Goal: Check status: Check status

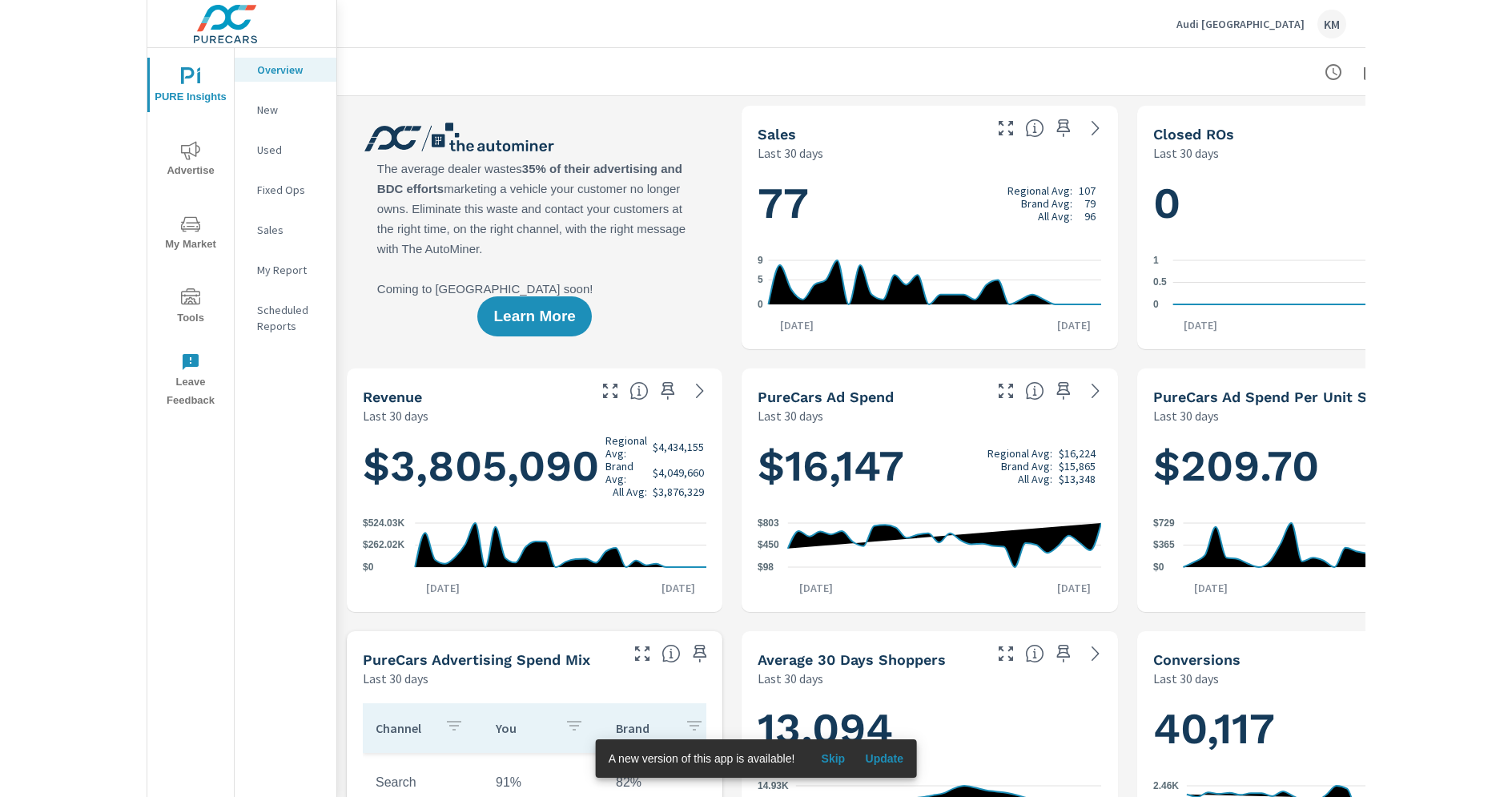
scroll to position [1, 0]
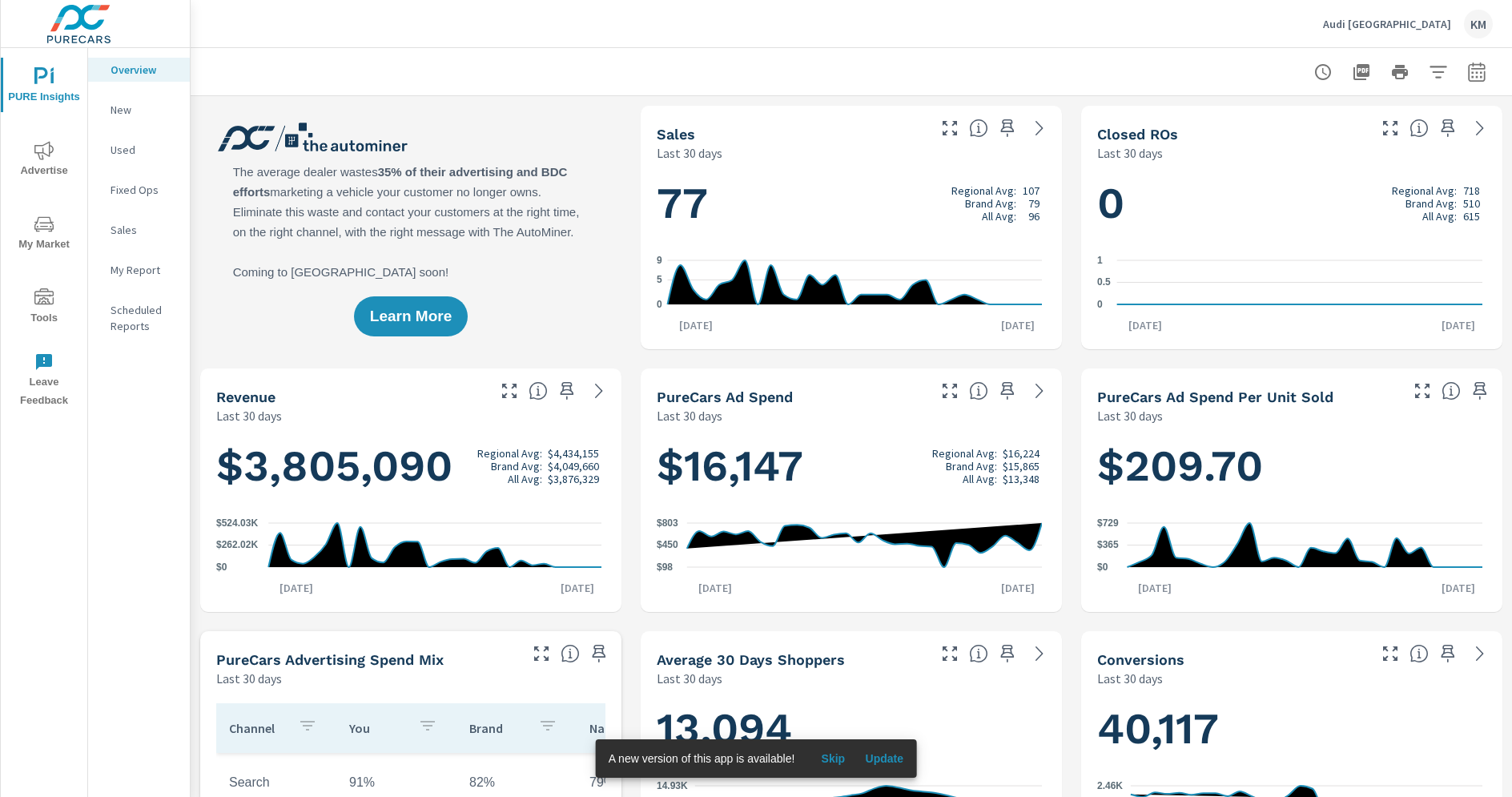
click at [883, 747] on span "Update" at bounding box center [883, 757] width 39 height 14
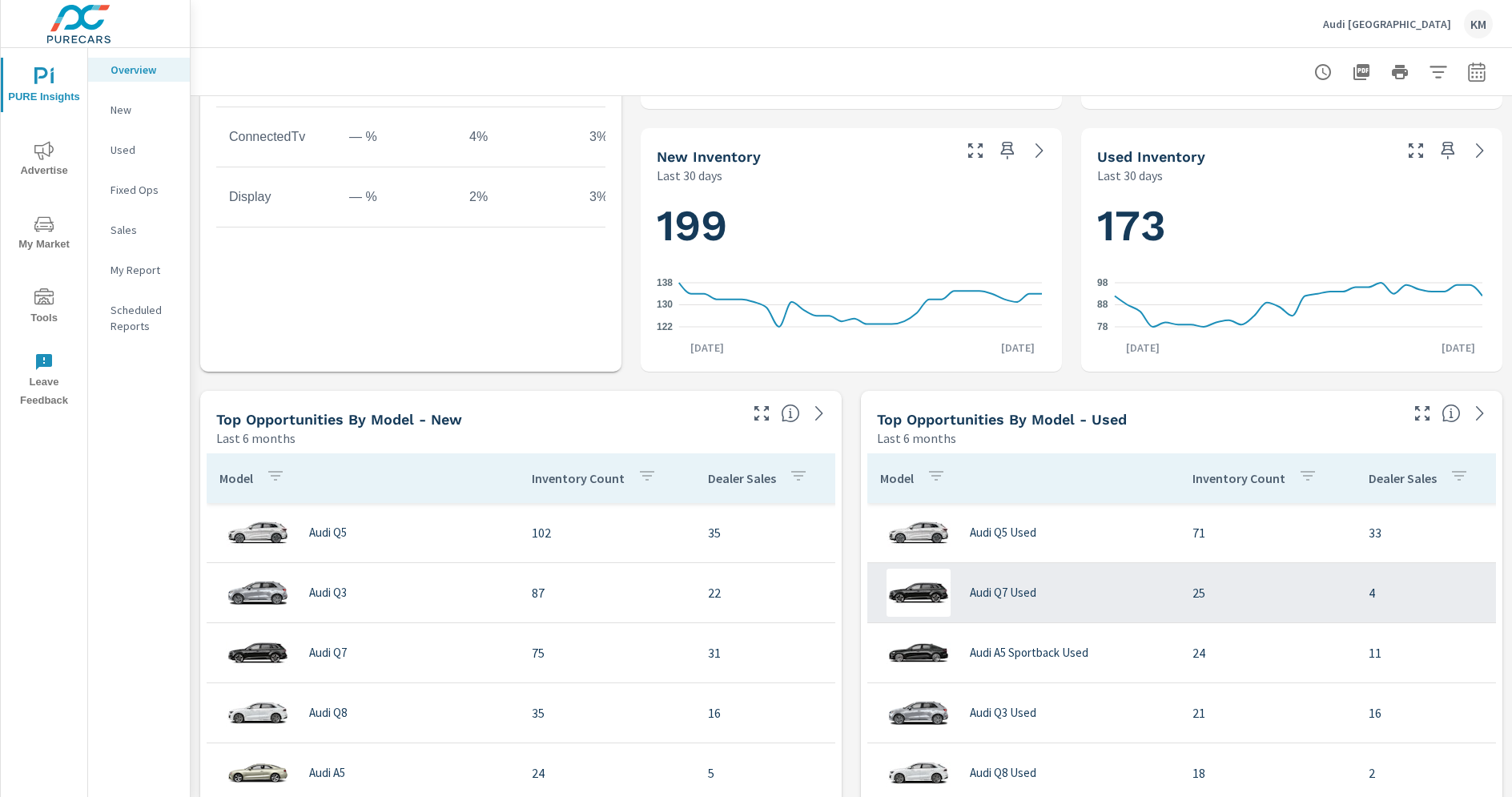
scroll to position [974, 0]
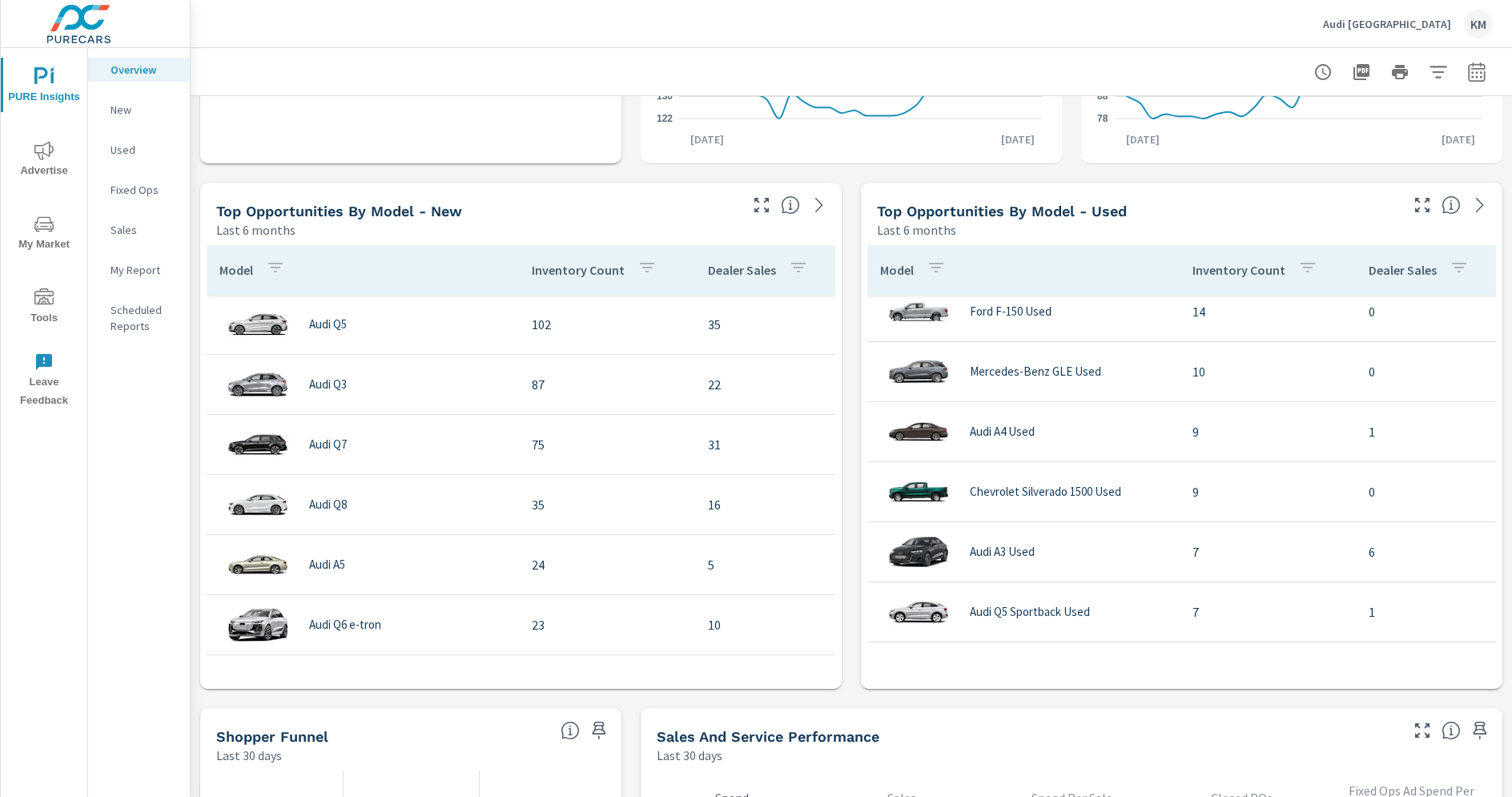
scroll to position [357, 0]
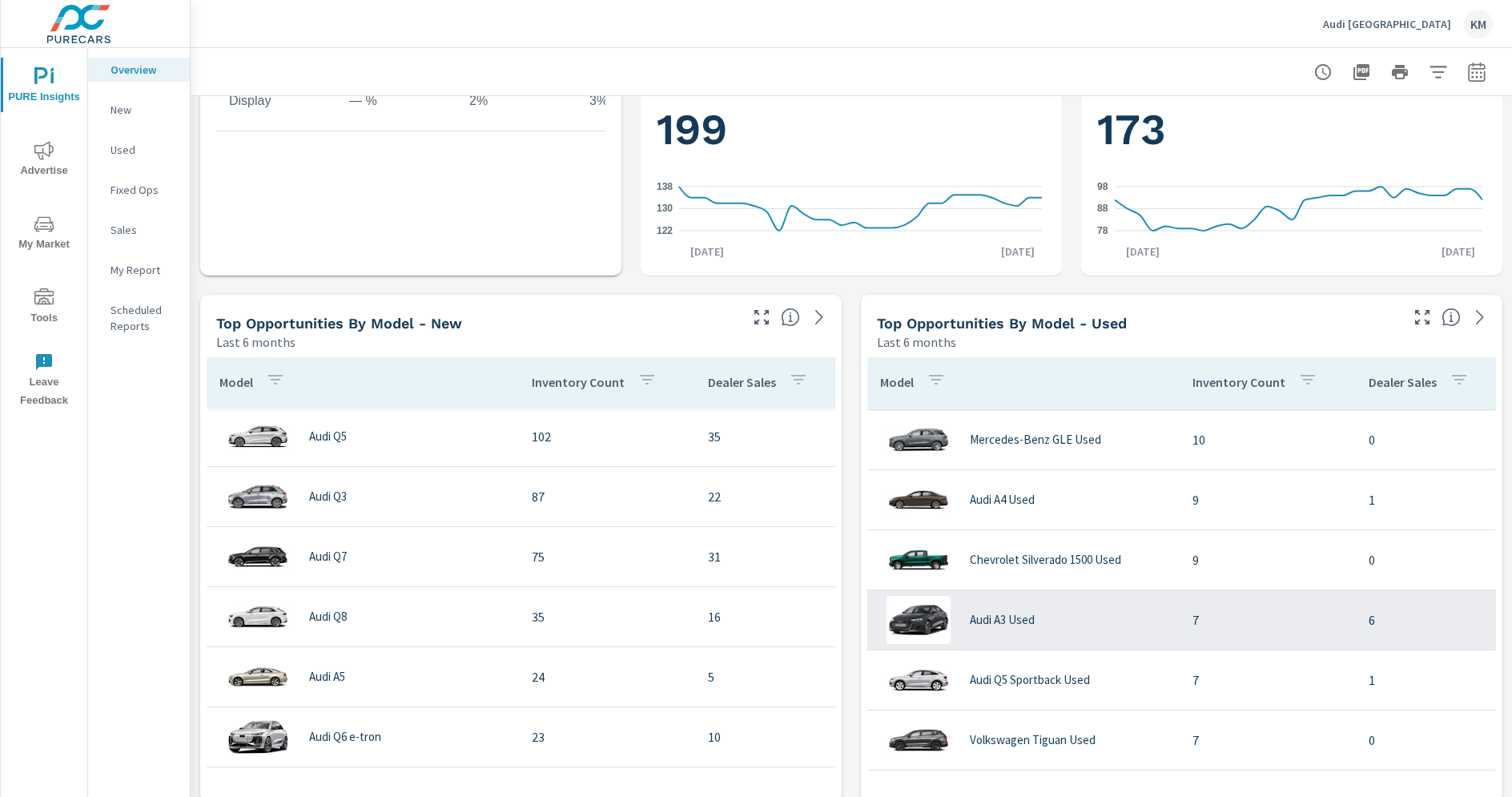
scroll to position [790, 0]
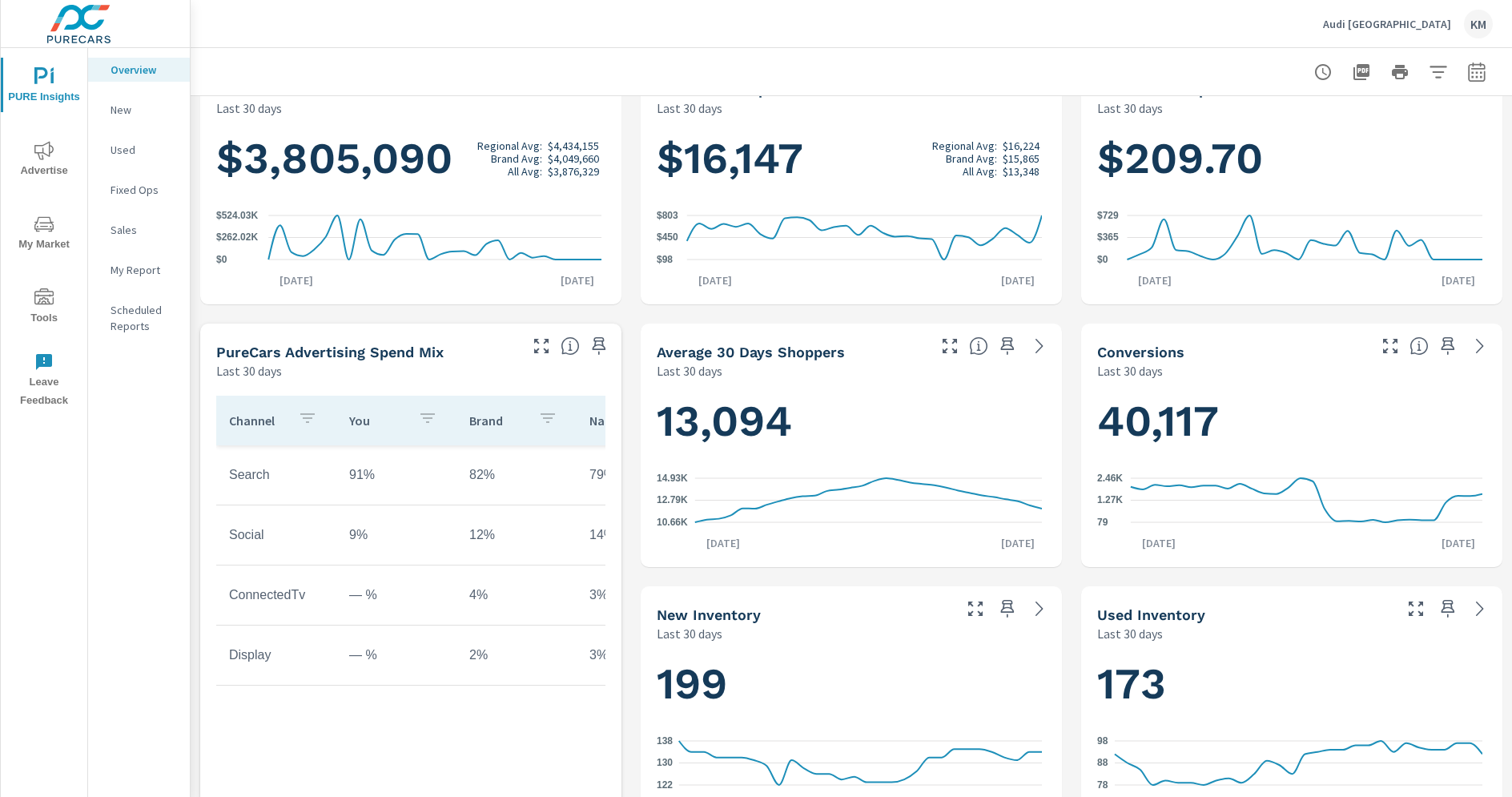
scroll to position [303, 0]
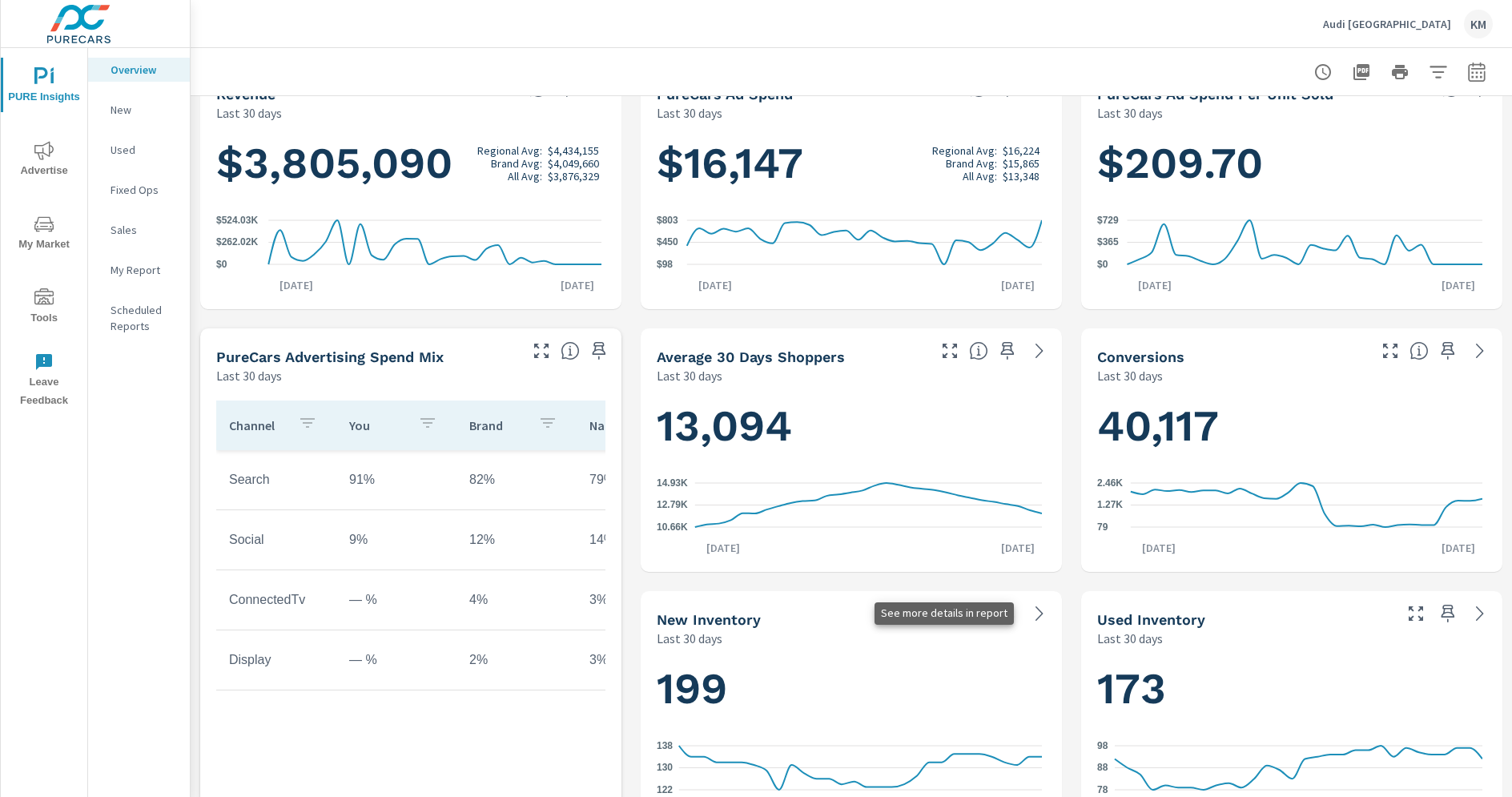
click at [1026, 617] on link at bounding box center [1039, 613] width 26 height 26
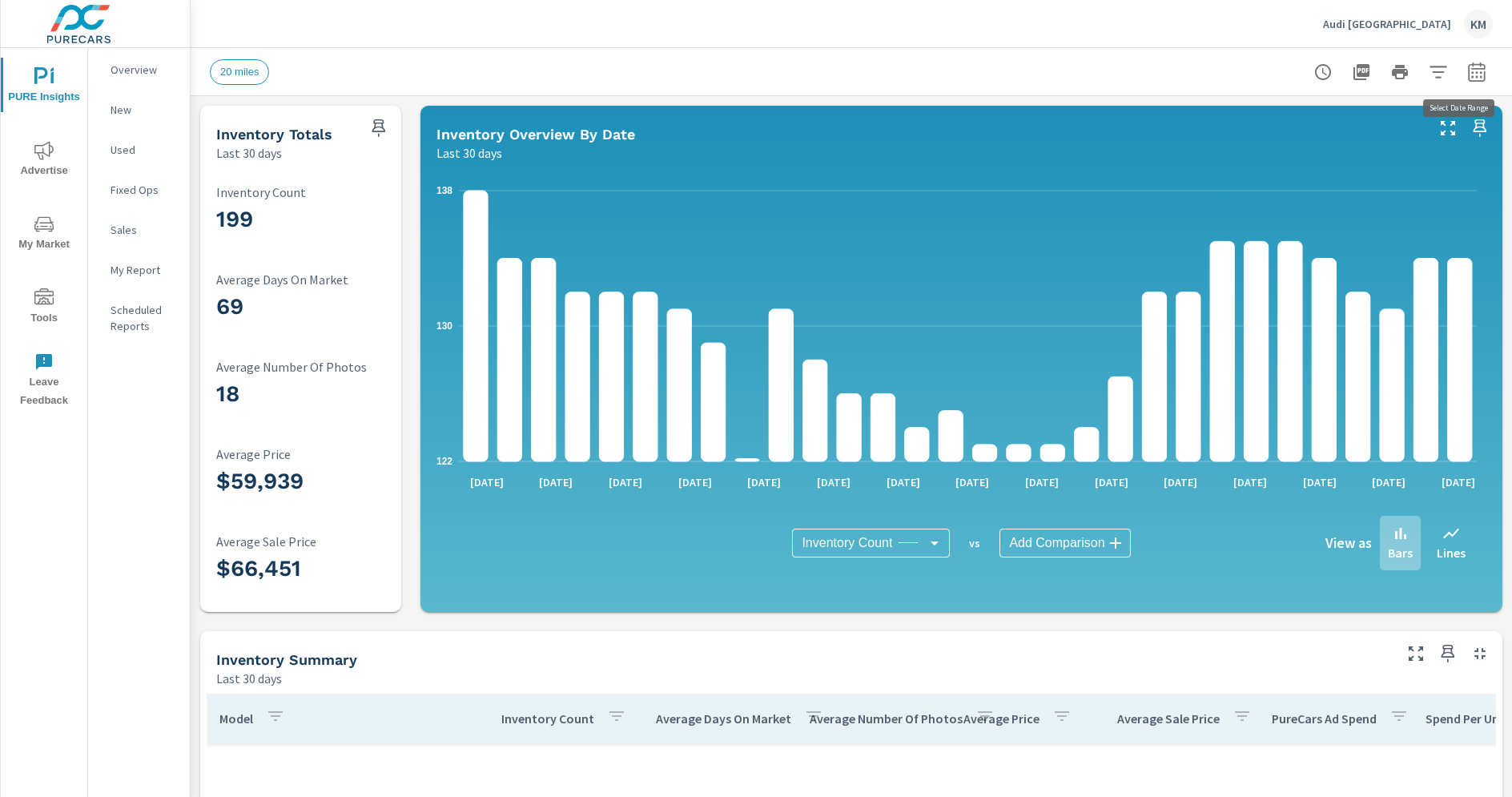
click at [1468, 68] on icon "button" at bounding box center [1476, 72] width 19 height 19
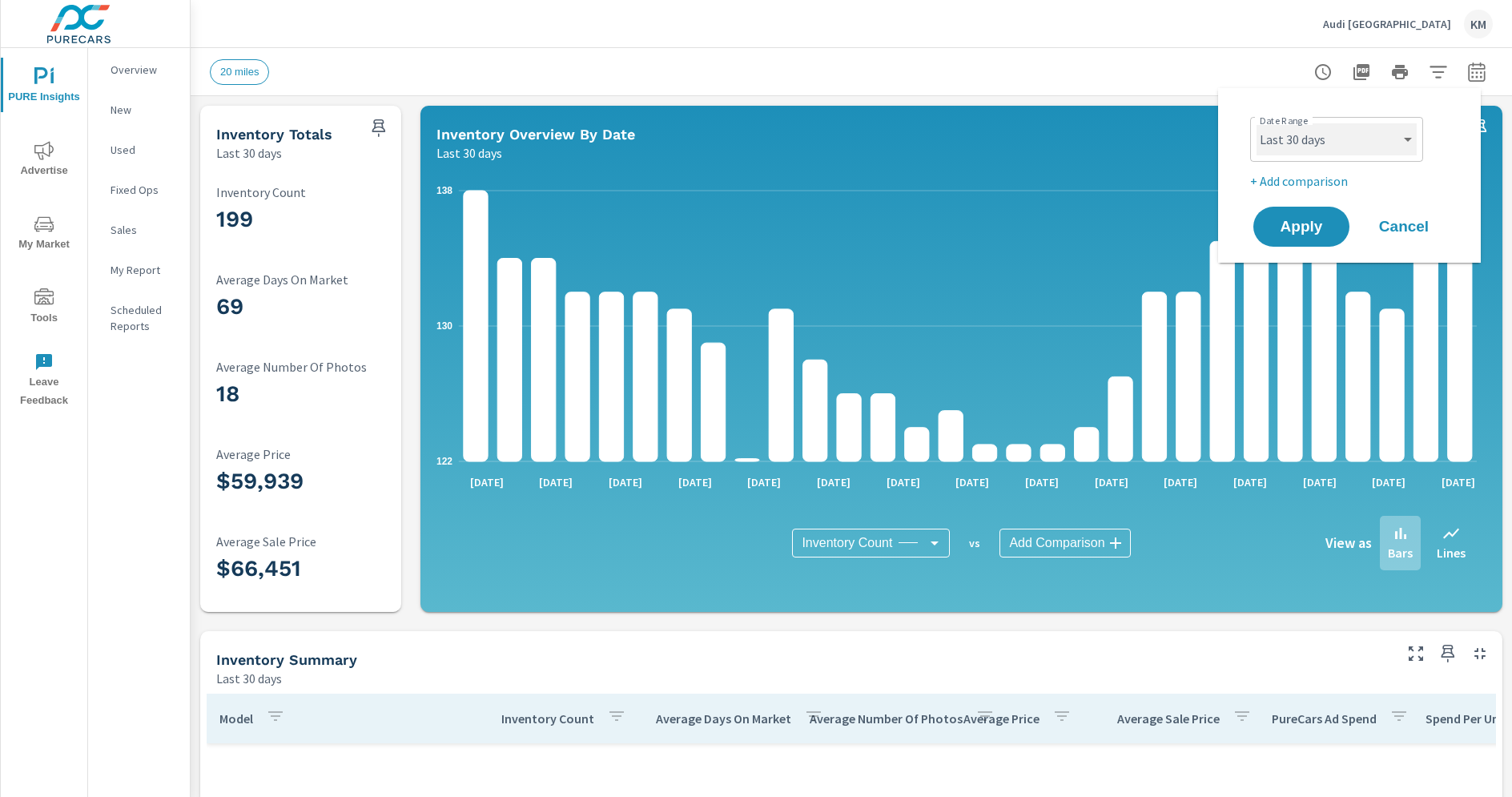
click at [1321, 140] on select "Custom [DATE] Last week Last 7 days Last 14 days Last 30 days Last 45 days Last…" at bounding box center [1336, 139] width 160 height 32
select select "Last 90 days"
click at [1431, 63] on icon "button" at bounding box center [1438, 72] width 19 height 19
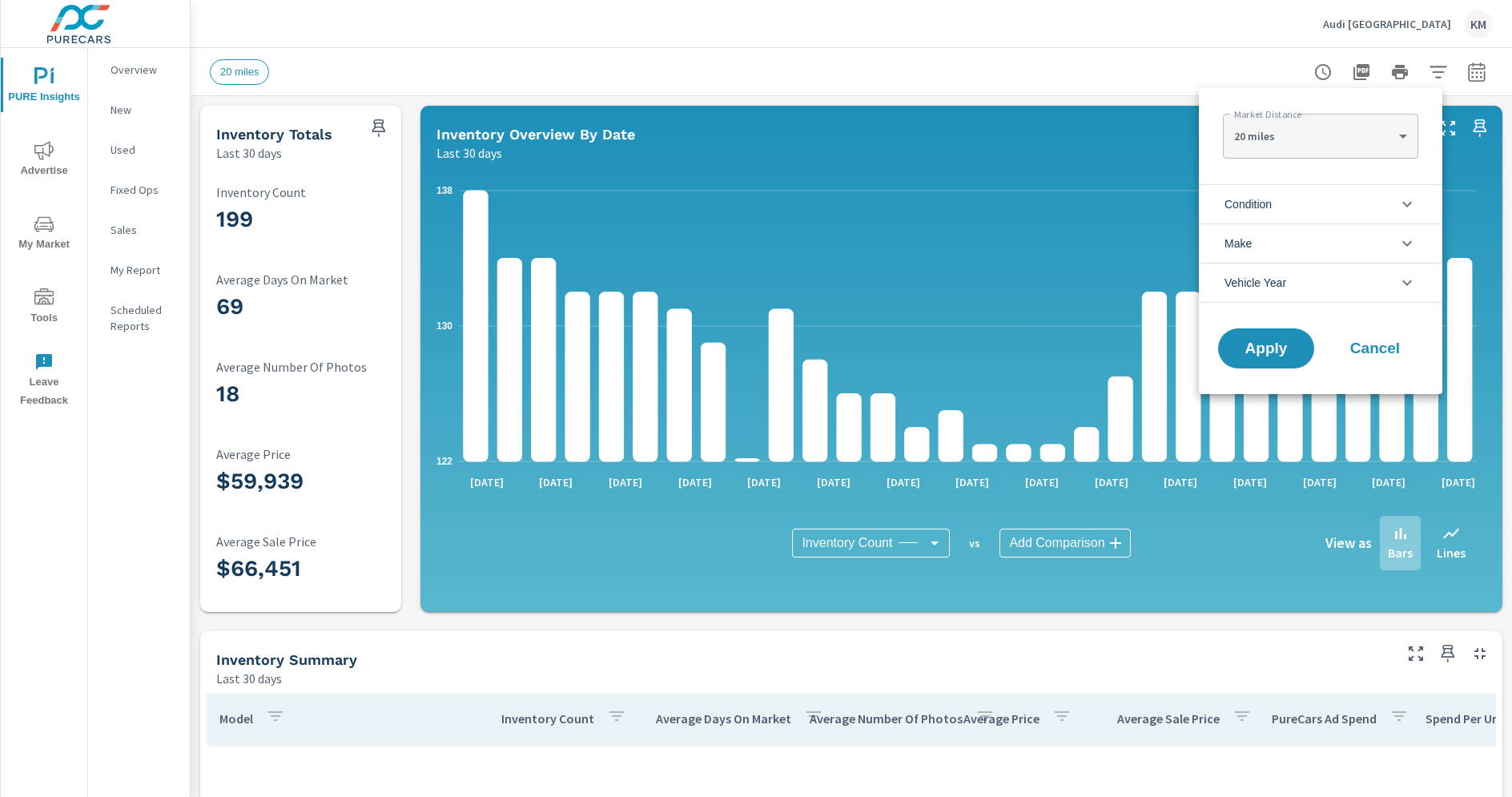
click at [1284, 211] on li "Condition" at bounding box center [1320, 204] width 243 height 40
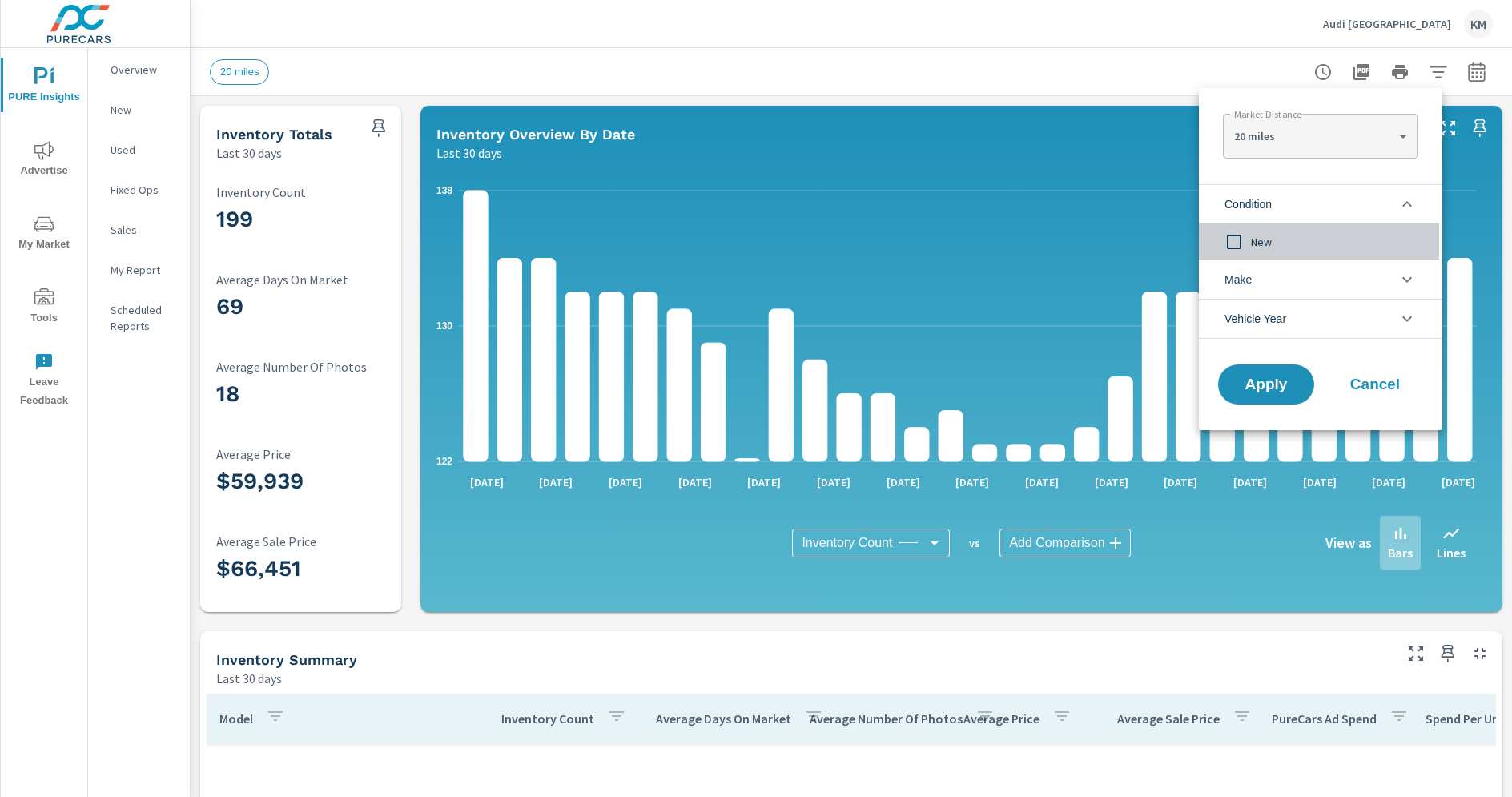
click at [1247, 250] on input "filter options" at bounding box center [1233, 242] width 34 height 34
click at [1247, 403] on button "Apply" at bounding box center [1265, 384] width 99 height 41
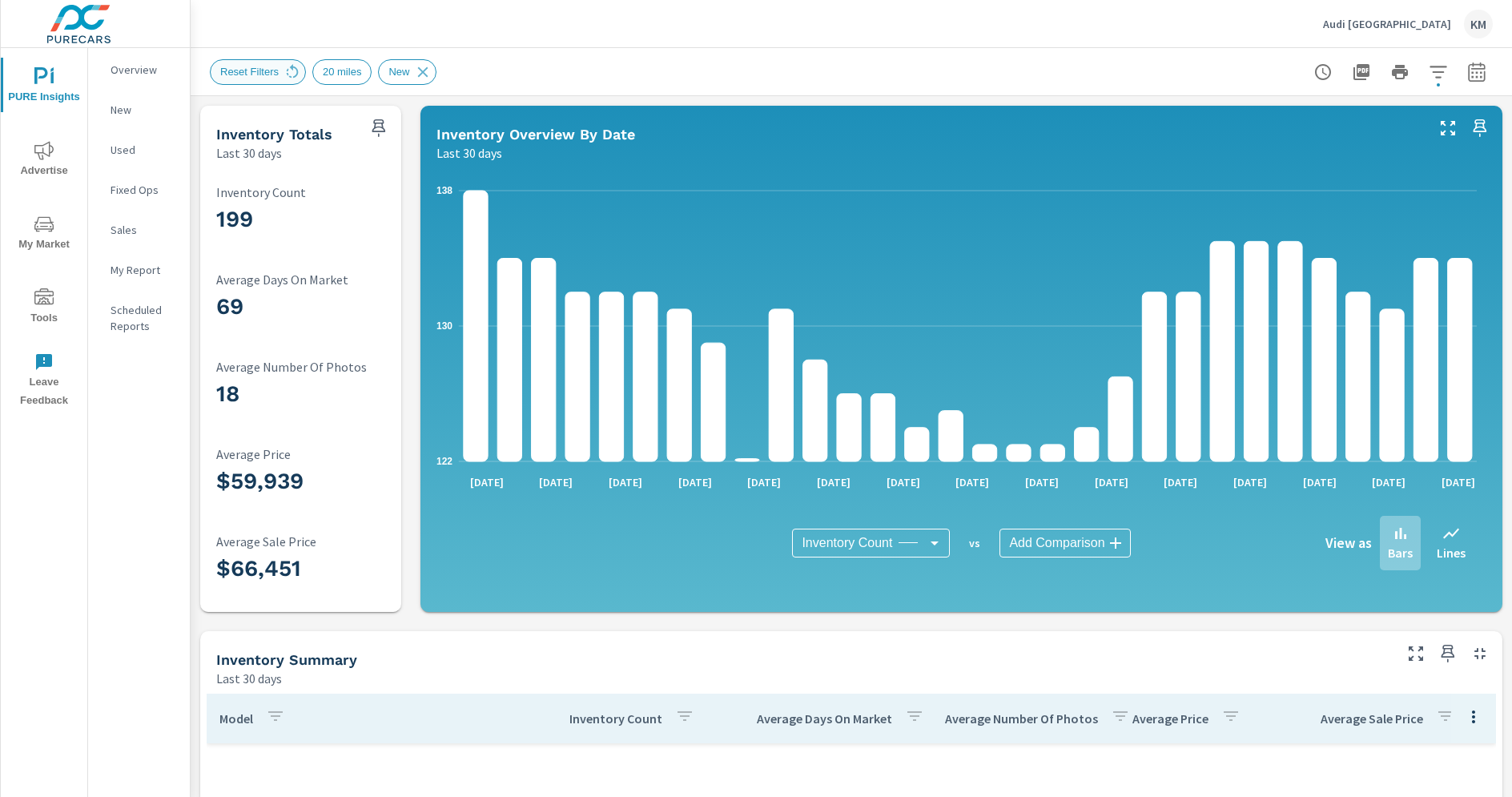
click at [272, 73] on span "Reset Filters" at bounding box center [249, 72] width 78 height 12
click at [291, 68] on icon at bounding box center [292, 72] width 17 height 17
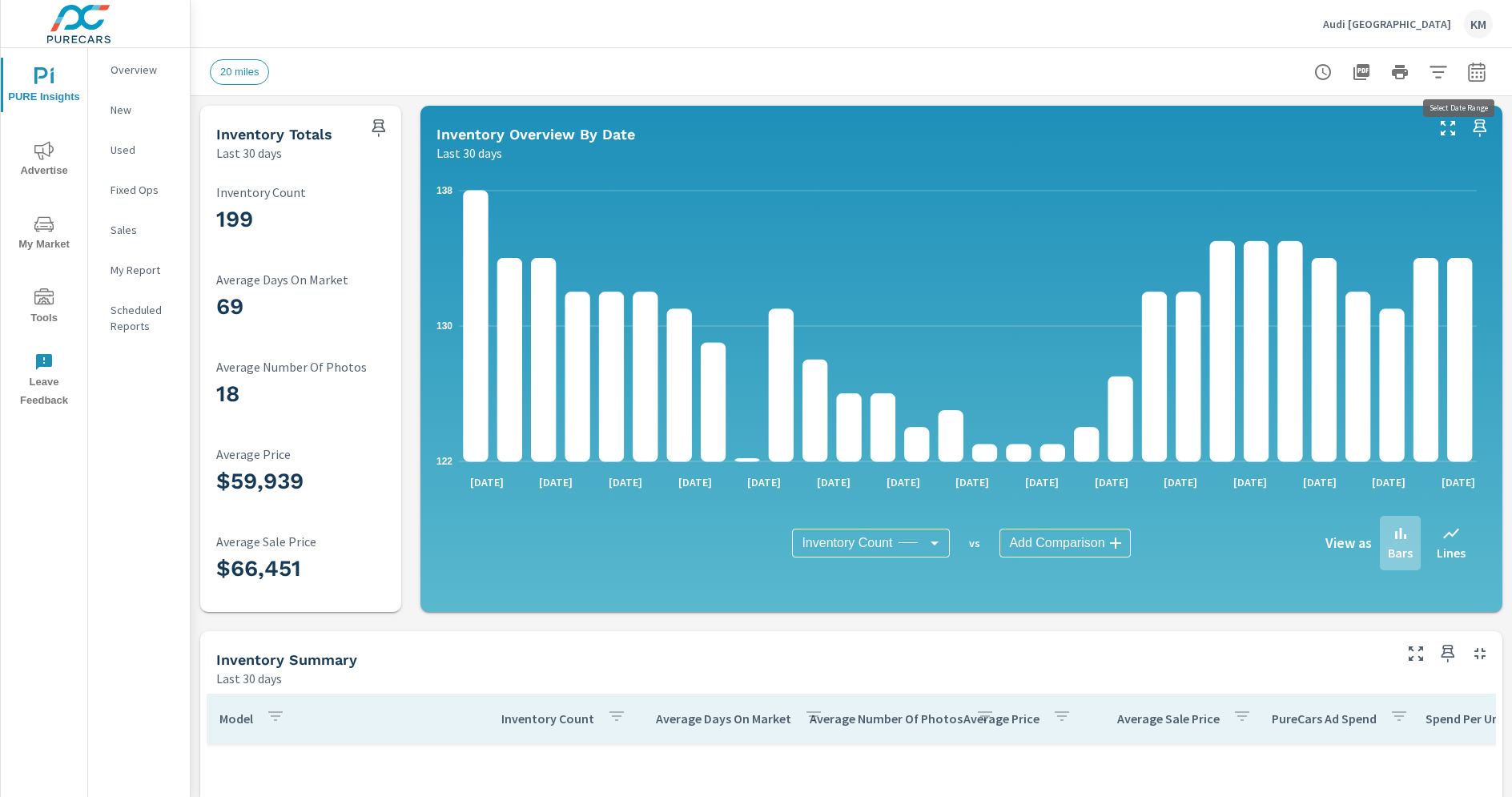
click at [1467, 68] on icon "button" at bounding box center [1476, 72] width 19 height 19
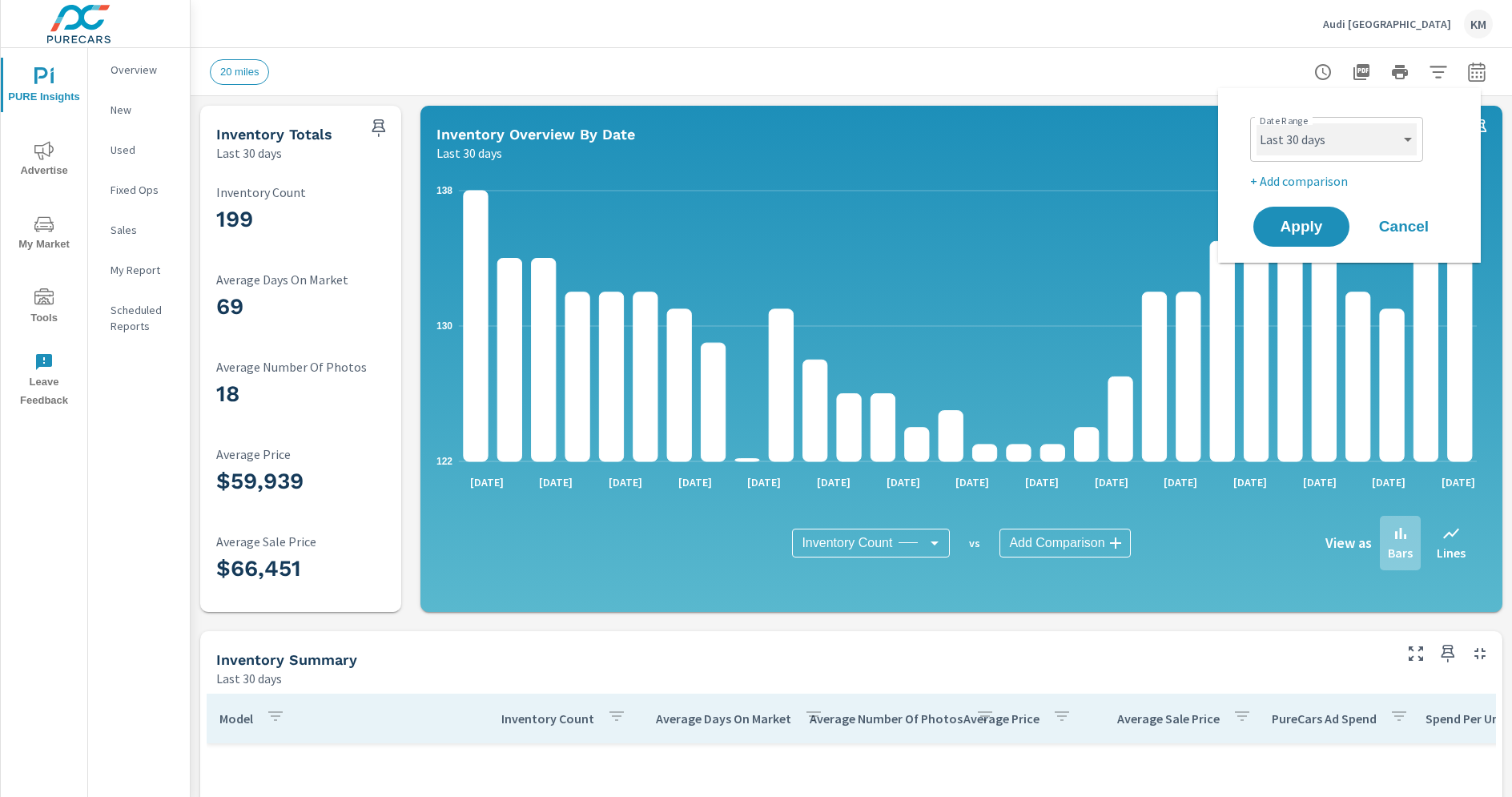
click at [1341, 153] on select "Custom [DATE] Last week Last 7 days Last 14 days Last 30 days Last 45 days Last…" at bounding box center [1336, 139] width 160 height 32
select select "Last month"
click at [1284, 226] on span "Apply" at bounding box center [1301, 227] width 66 height 15
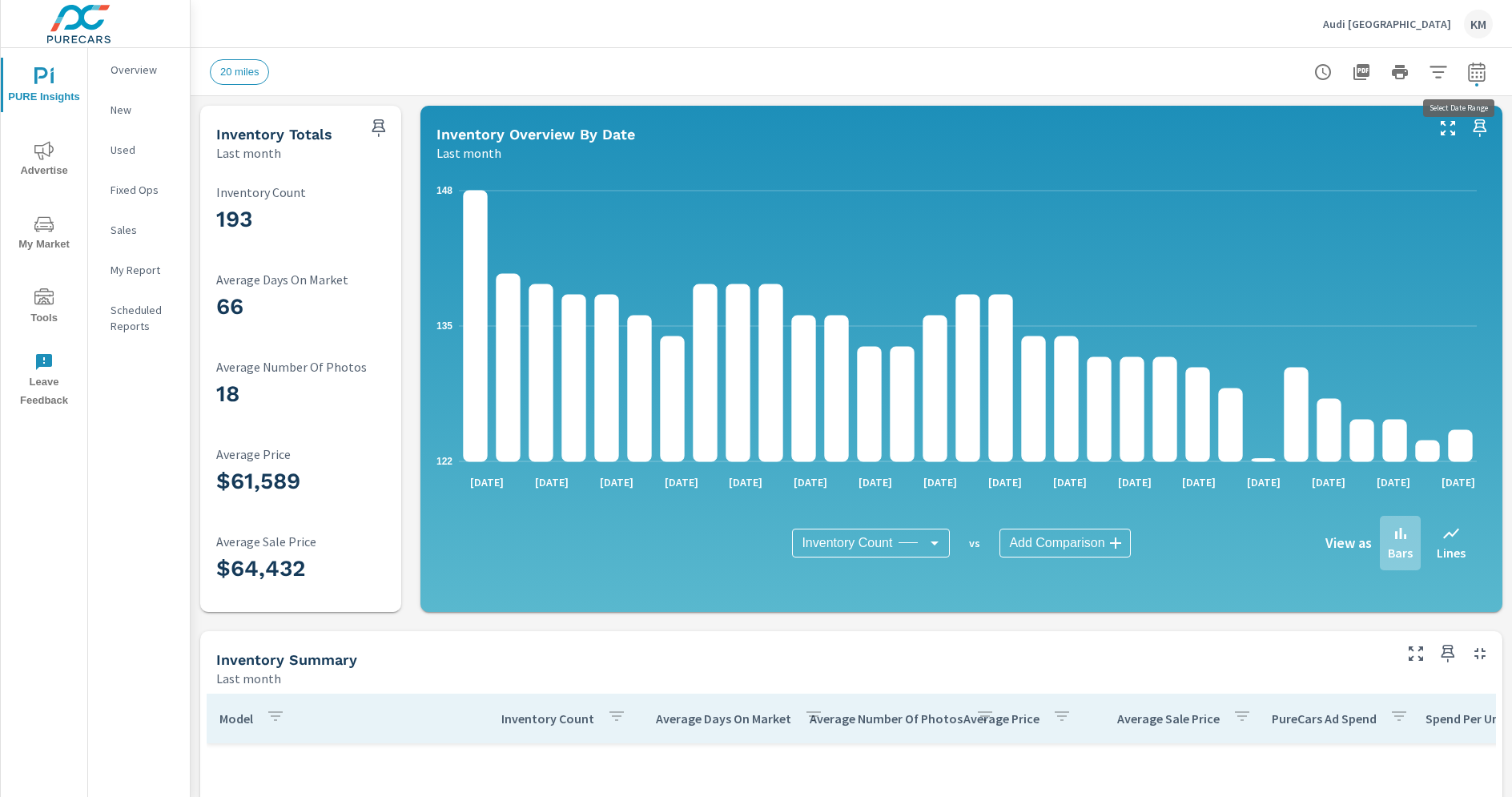
click at [1467, 75] on icon "button" at bounding box center [1476, 72] width 19 height 19
select select "Last month"
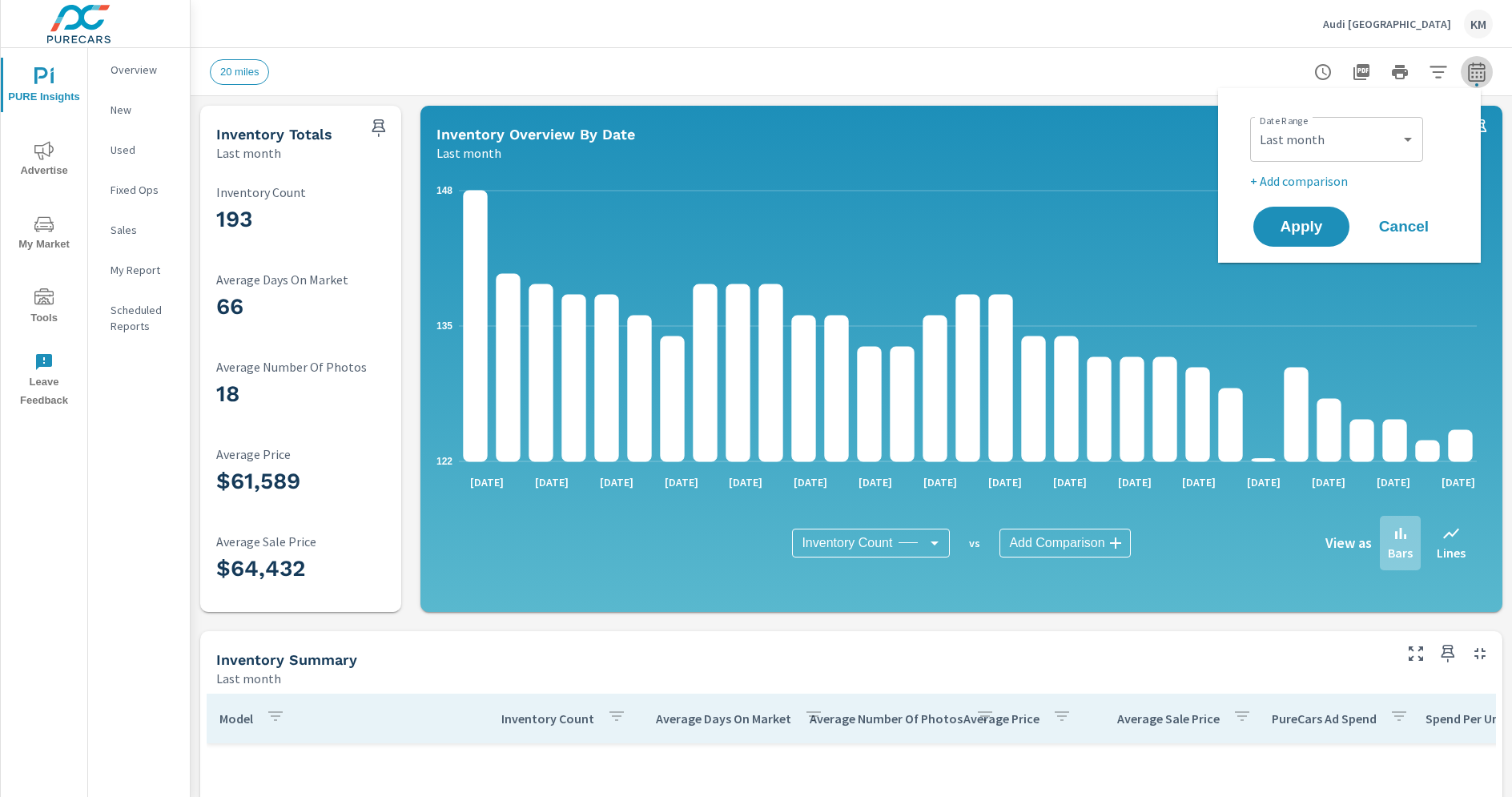
click at [1467, 75] on icon "button" at bounding box center [1476, 72] width 19 height 19
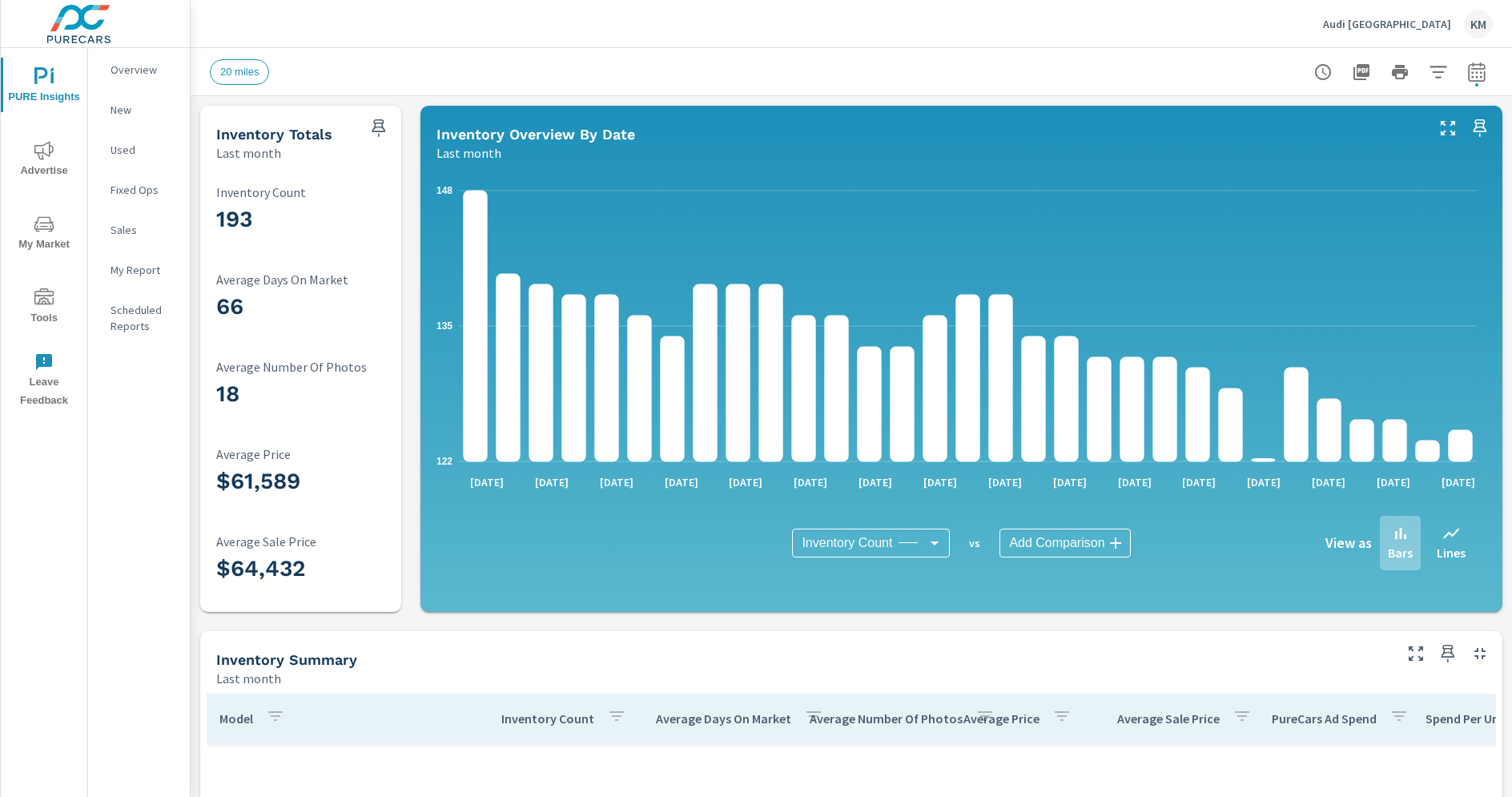
click at [1467, 75] on icon "button" at bounding box center [1476, 72] width 19 height 19
click at [1429, 68] on icon "button" at bounding box center [1438, 72] width 19 height 19
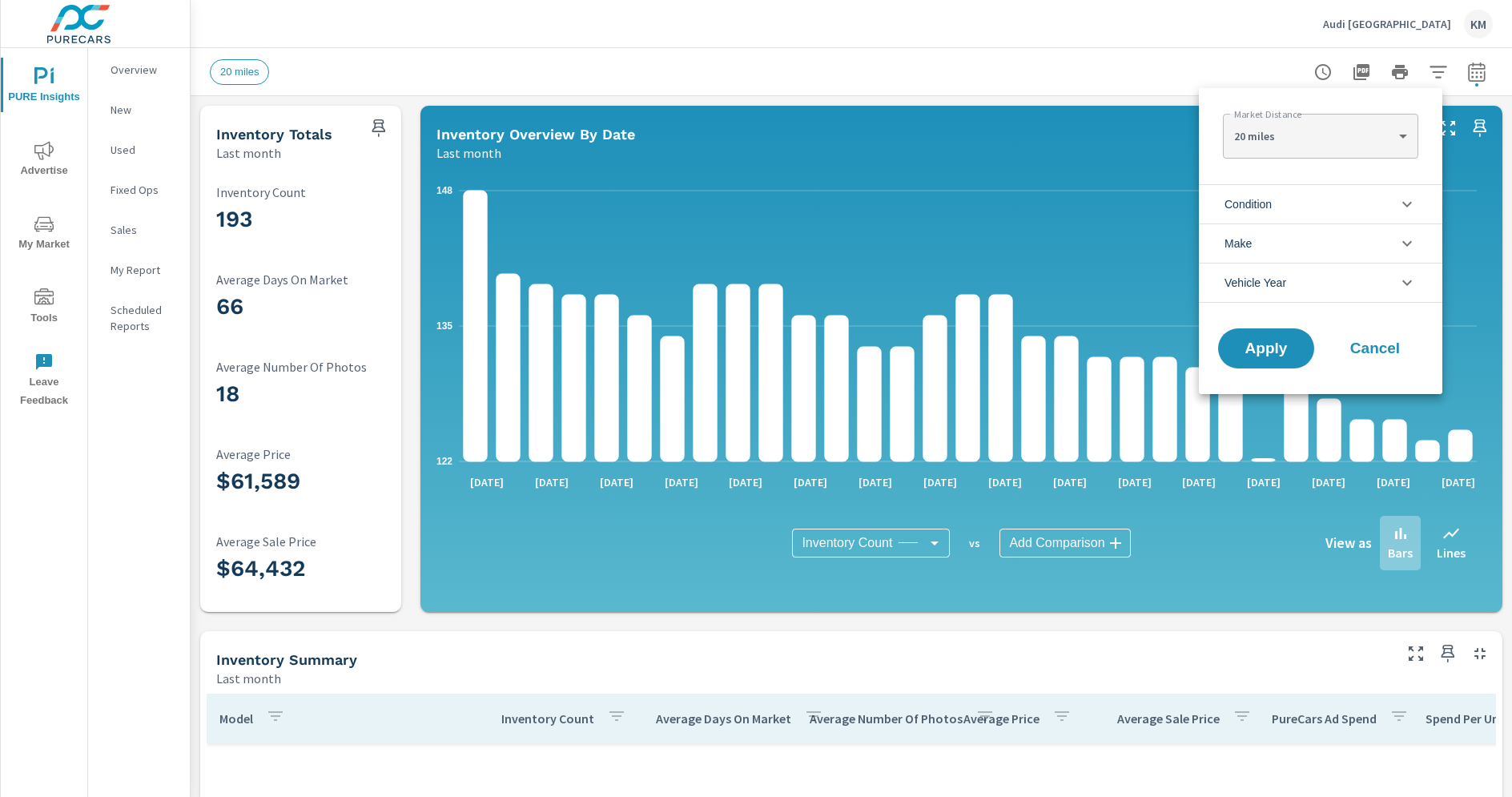
click at [1225, 215] on span "Condition" at bounding box center [1247, 204] width 47 height 39
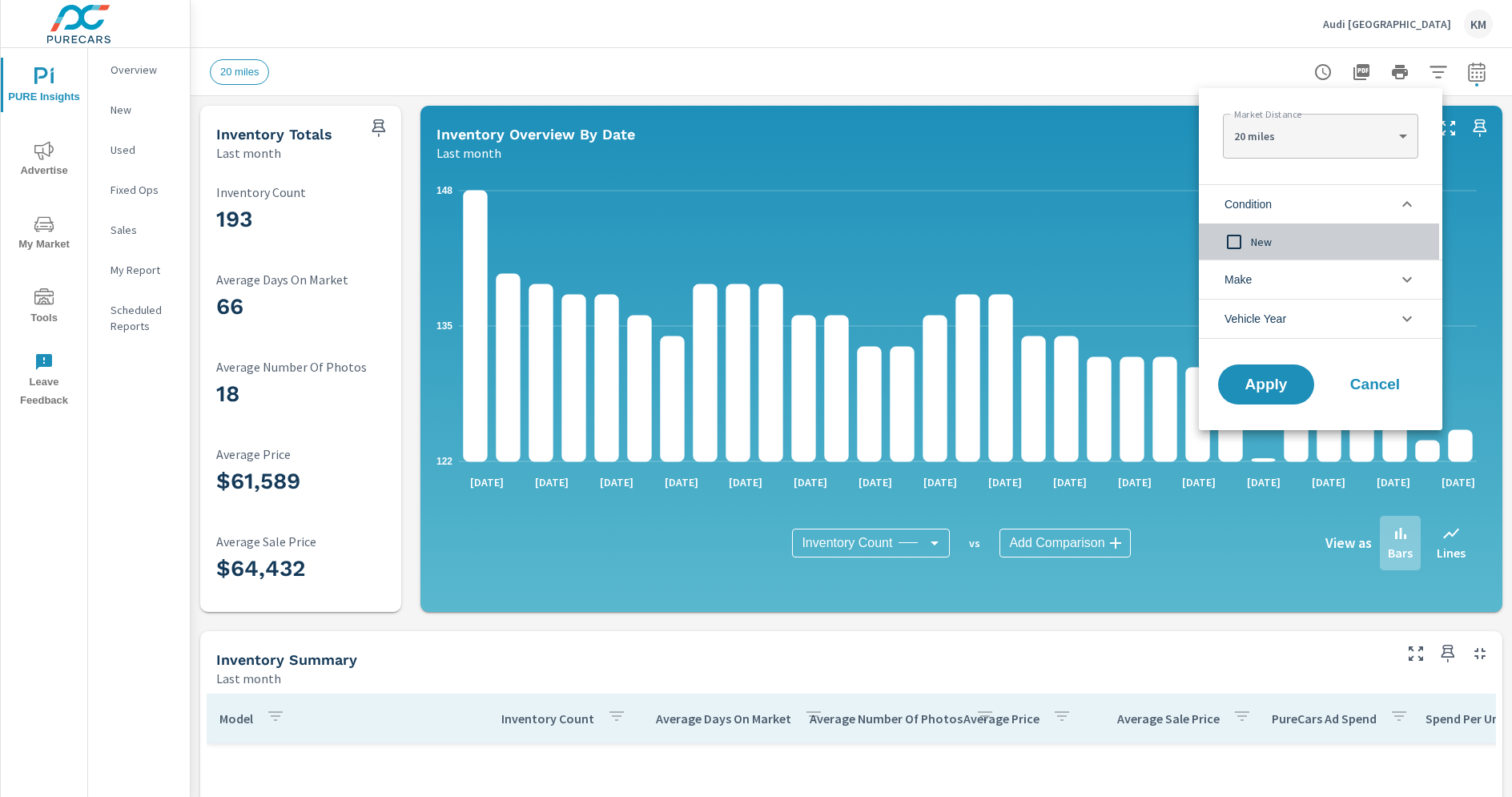
click at [1234, 243] on input "filter options" at bounding box center [1233, 242] width 34 height 34
click at [1266, 383] on span "Apply" at bounding box center [1266, 384] width 66 height 15
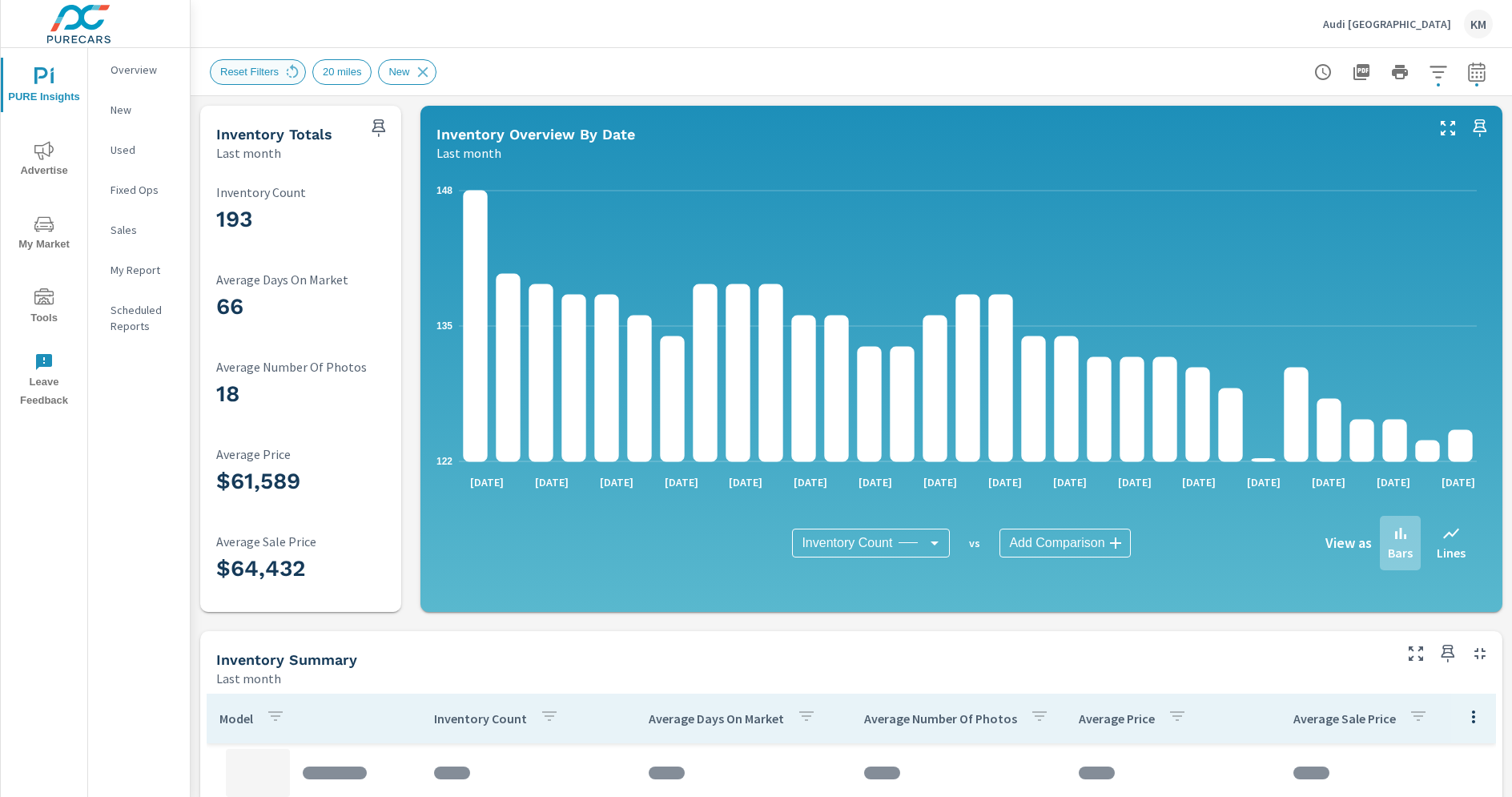
click at [242, 73] on span "Reset Filters" at bounding box center [249, 72] width 78 height 12
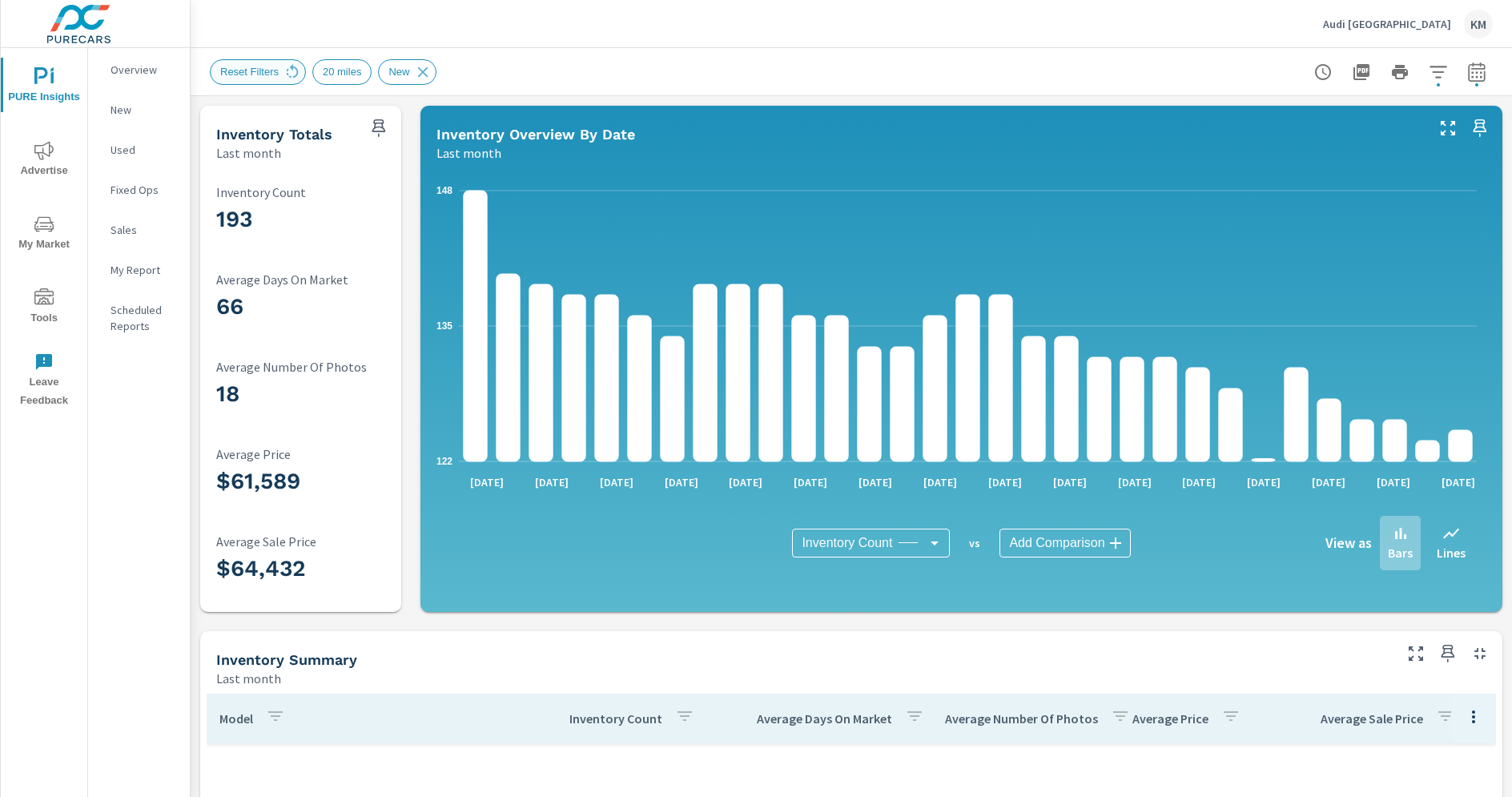
click at [242, 70] on span "Reset Filters" at bounding box center [249, 72] width 78 height 12
click at [243, 77] on span "Reset Filters" at bounding box center [249, 72] width 78 height 12
click at [252, 73] on span "Reset Filters" at bounding box center [249, 72] width 78 height 12
click at [250, 67] on span "Reset Filters" at bounding box center [249, 72] width 78 height 12
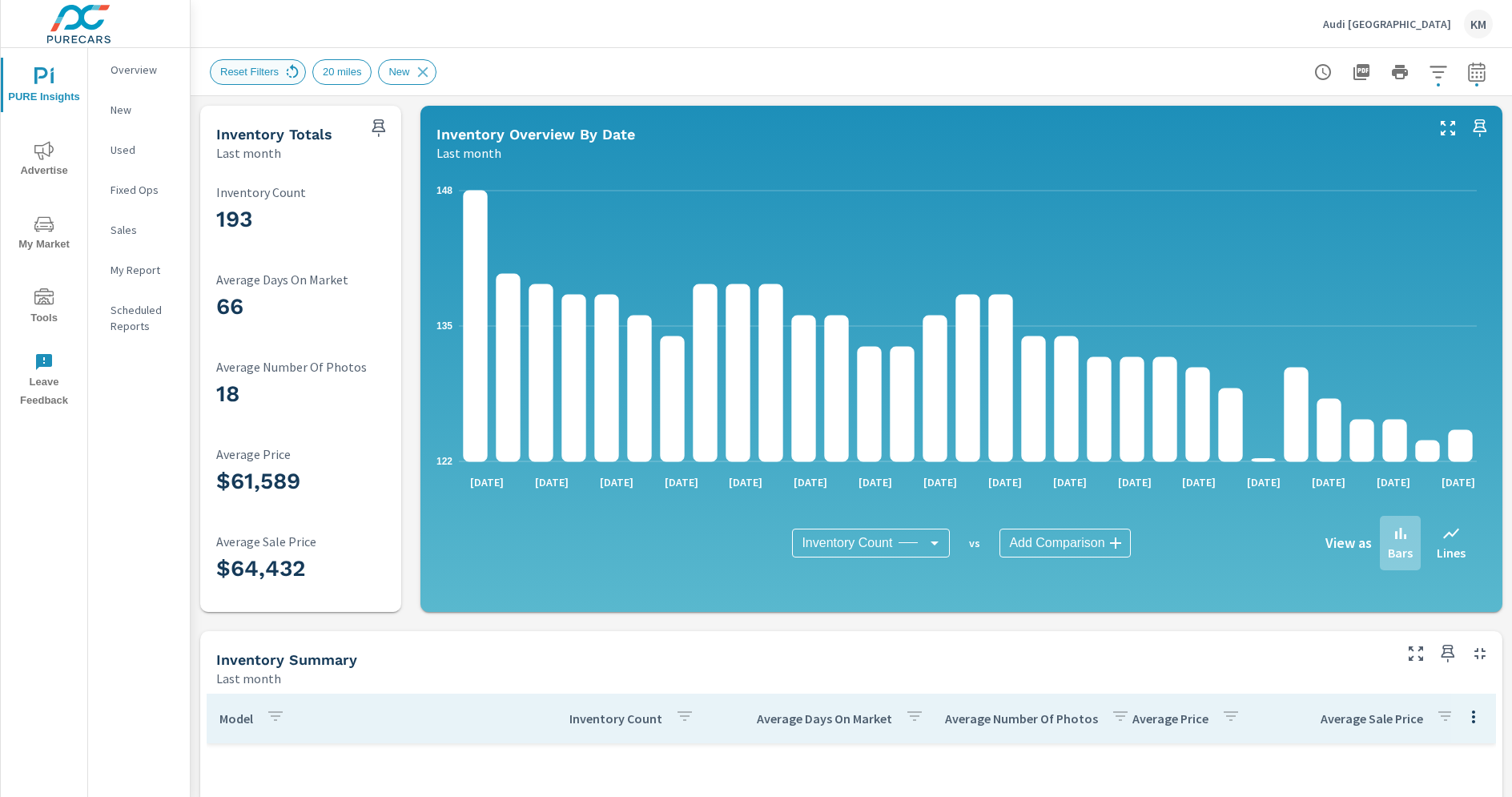
click at [287, 70] on icon at bounding box center [292, 72] width 17 height 17
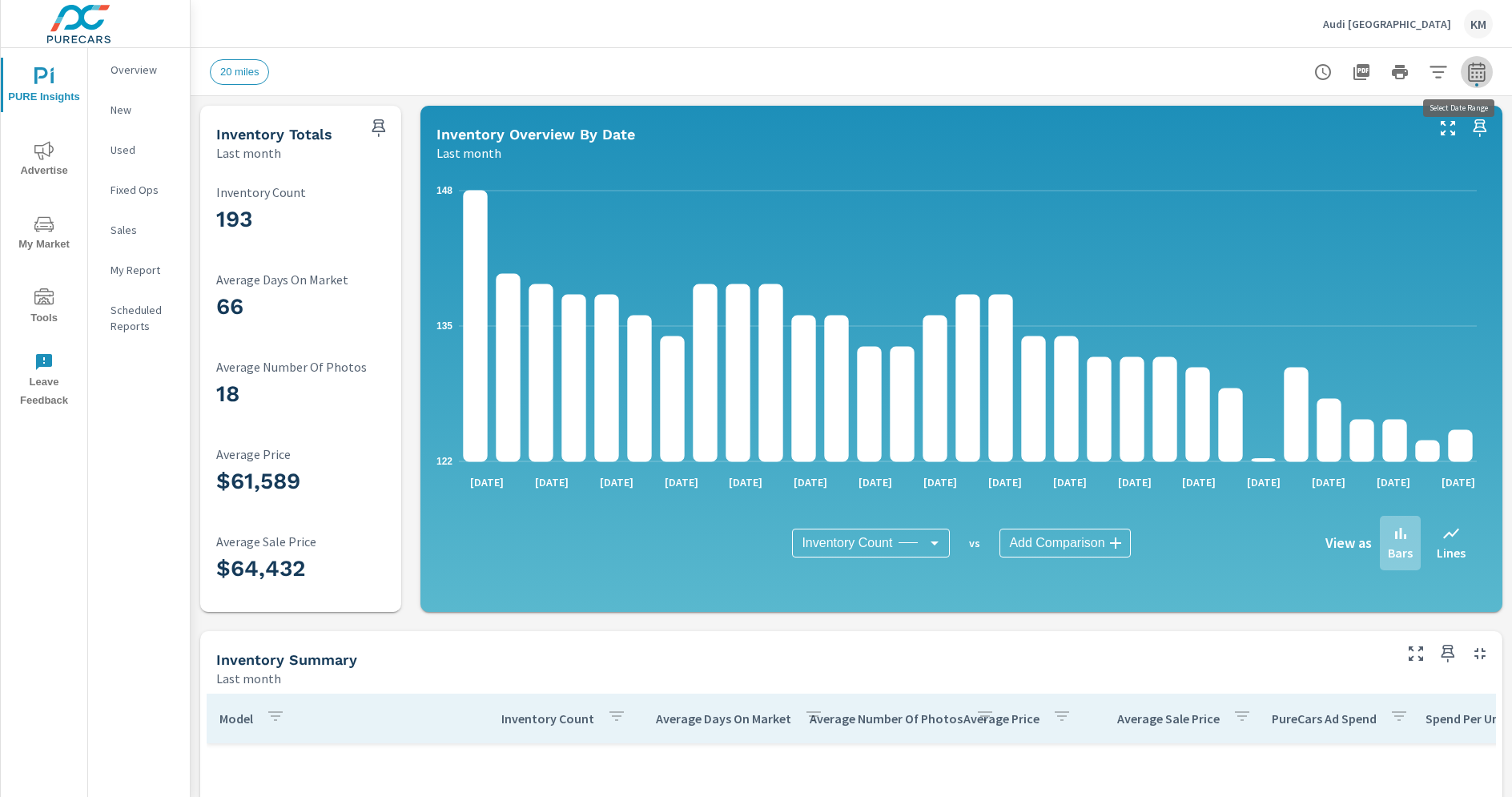
click at [1467, 72] on icon "button" at bounding box center [1476, 72] width 19 height 19
select select "Last month"
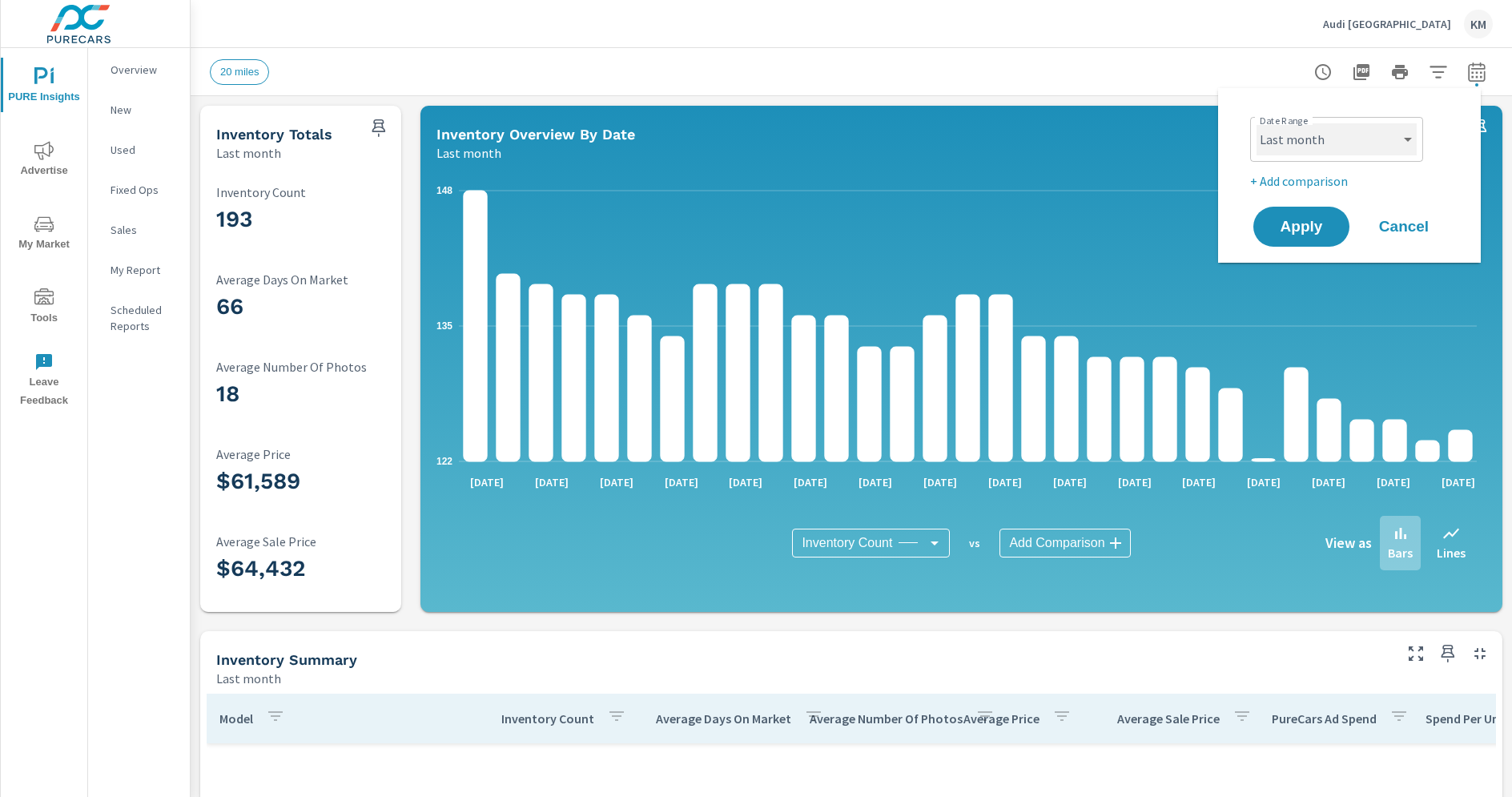
click at [1279, 146] on select "Custom [DATE] Last week Last 7 days Last 14 days Last 30 days Last 45 days Last…" at bounding box center [1336, 139] width 160 height 32
click at [1326, 152] on select "Custom [DATE] Last week Last 7 days Last 14 days Last 30 days Last 45 days Last…" at bounding box center [1336, 139] width 160 height 32
click at [1313, 226] on span "Apply" at bounding box center [1301, 227] width 66 height 15
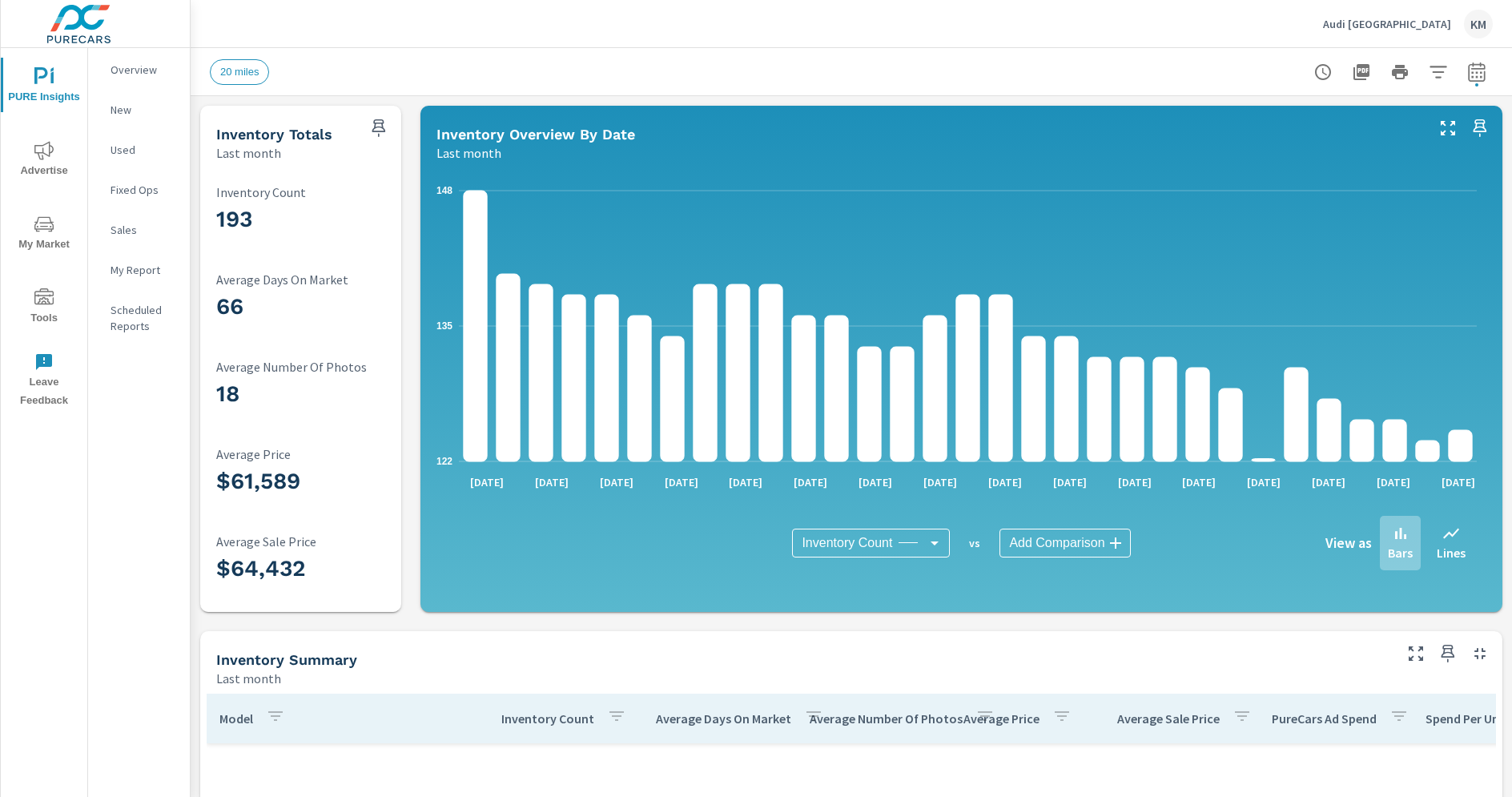
click at [1467, 76] on icon "button" at bounding box center [1476, 72] width 19 height 19
select select "Last month"
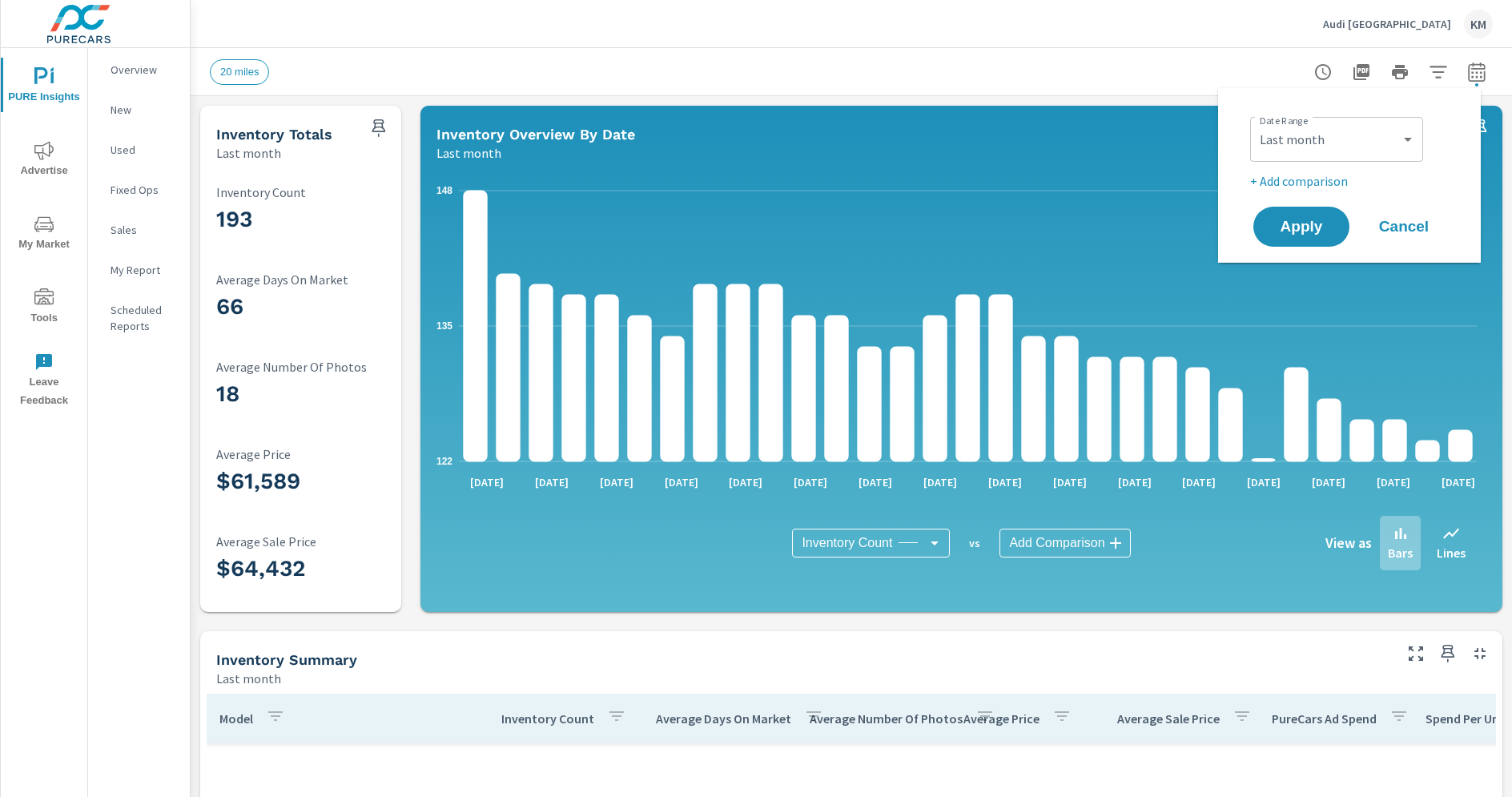
click at [1350, 157] on div "Custom [DATE] Last week Last 7 days Last 14 days Last 30 days Last 45 days Last…" at bounding box center [1336, 139] width 173 height 45
drag, startPoint x: 1392, startPoint y: 220, endPoint x: 1363, endPoint y: 225, distance: 29.4
click at [1392, 221] on span "Cancel" at bounding box center [1404, 226] width 64 height 14
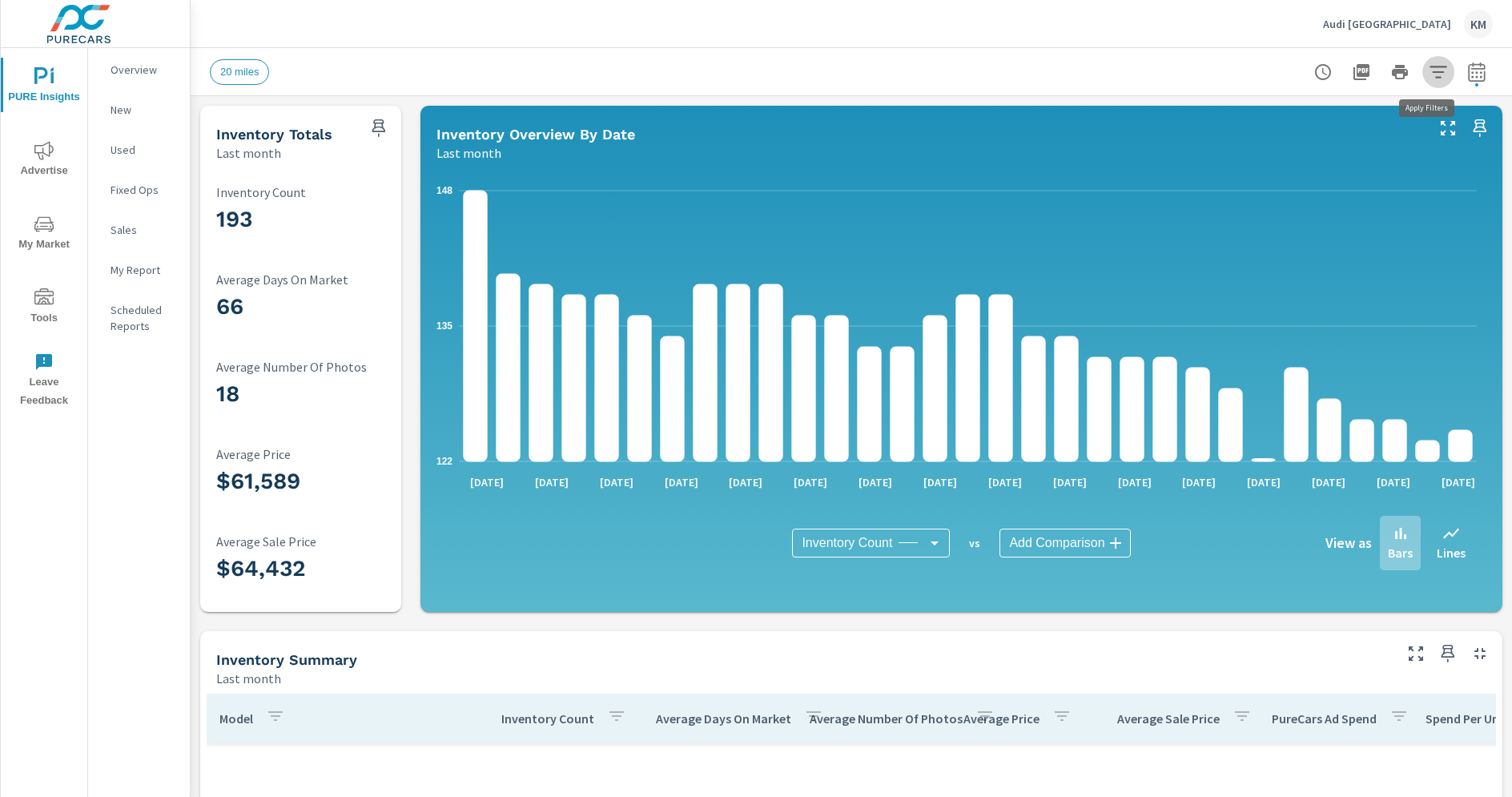
click at [1429, 72] on icon "button" at bounding box center [1438, 72] width 19 height 19
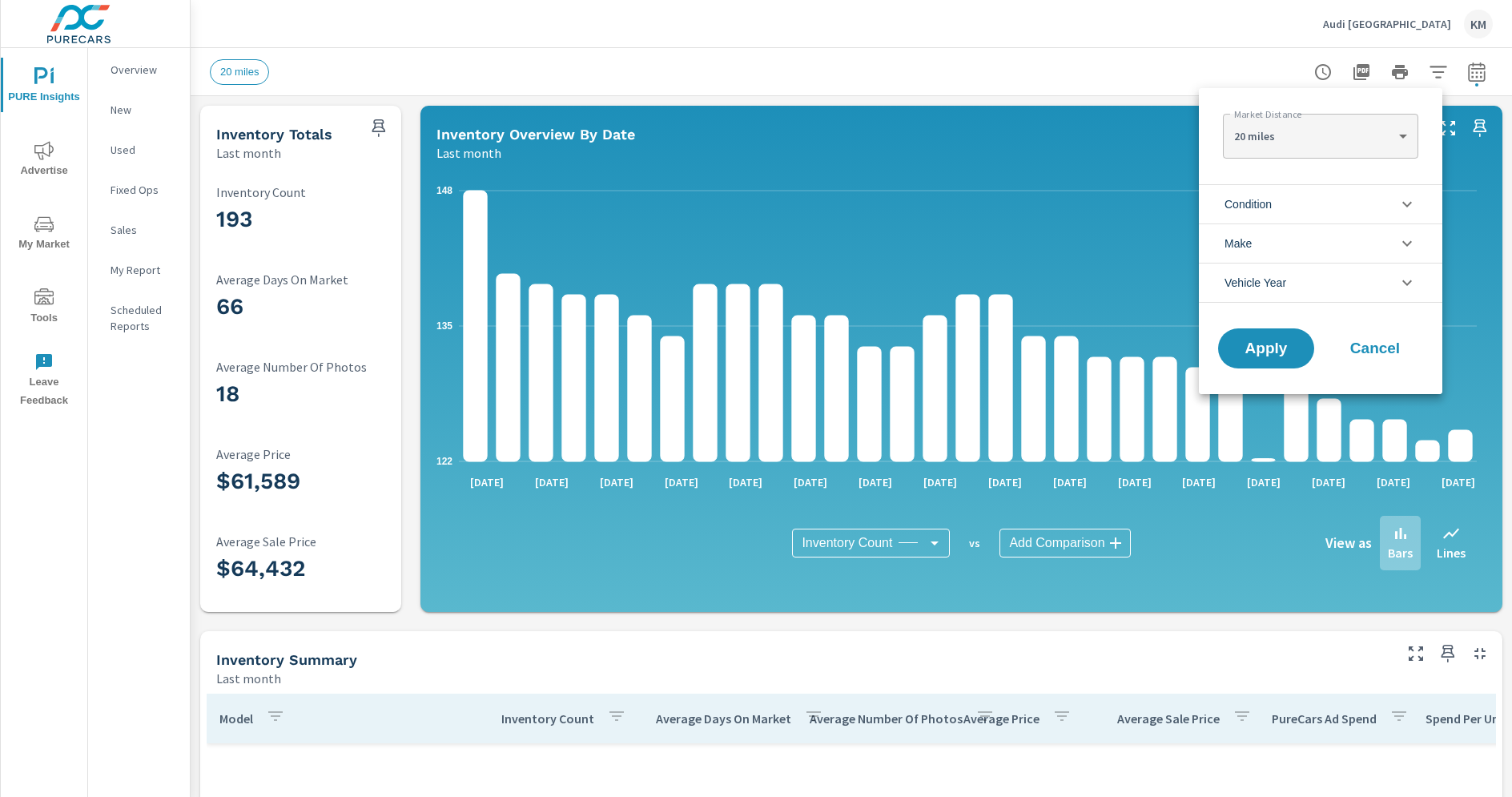
click at [1288, 200] on li "Condition" at bounding box center [1320, 204] width 243 height 40
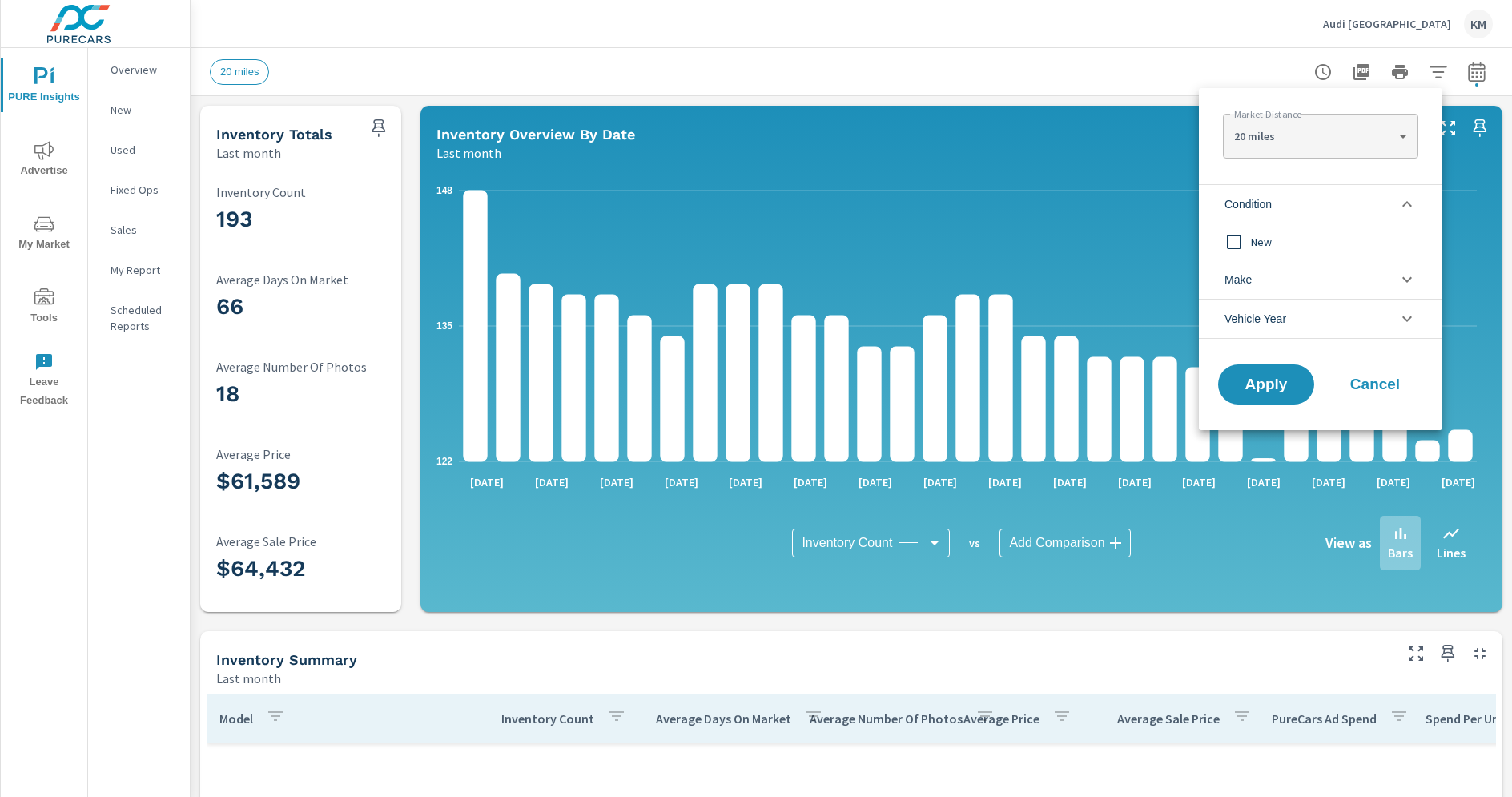
click at [1269, 238] on span "New" at bounding box center [1338, 241] width 176 height 19
click at [1240, 390] on span "Apply" at bounding box center [1266, 384] width 66 height 15
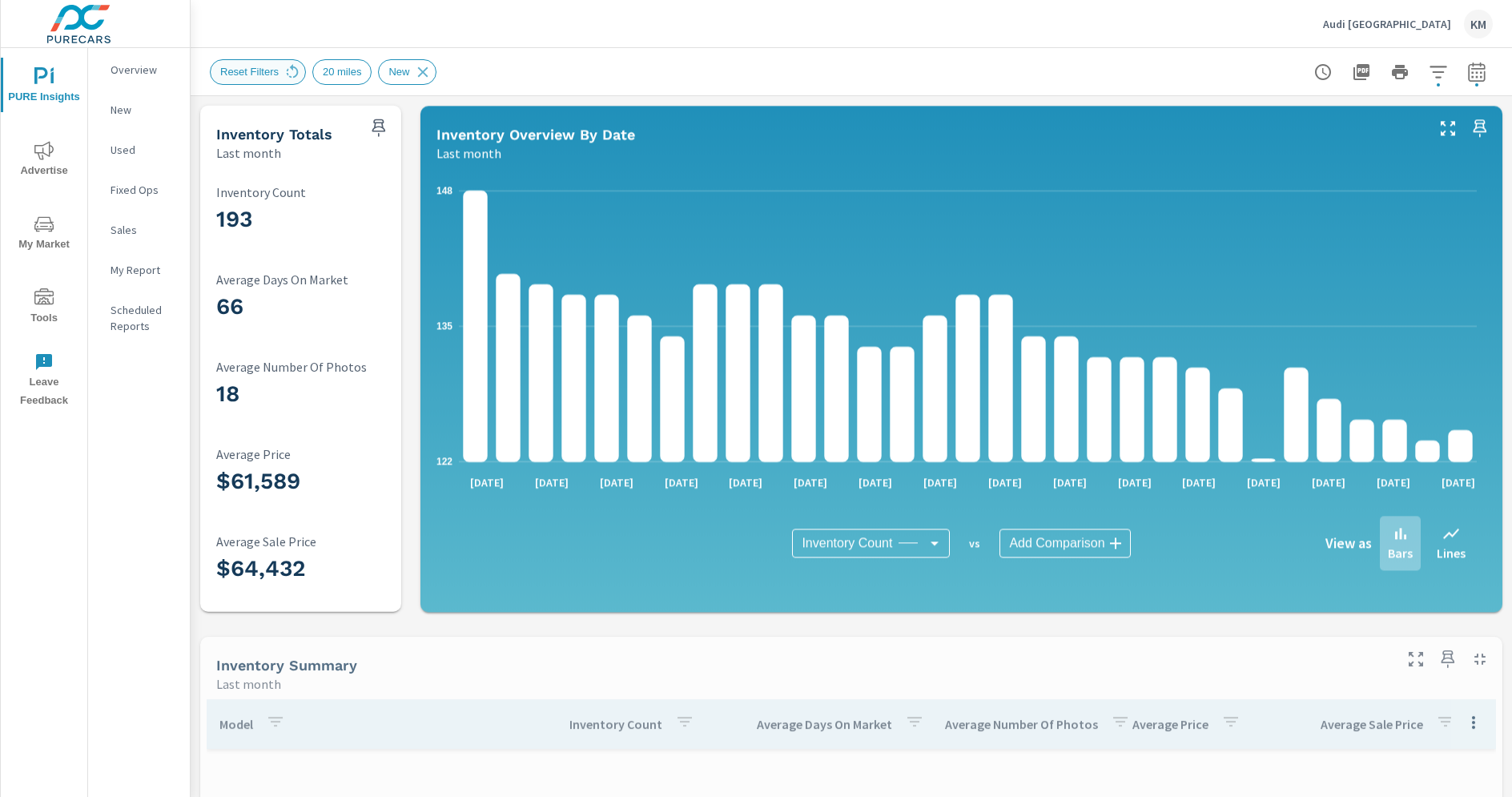
click at [252, 71] on span "Reset Filters" at bounding box center [249, 72] width 78 height 12
click at [1472, 78] on icon "button" at bounding box center [1476, 71] width 16 height 19
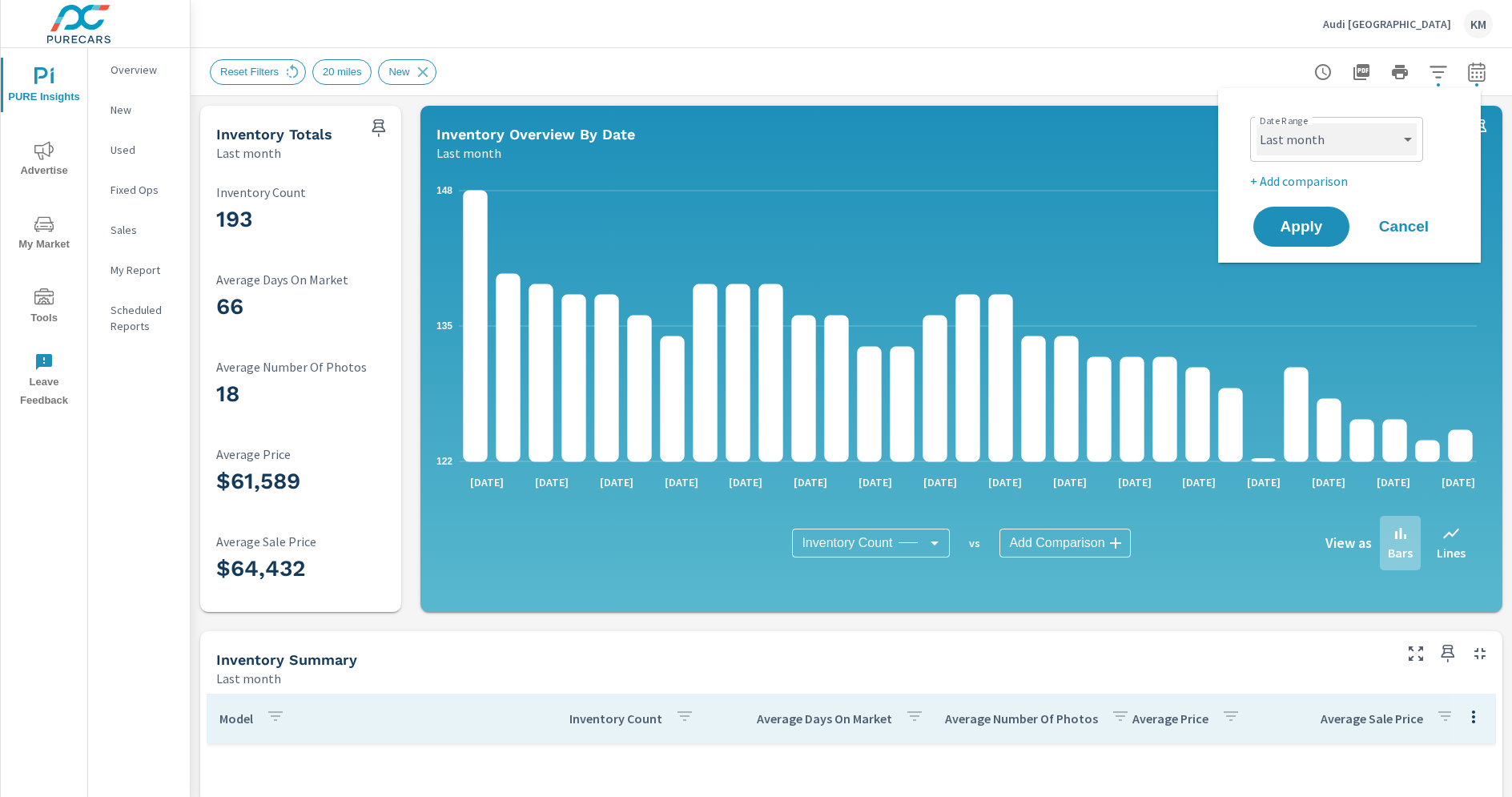
click at [1392, 139] on select "Custom Yesterday Last week Last 7 days Last 14 days Last 30 days Last 45 days L…" at bounding box center [1336, 139] width 160 height 32
select select "Month to date"
click at [289, 65] on icon at bounding box center [292, 72] width 17 height 17
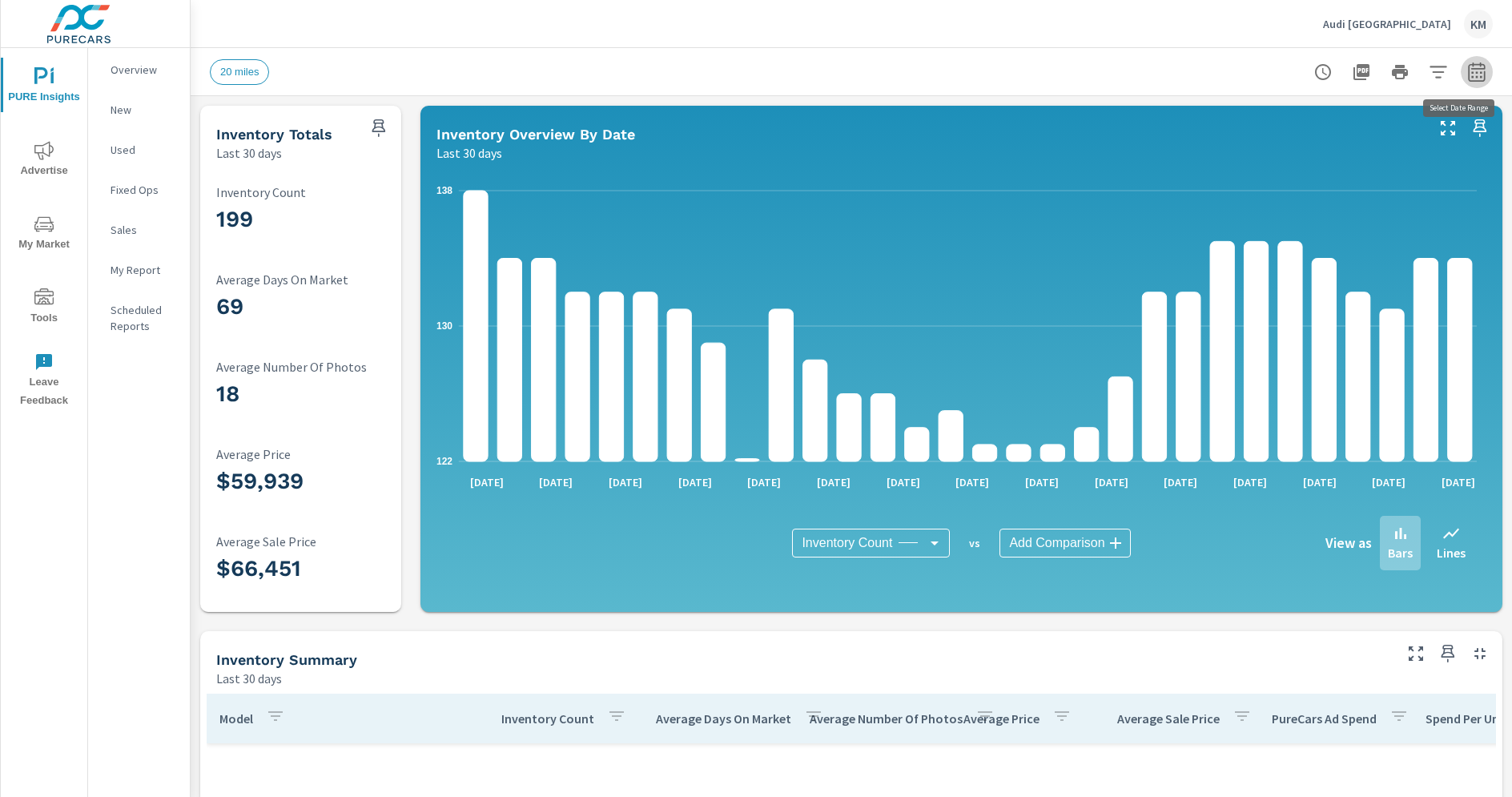
click at [1467, 69] on icon "button" at bounding box center [1476, 72] width 19 height 19
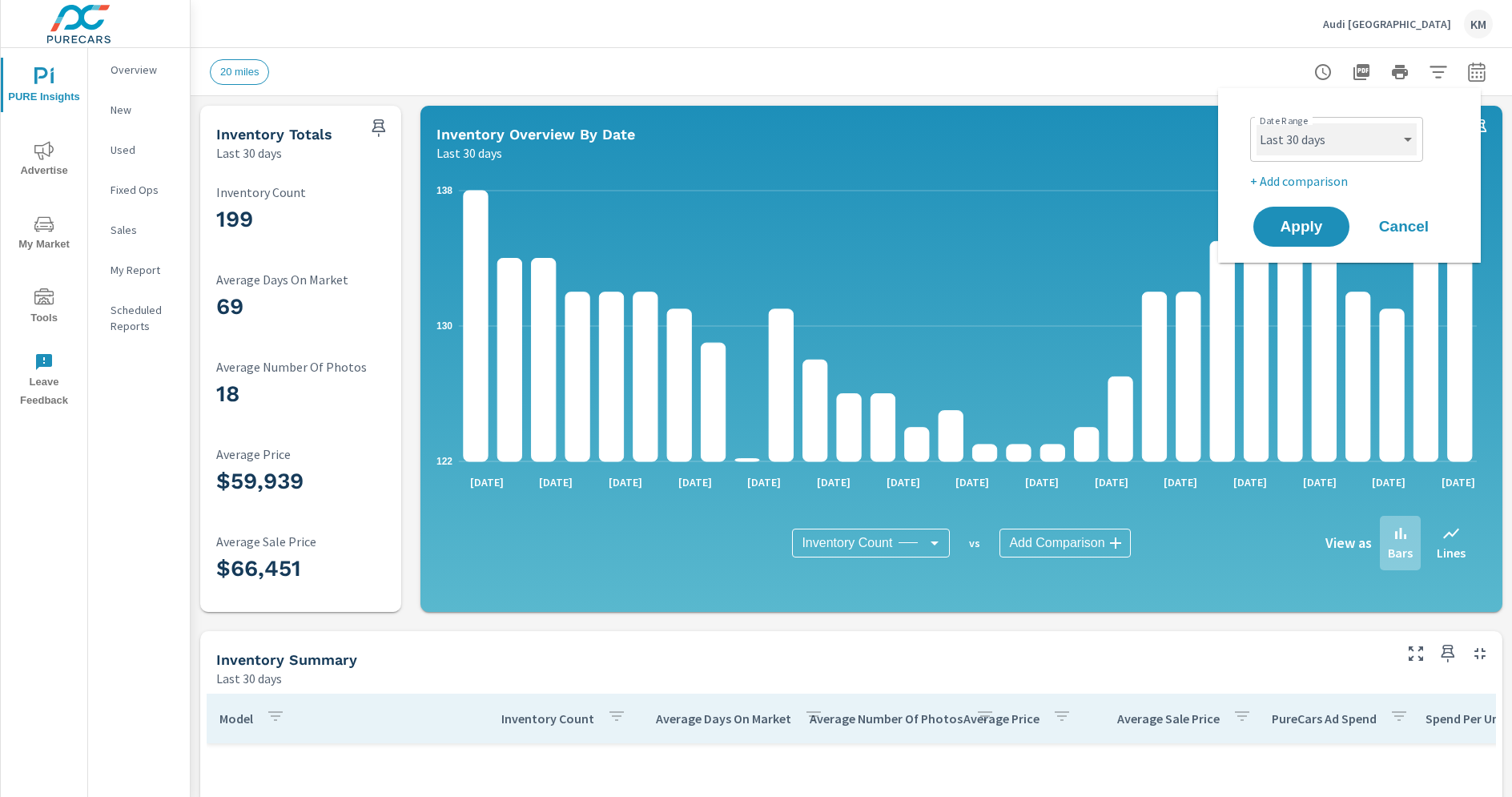
click at [1337, 144] on select "Custom [DATE] Last week Last 7 days Last 14 days Last 30 days Last 45 days Last…" at bounding box center [1336, 139] width 160 height 32
select select "Last month"
click at [1307, 233] on span "Apply" at bounding box center [1301, 227] width 66 height 15
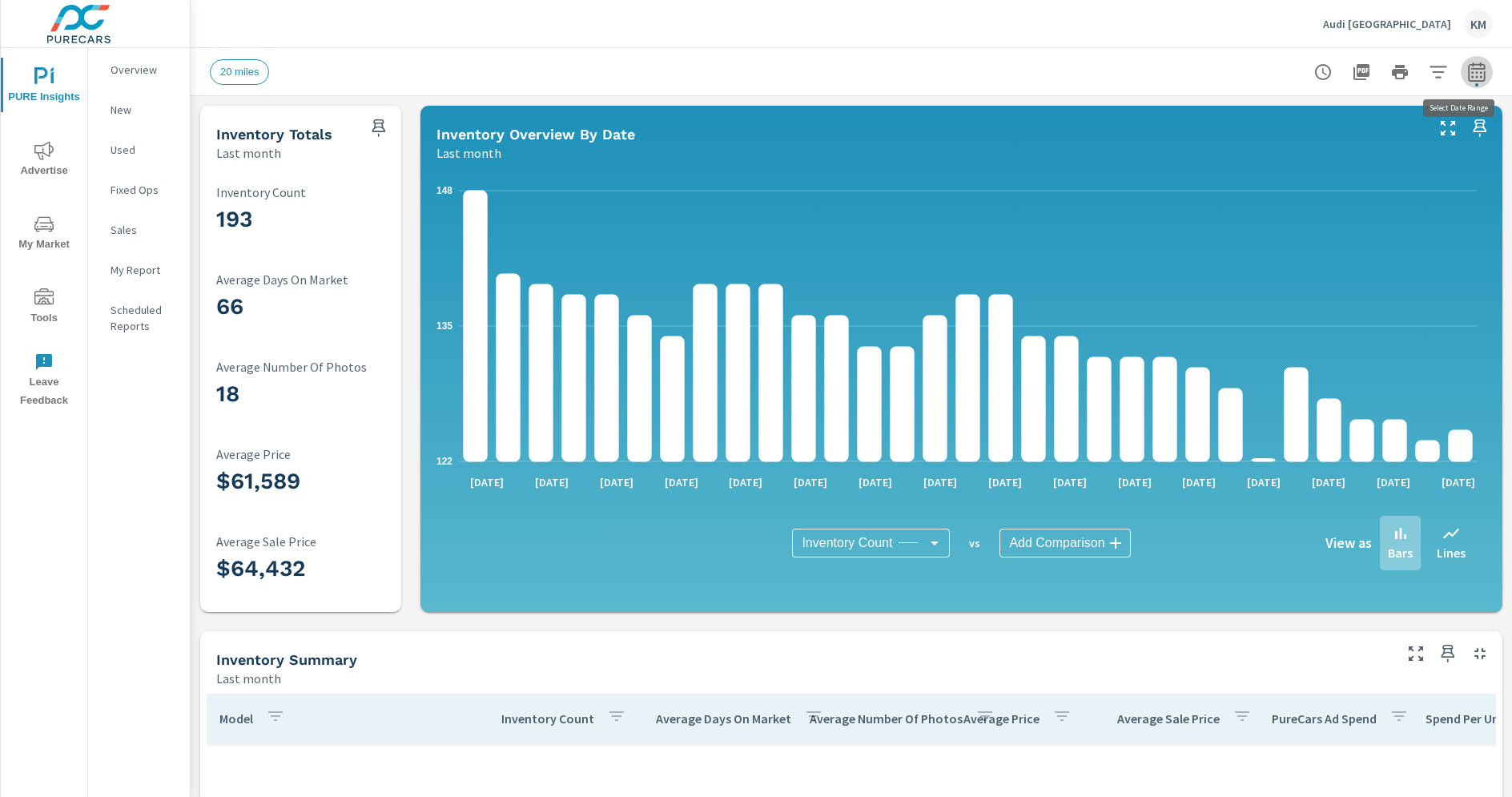
click at [1468, 68] on icon "button" at bounding box center [1476, 71] width 16 height 19
select select "Last month"
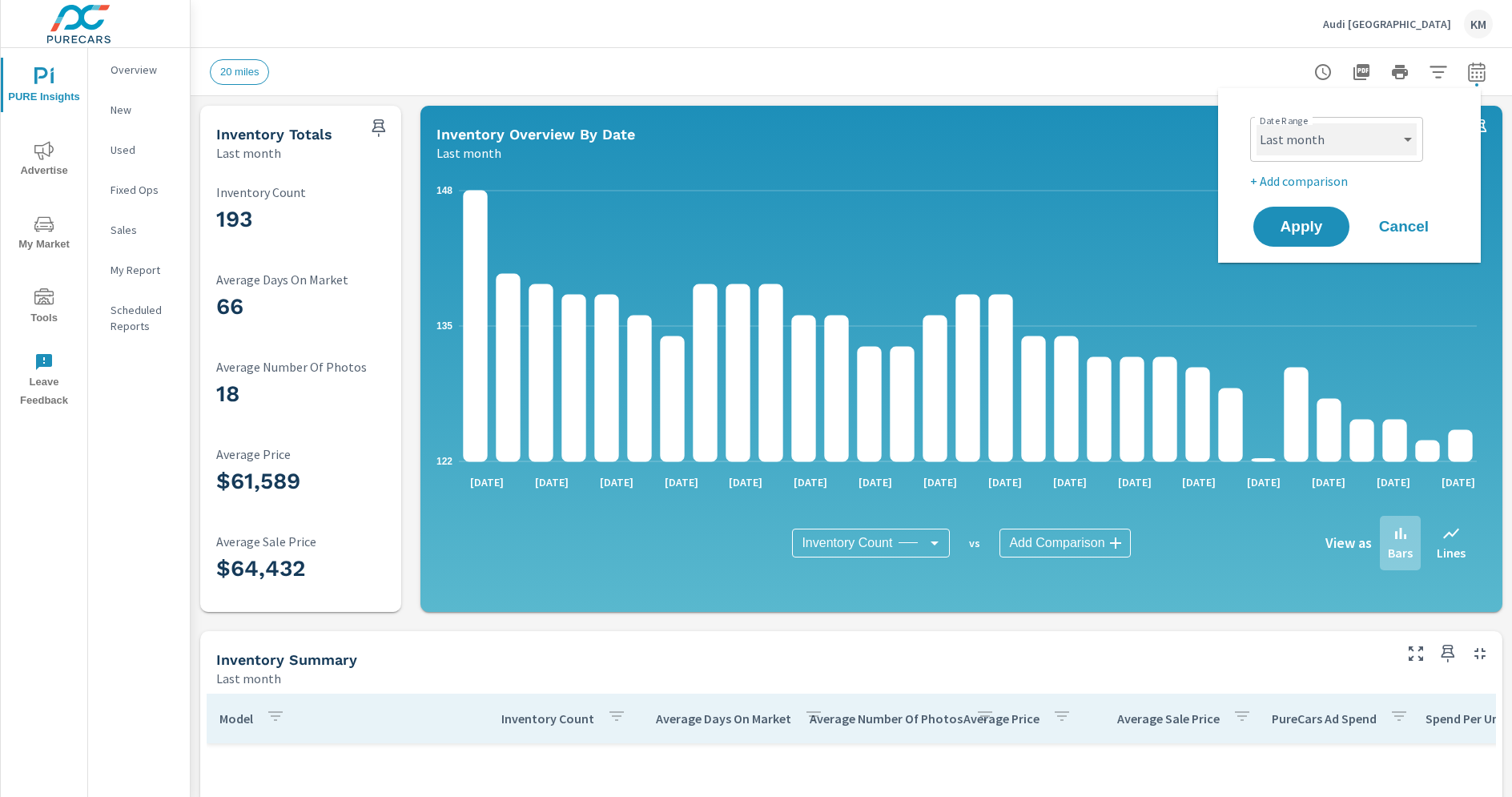
click at [1312, 152] on select "Custom [DATE] Last week Last 7 days Last 14 days Last 30 days Last 45 days Last…" at bounding box center [1336, 139] width 160 height 32
click at [940, 67] on div "20 miles" at bounding box center [738, 72] width 1058 height 26
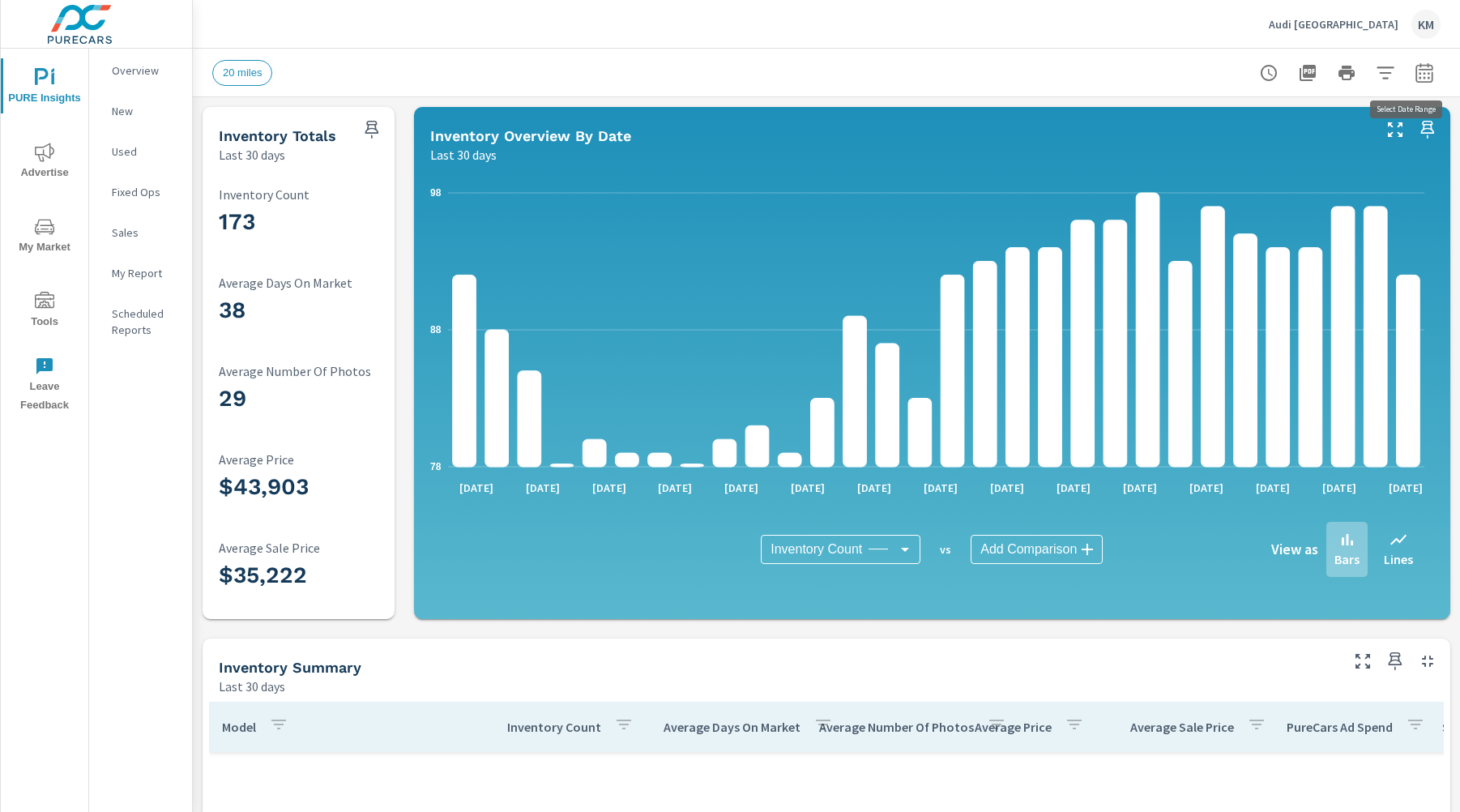
click at [1338, 65] on icon "button" at bounding box center [1424, 72] width 17 height 19
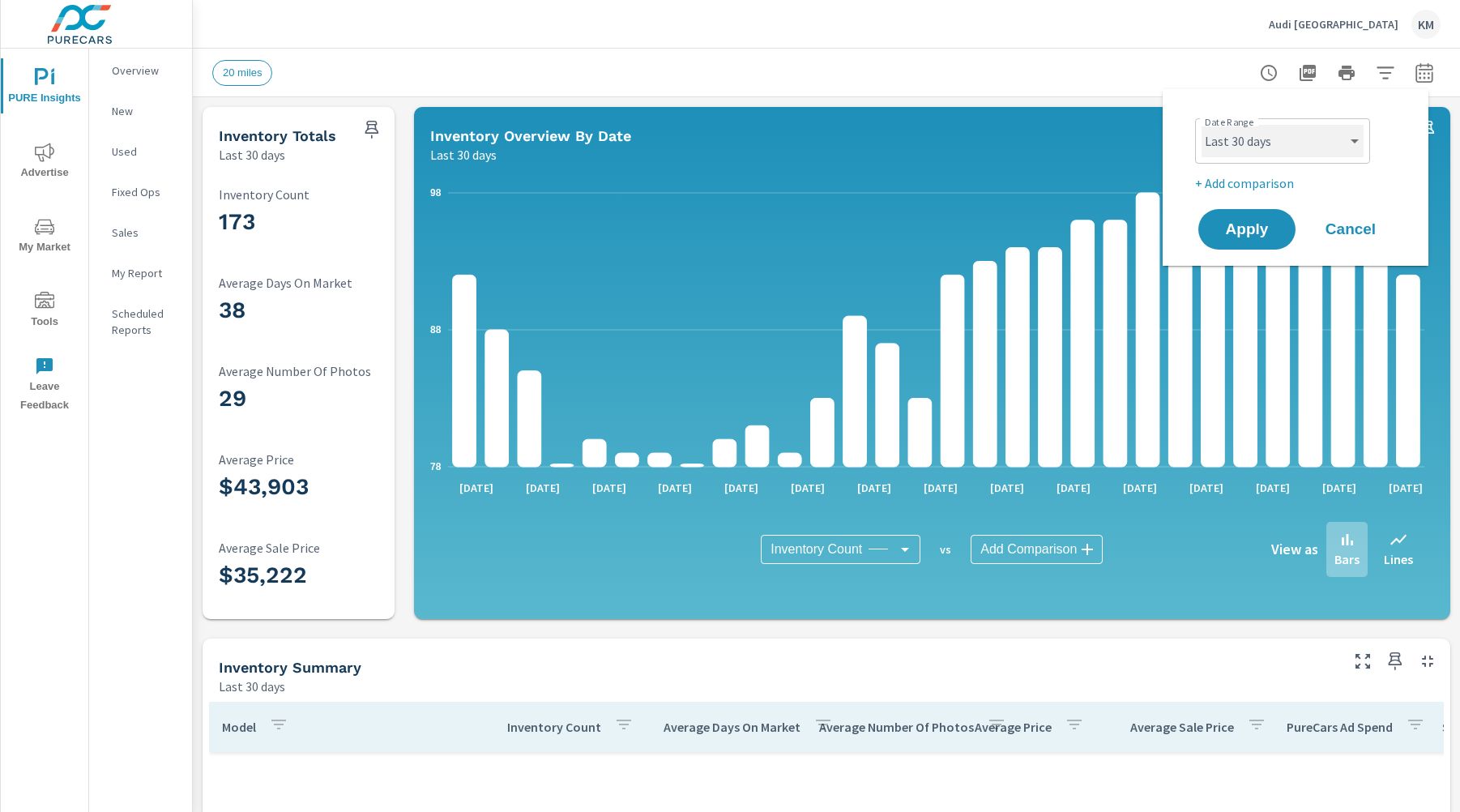
click at [1286, 133] on select "Custom Yesterday Last week Last 7 days Last 14 days Last 30 days Last 45 days L…" at bounding box center [1282, 140] width 162 height 33
select select "Last month"
click at [1248, 222] on span "Apply" at bounding box center [1247, 229] width 67 height 15
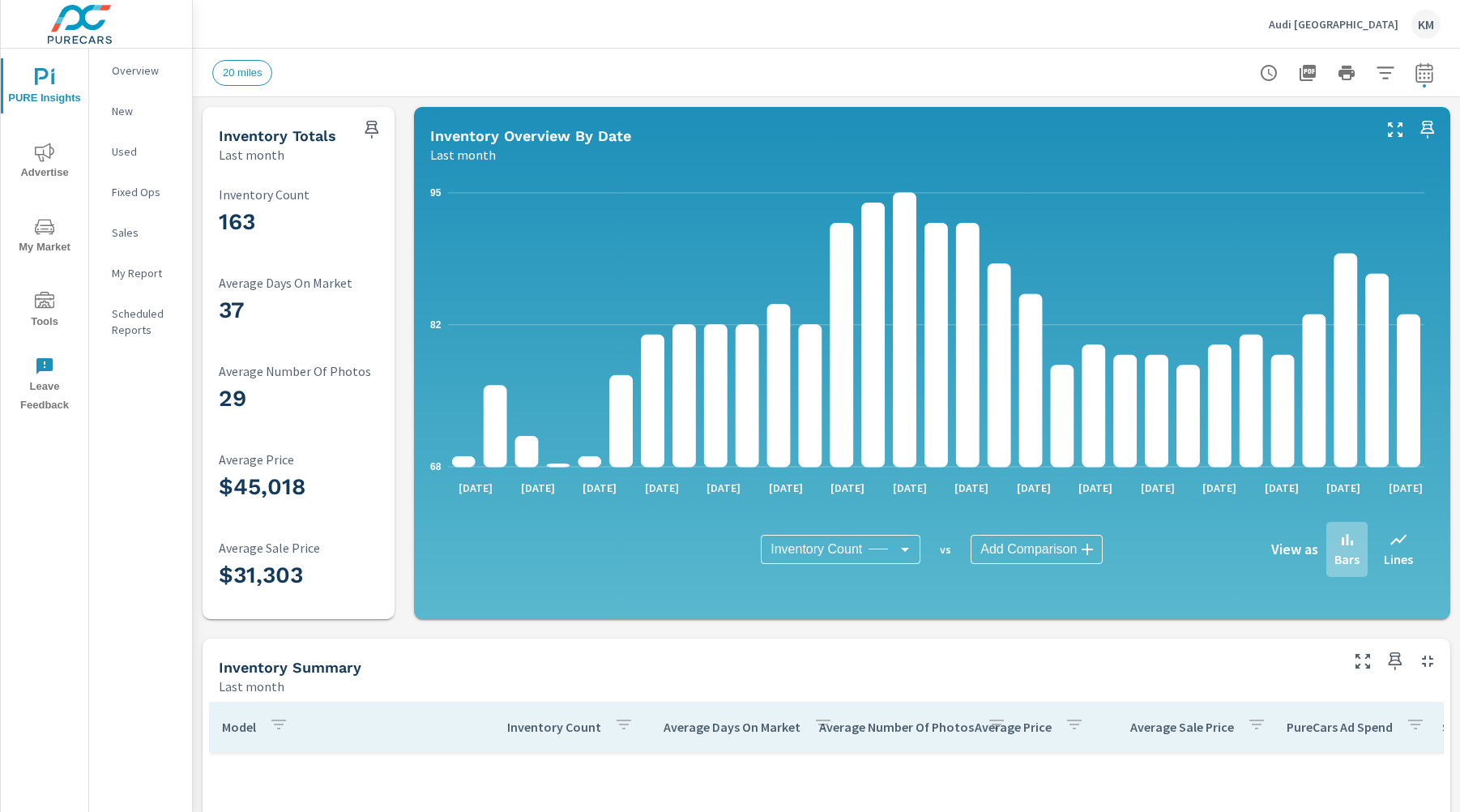
click at [1338, 78] on icon "button" at bounding box center [1385, 73] width 19 height 19
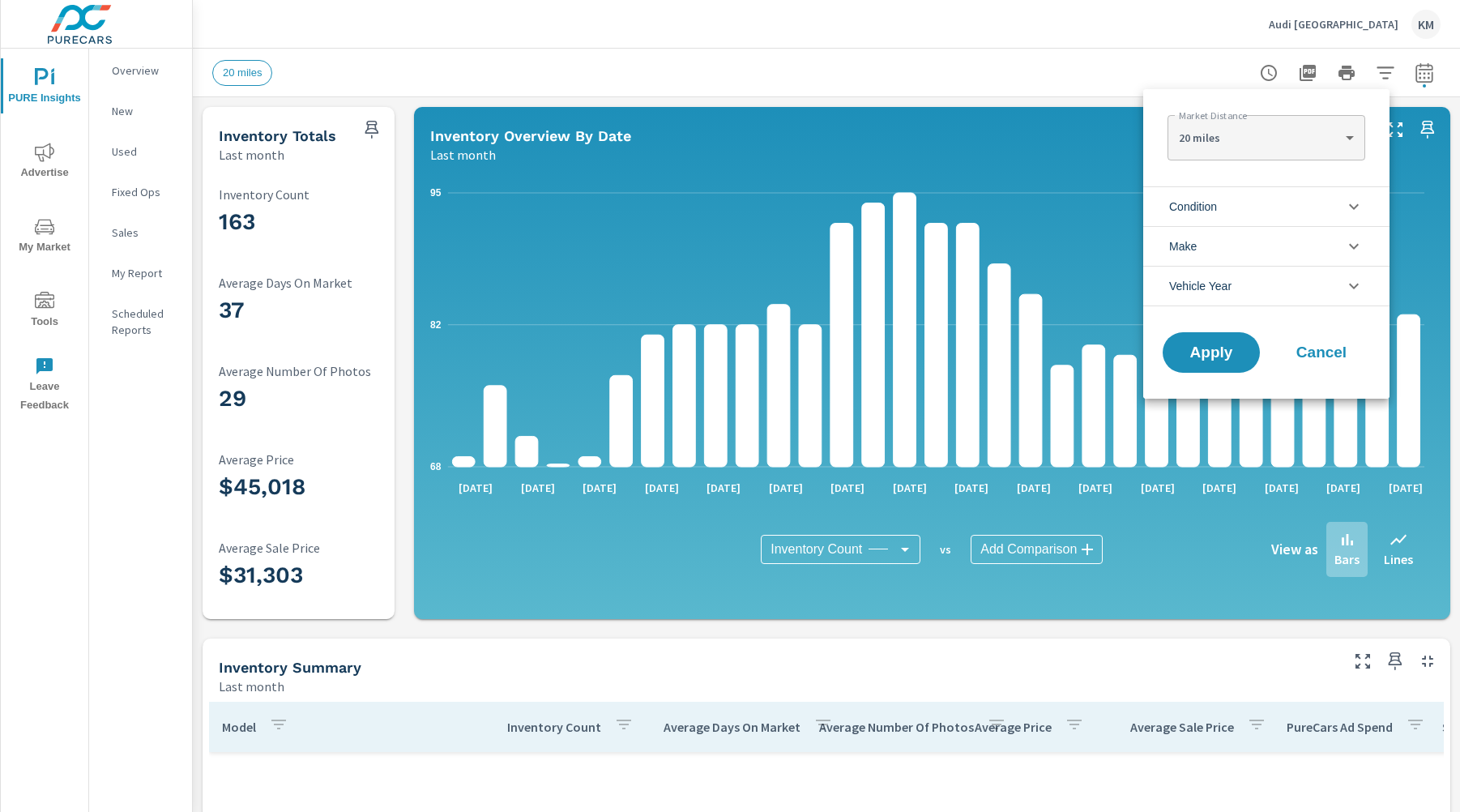
click at [1243, 208] on li "Condition" at bounding box center [1266, 206] width 246 height 40
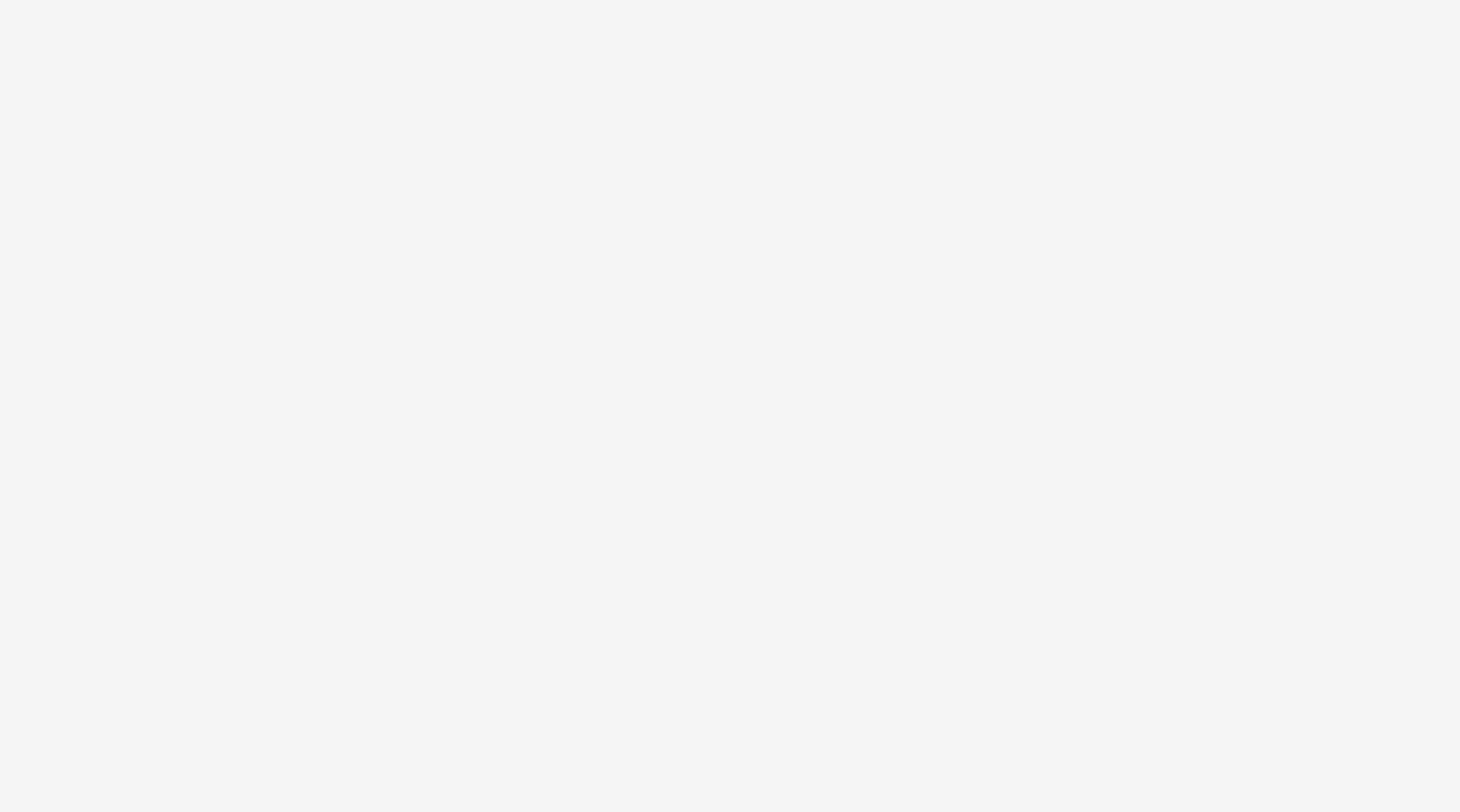
click at [669, 0] on html at bounding box center [730, 0] width 1460 height 0
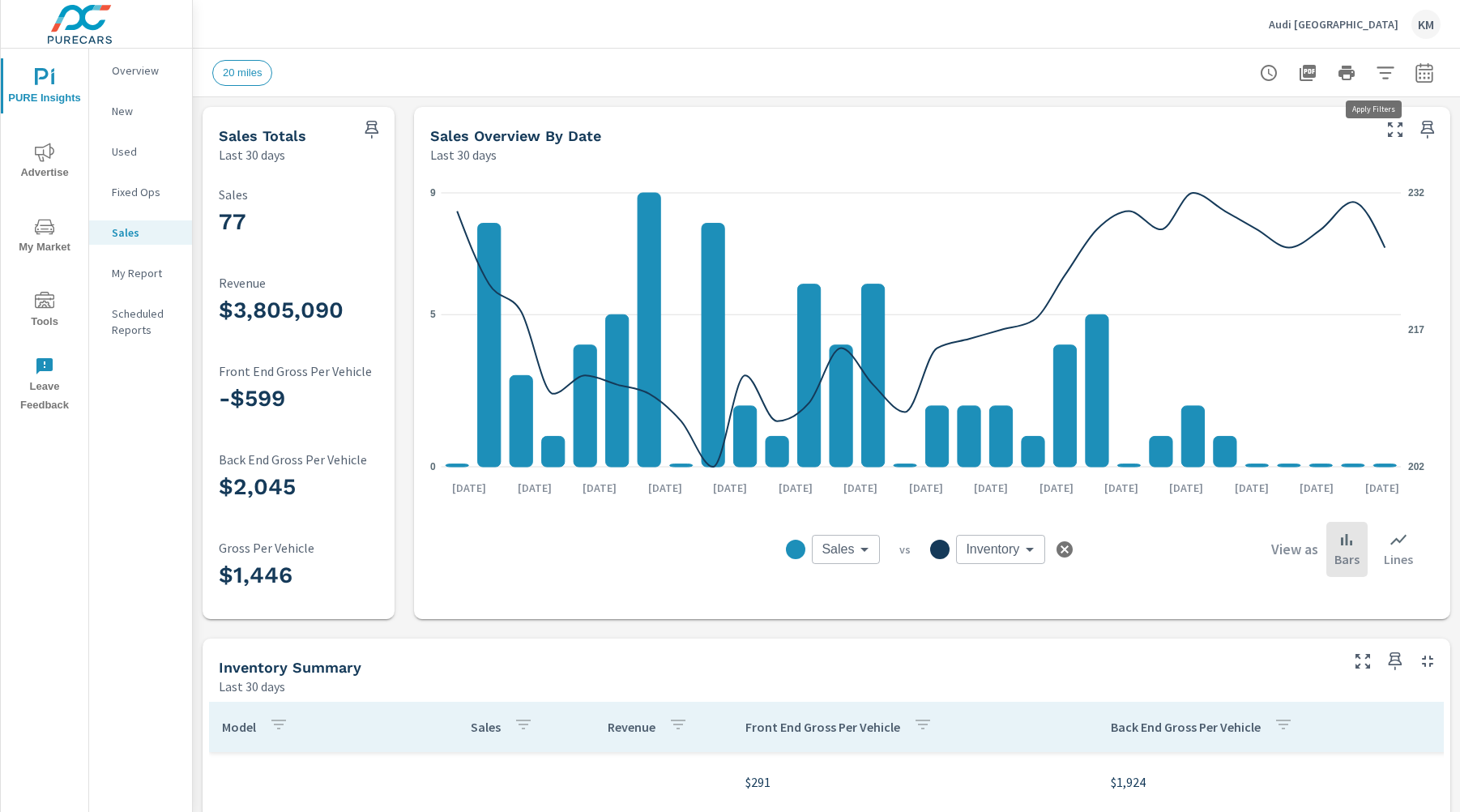
click at [1376, 76] on icon "button" at bounding box center [1385, 73] width 19 height 19
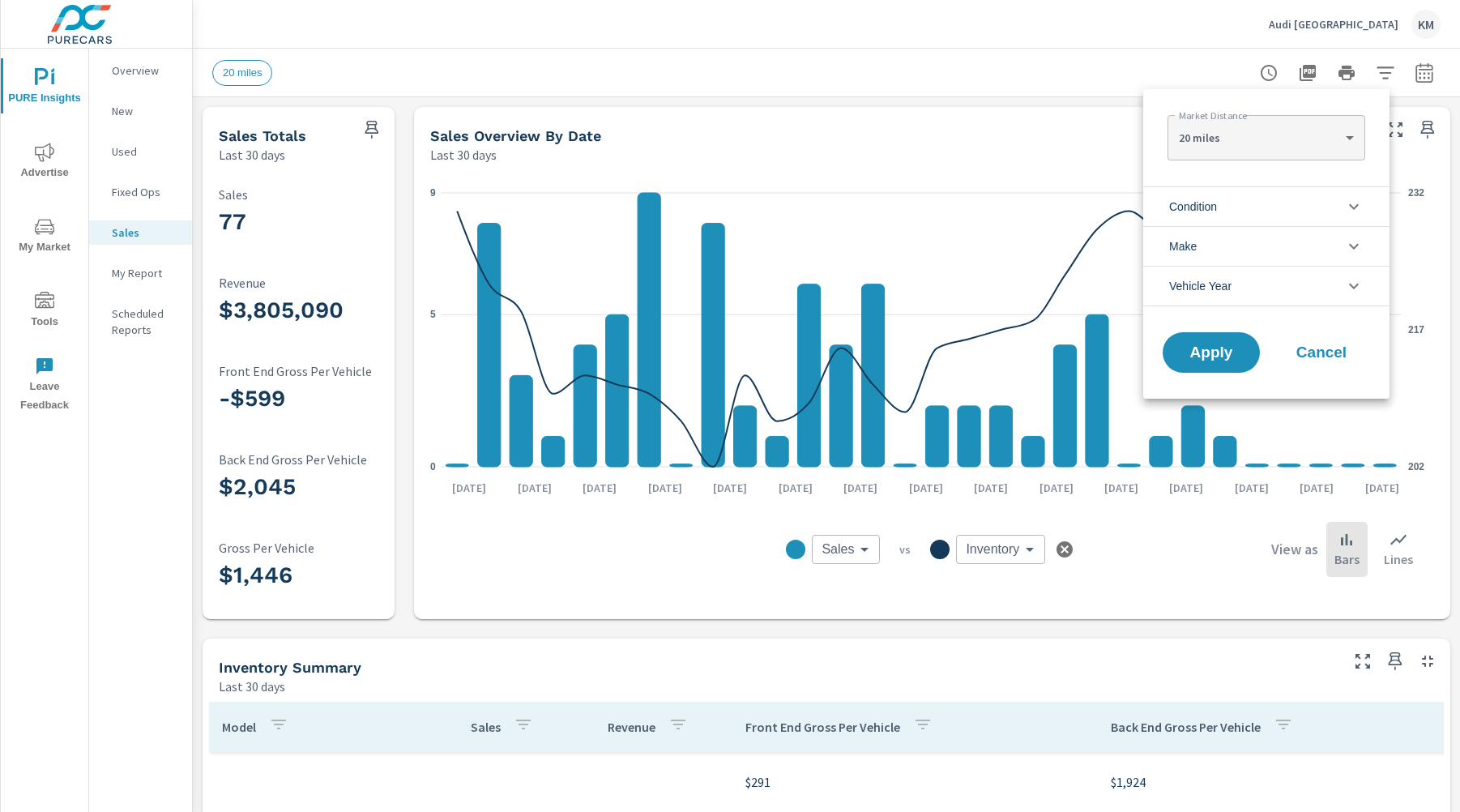
click at [1351, 219] on li "Condition" at bounding box center [1266, 206] width 246 height 40
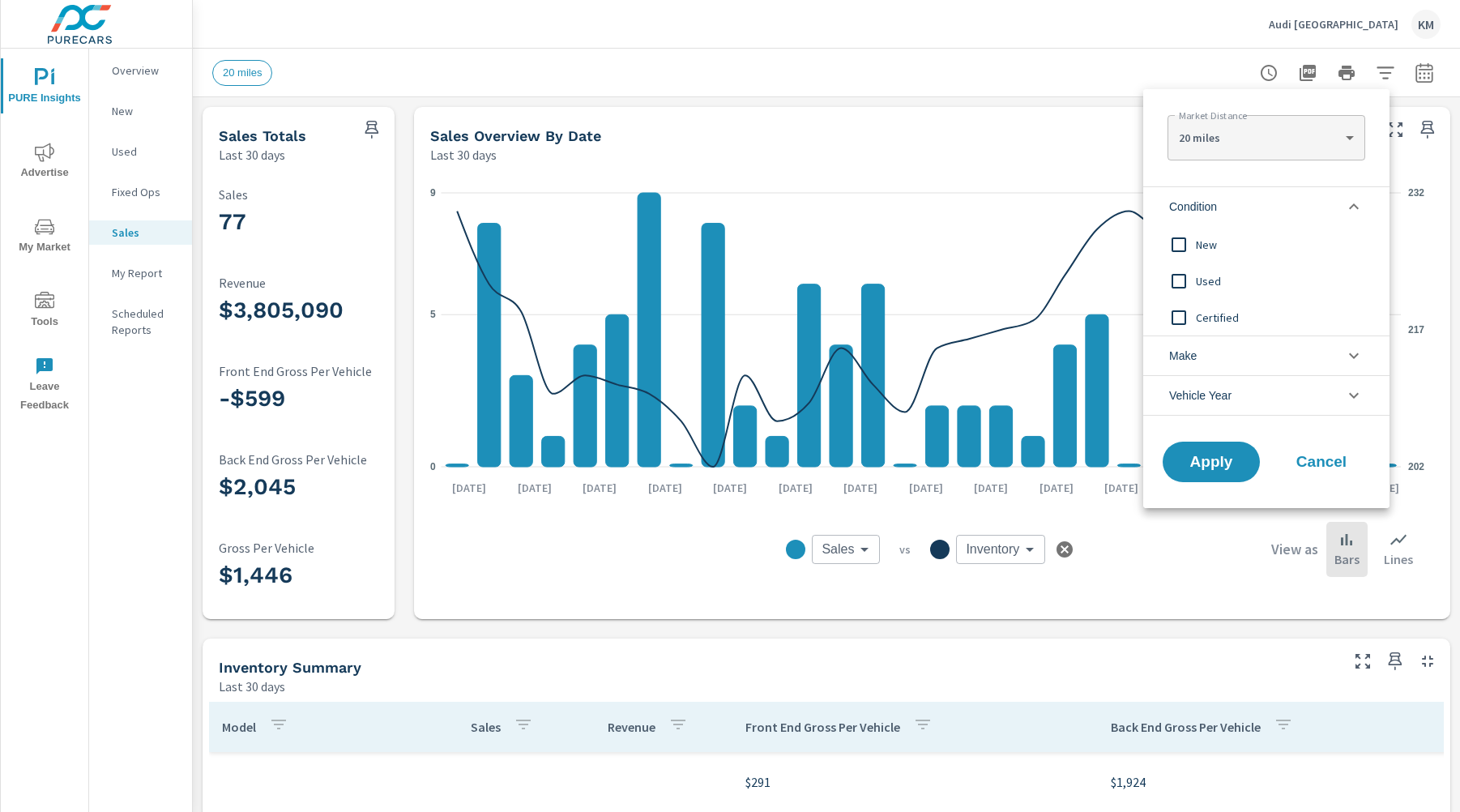
click at [1074, 87] on div at bounding box center [730, 406] width 1460 height 812
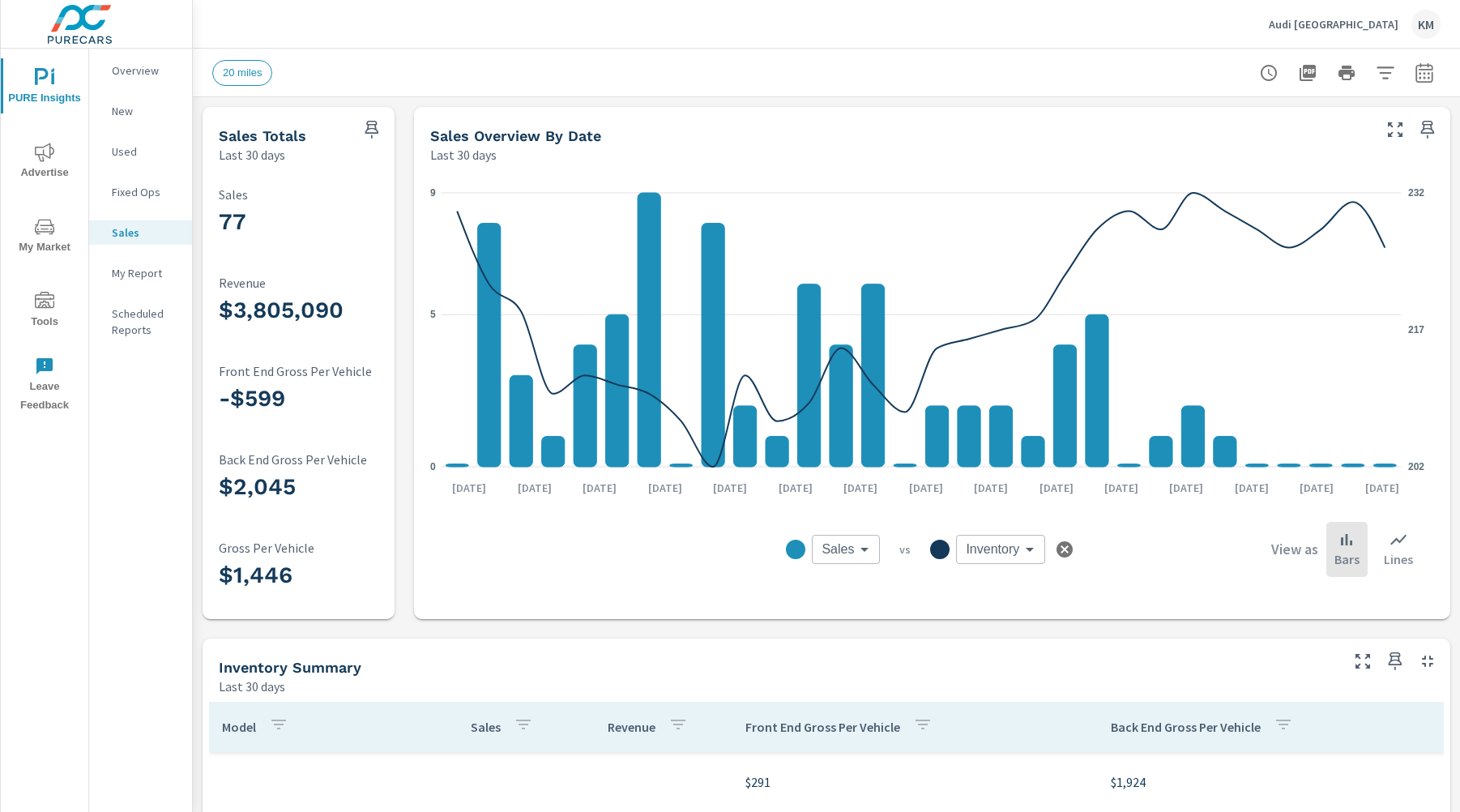
click at [1416, 72] on icon "button" at bounding box center [1424, 73] width 19 height 19
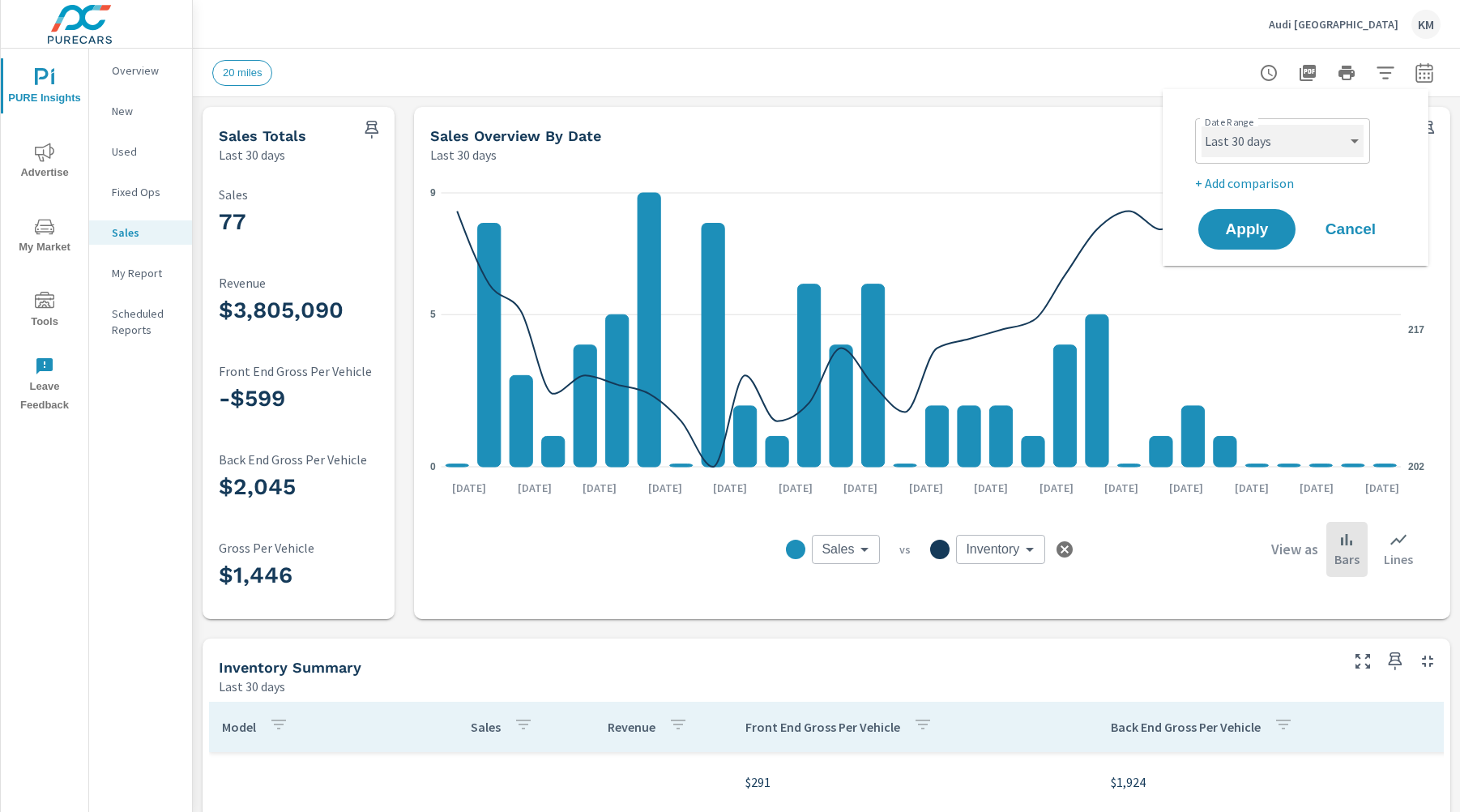
click at [1285, 138] on select "Custom [DATE] Last week Last 7 days Last 14 days Last 30 days Last 45 days Last…" at bounding box center [1282, 140] width 162 height 33
select select "Last month"
click at [1220, 235] on span "Apply" at bounding box center [1247, 229] width 67 height 15
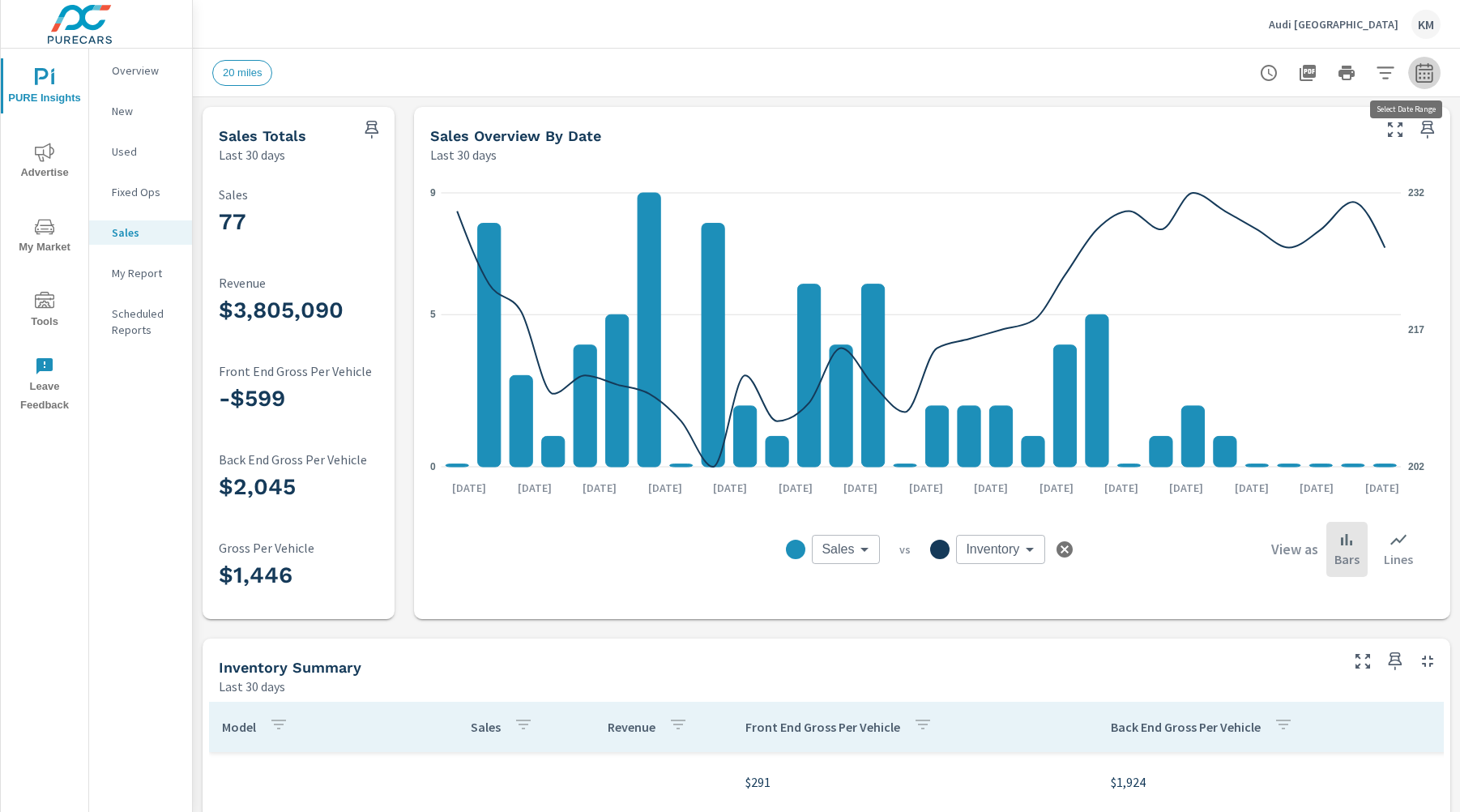
click at [1419, 72] on icon "button" at bounding box center [1424, 75] width 11 height 7
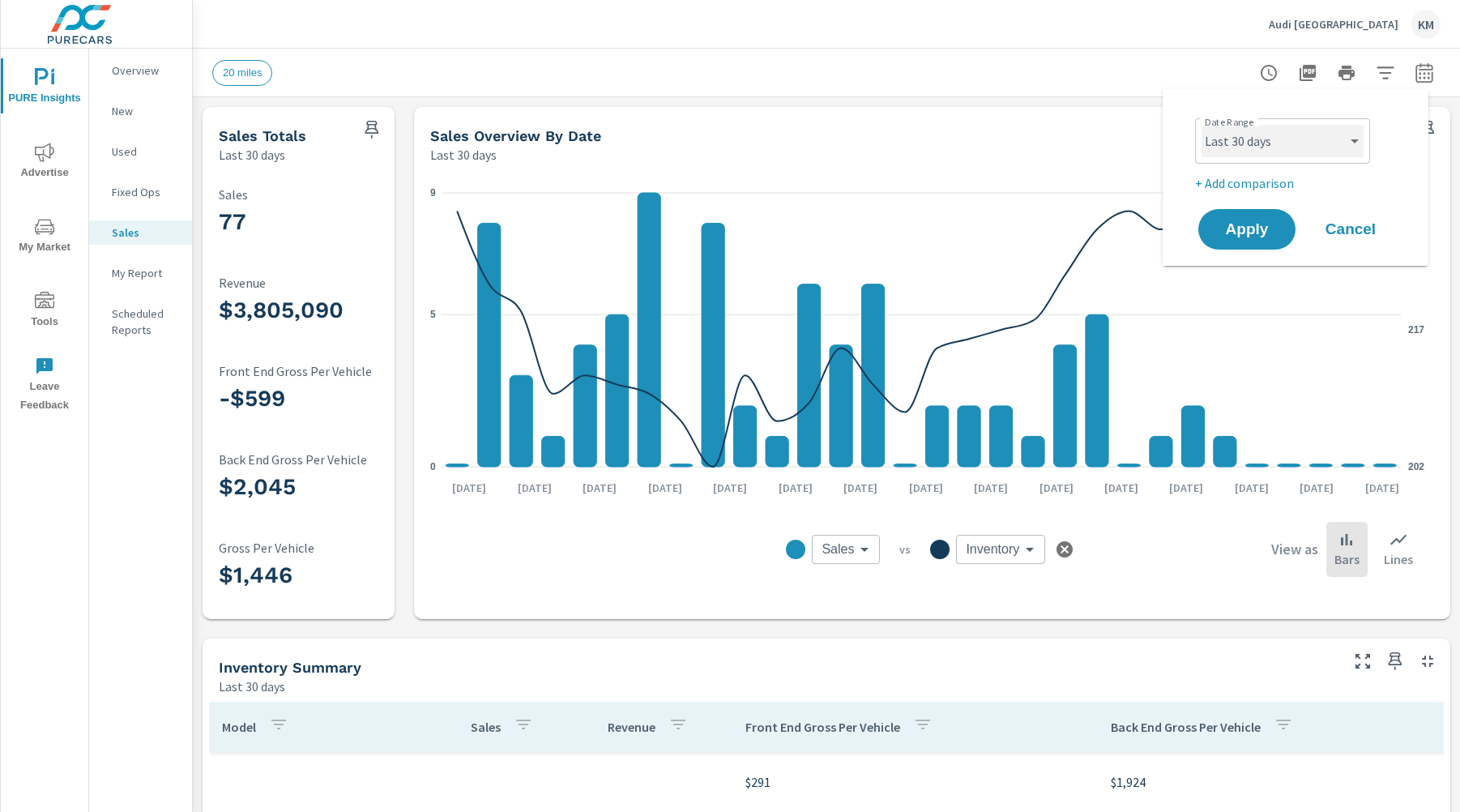
click at [1291, 130] on select "Custom [DATE] Last week Last 7 days Last 14 days Last 30 days Last 45 days Last…" at bounding box center [1282, 140] width 162 height 33
select select "Last month"
click at [1264, 239] on button "Apply" at bounding box center [1247, 229] width 100 height 42
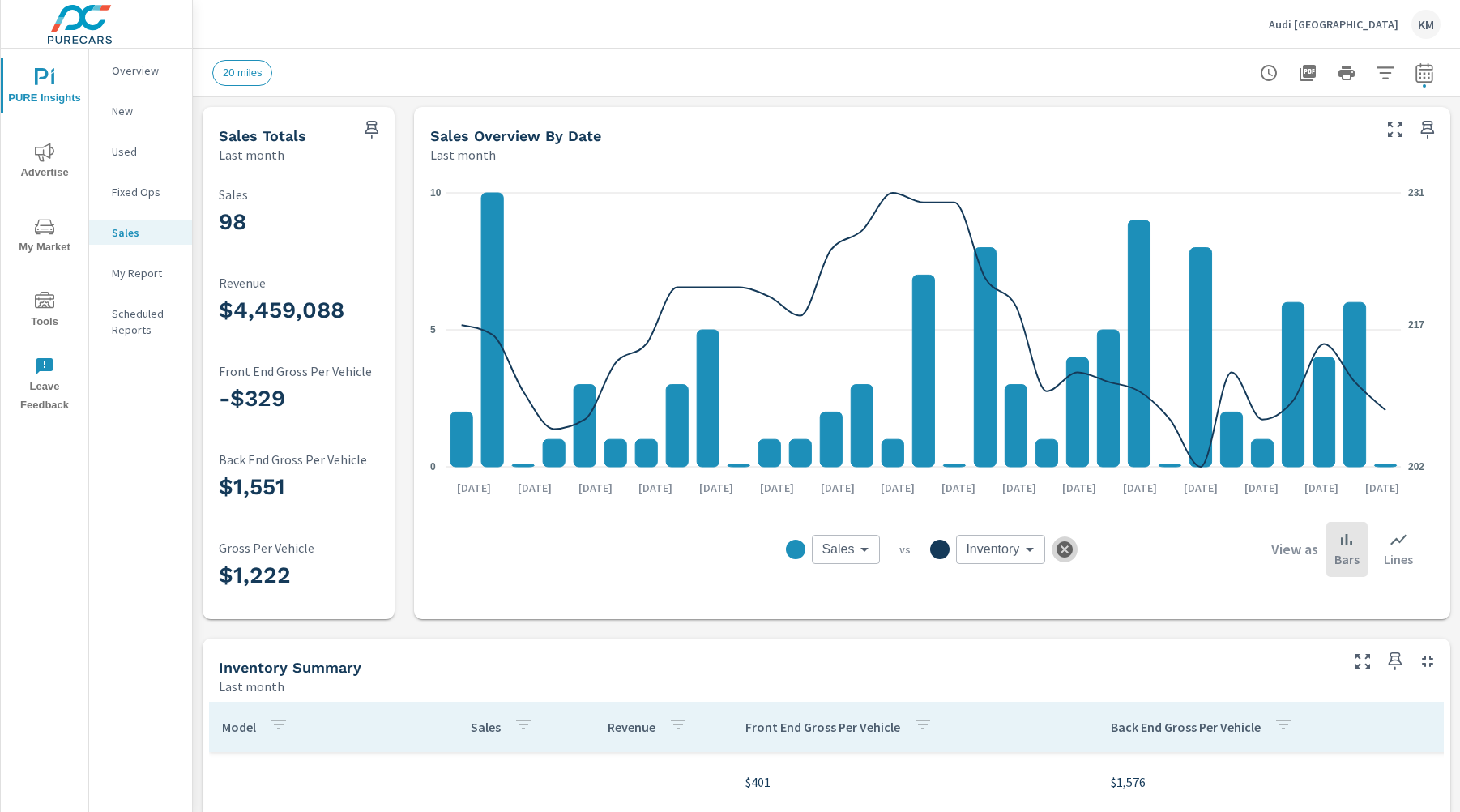
click at [1060, 552] on icon "button" at bounding box center [1064, 548] width 19 height 19
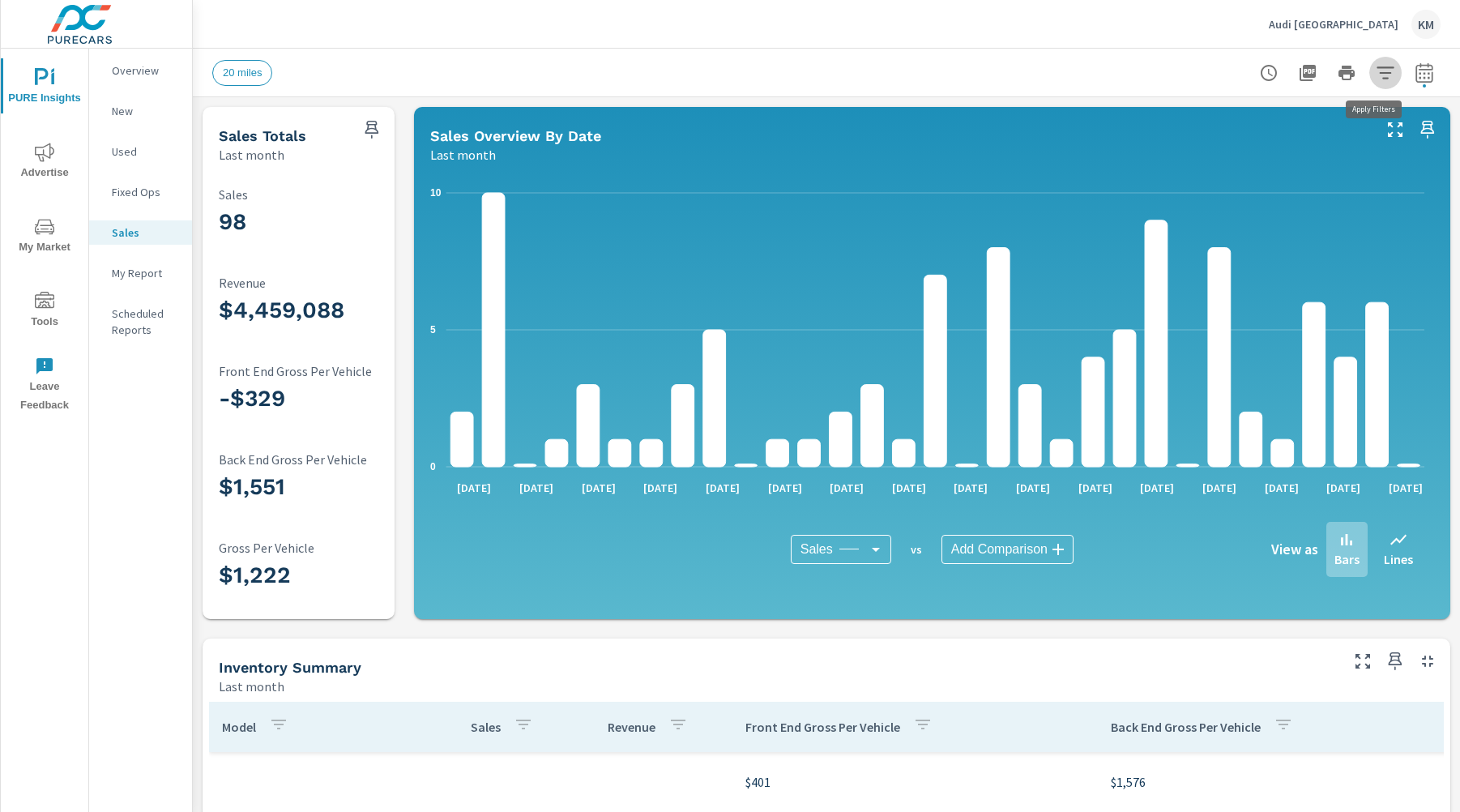
click at [1380, 69] on icon "button" at bounding box center [1385, 73] width 19 height 19
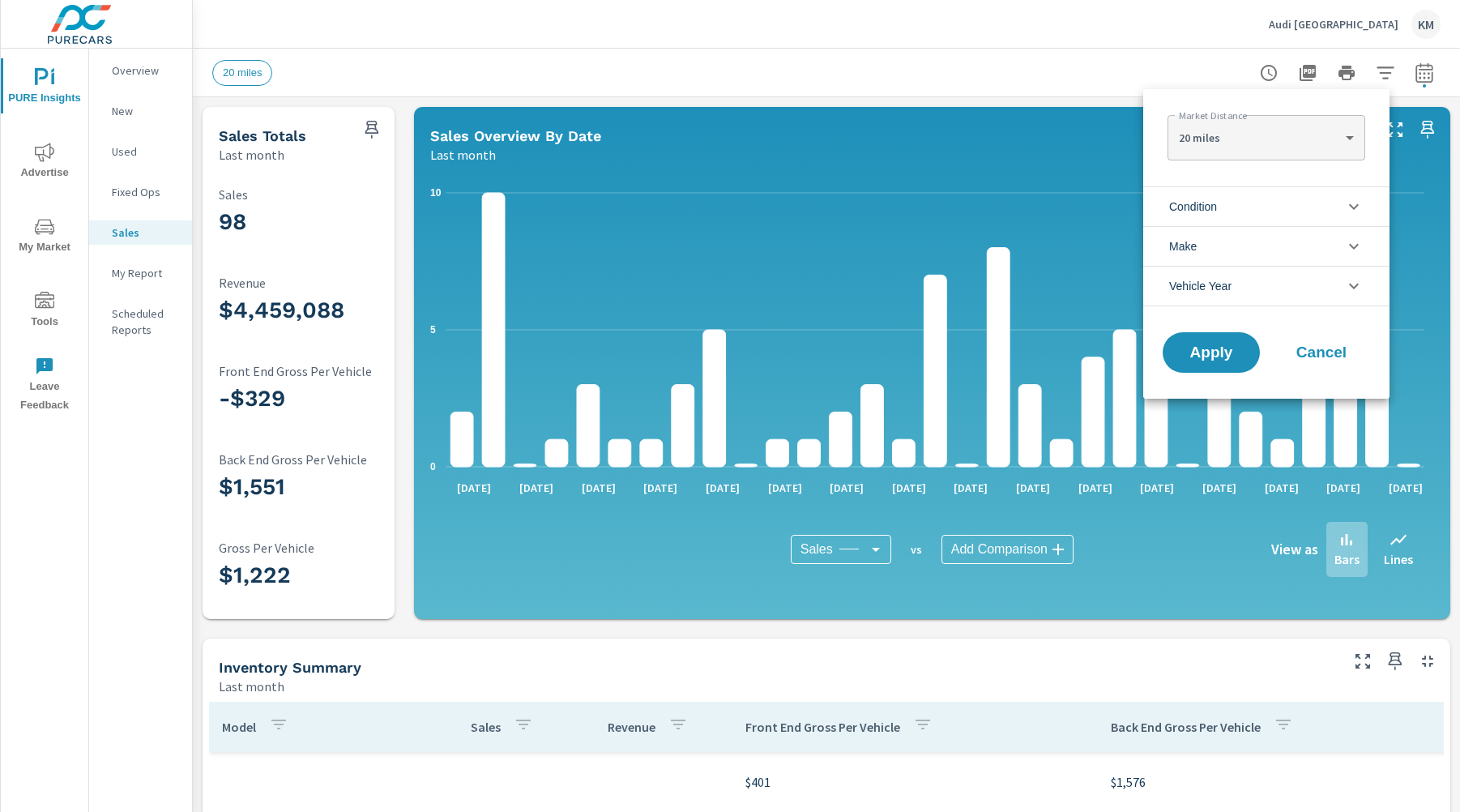
click at [1266, 199] on li "Condition" at bounding box center [1266, 206] width 246 height 40
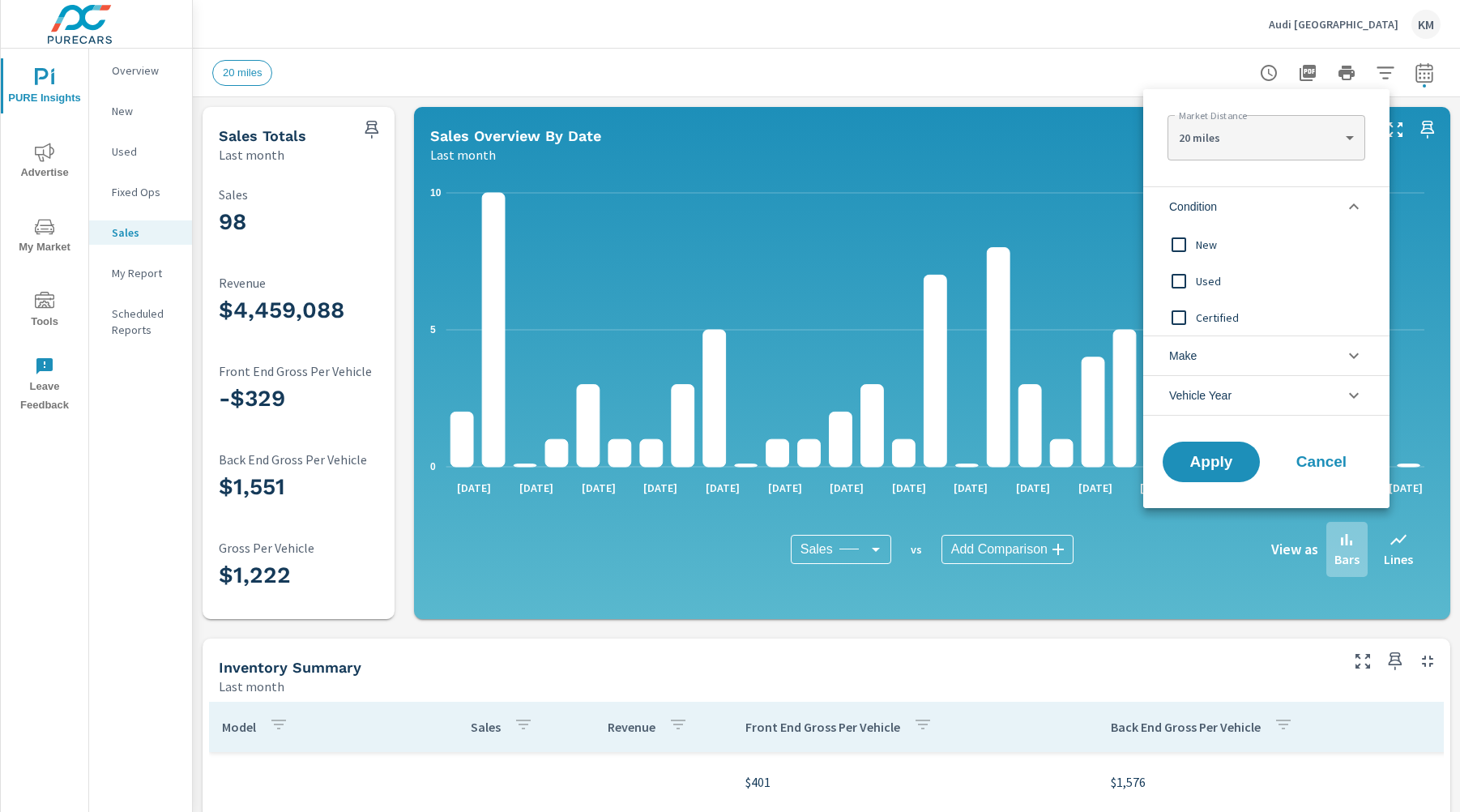
click at [1198, 245] on span "New" at bounding box center [1285, 244] width 178 height 19
click at [1206, 472] on button "Apply" at bounding box center [1211, 461] width 100 height 42
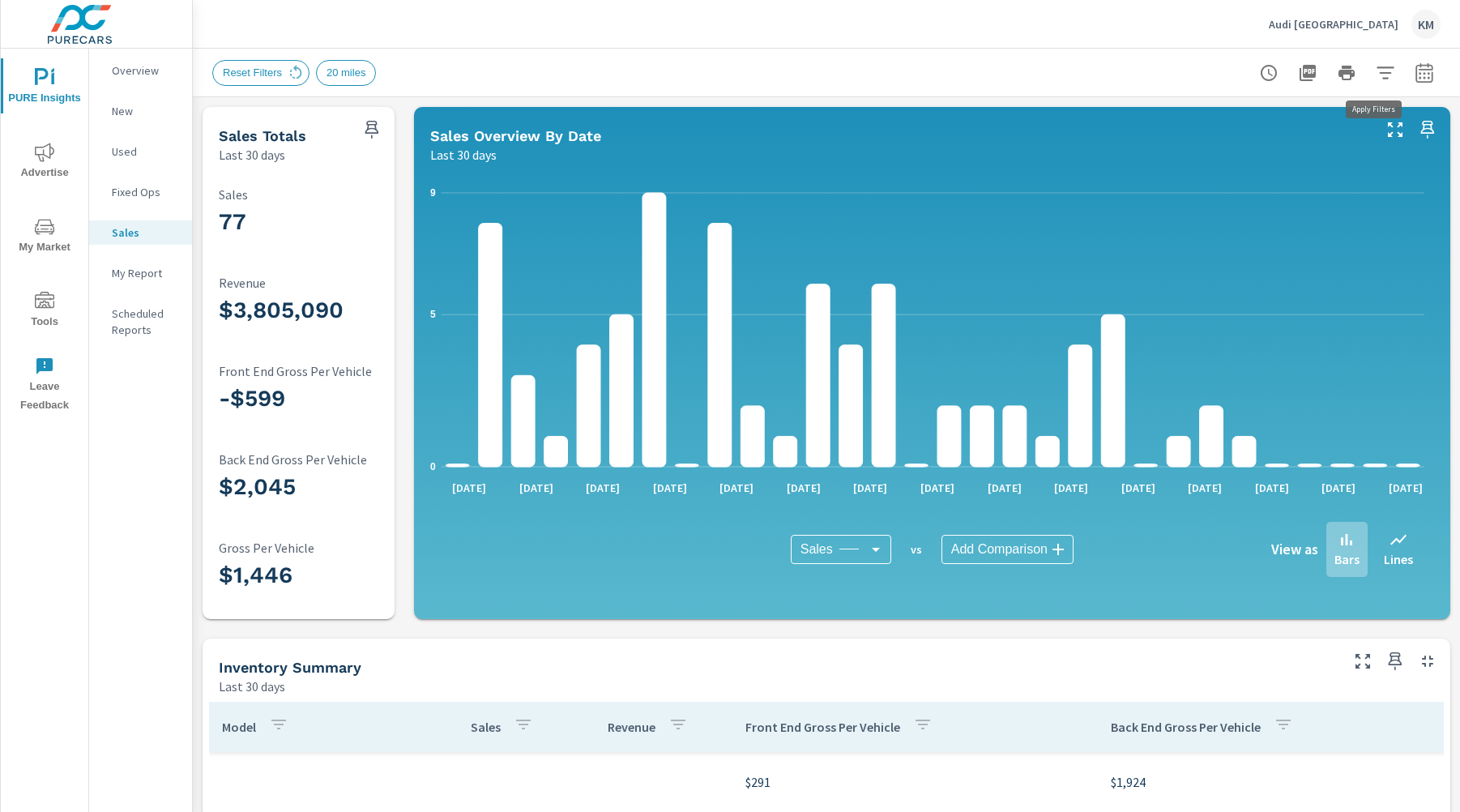
click at [1376, 73] on icon "button" at bounding box center [1385, 73] width 19 height 19
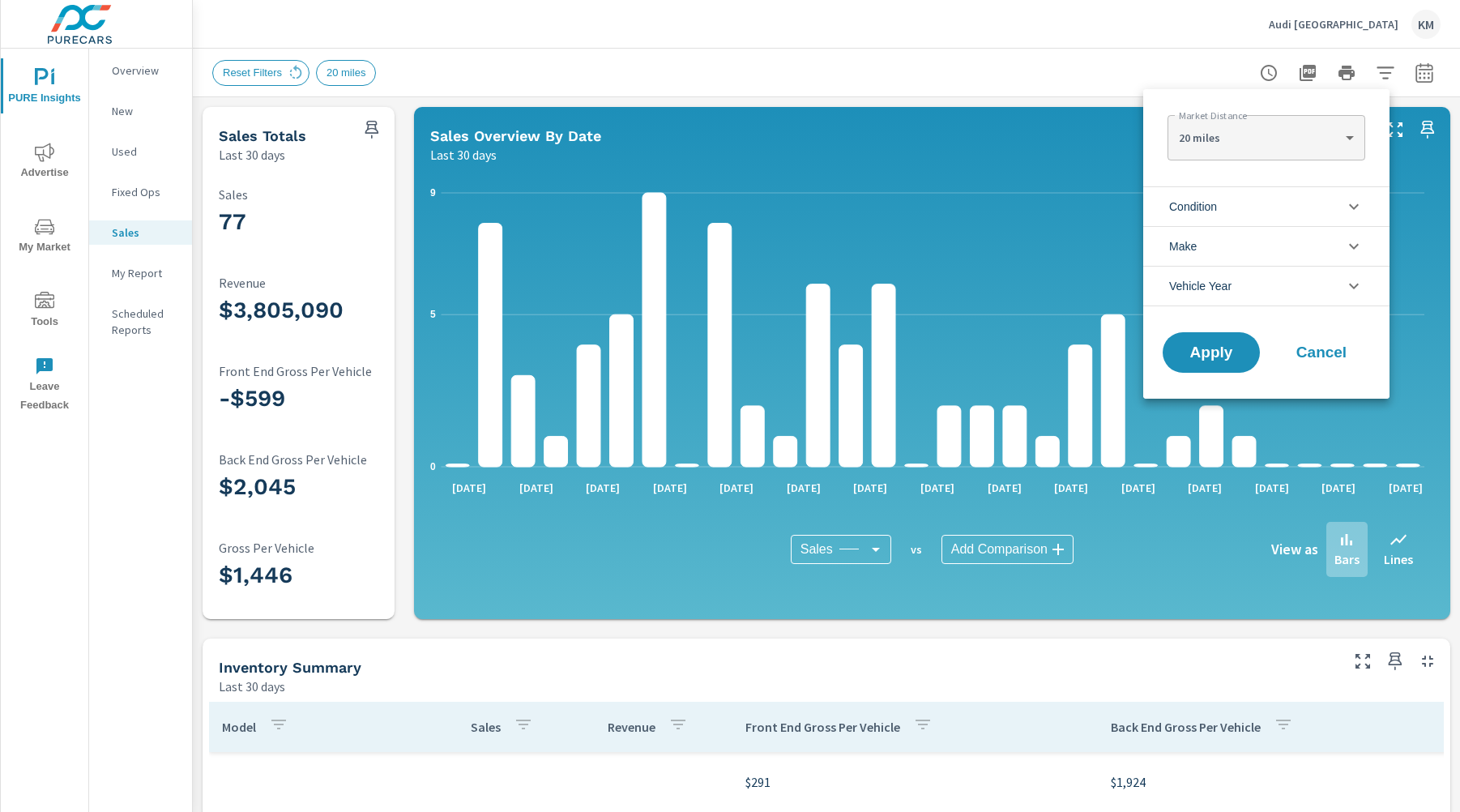
click at [1368, 73] on div at bounding box center [730, 406] width 1460 height 812
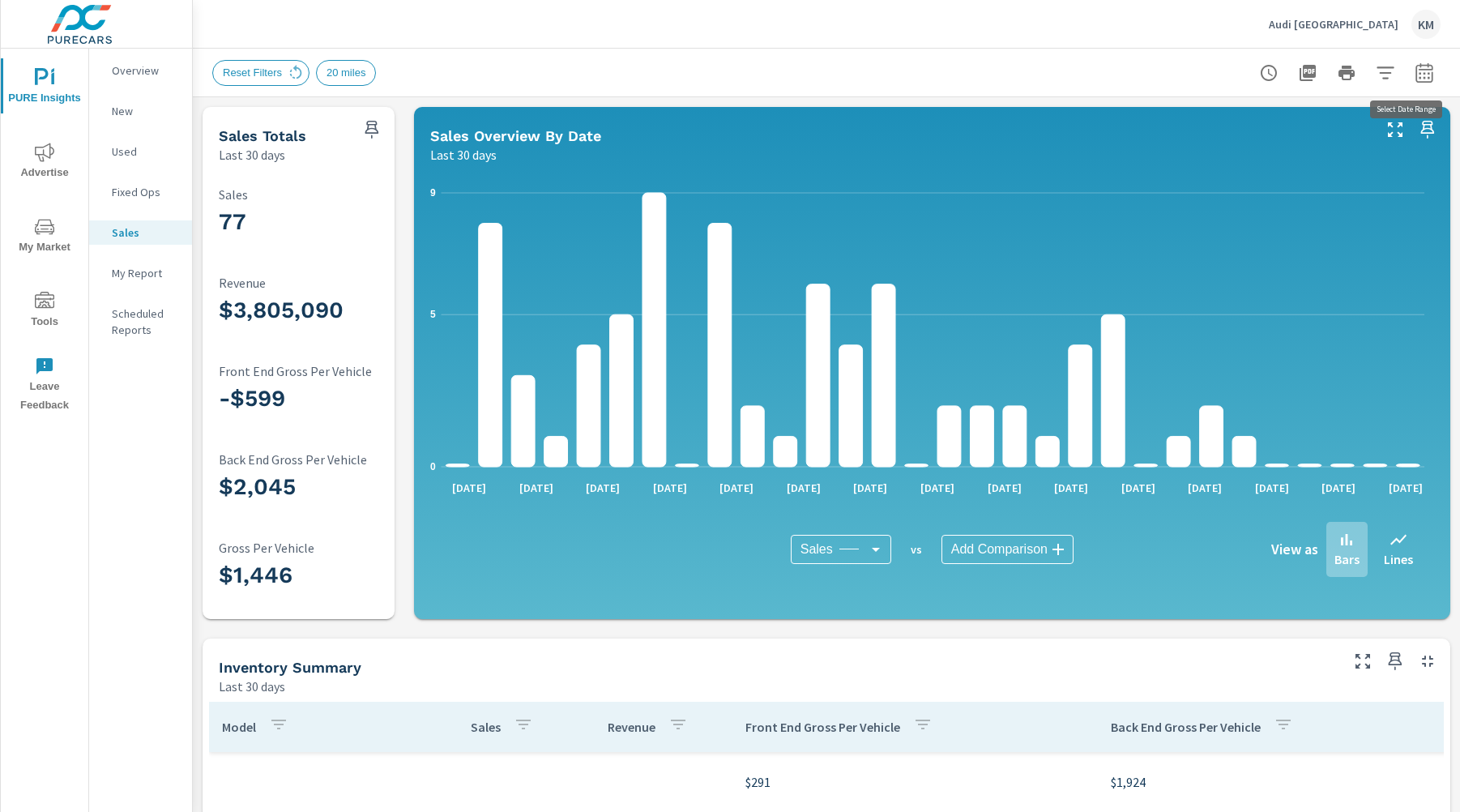
click at [1415, 73] on icon "button" at bounding box center [1424, 73] width 19 height 19
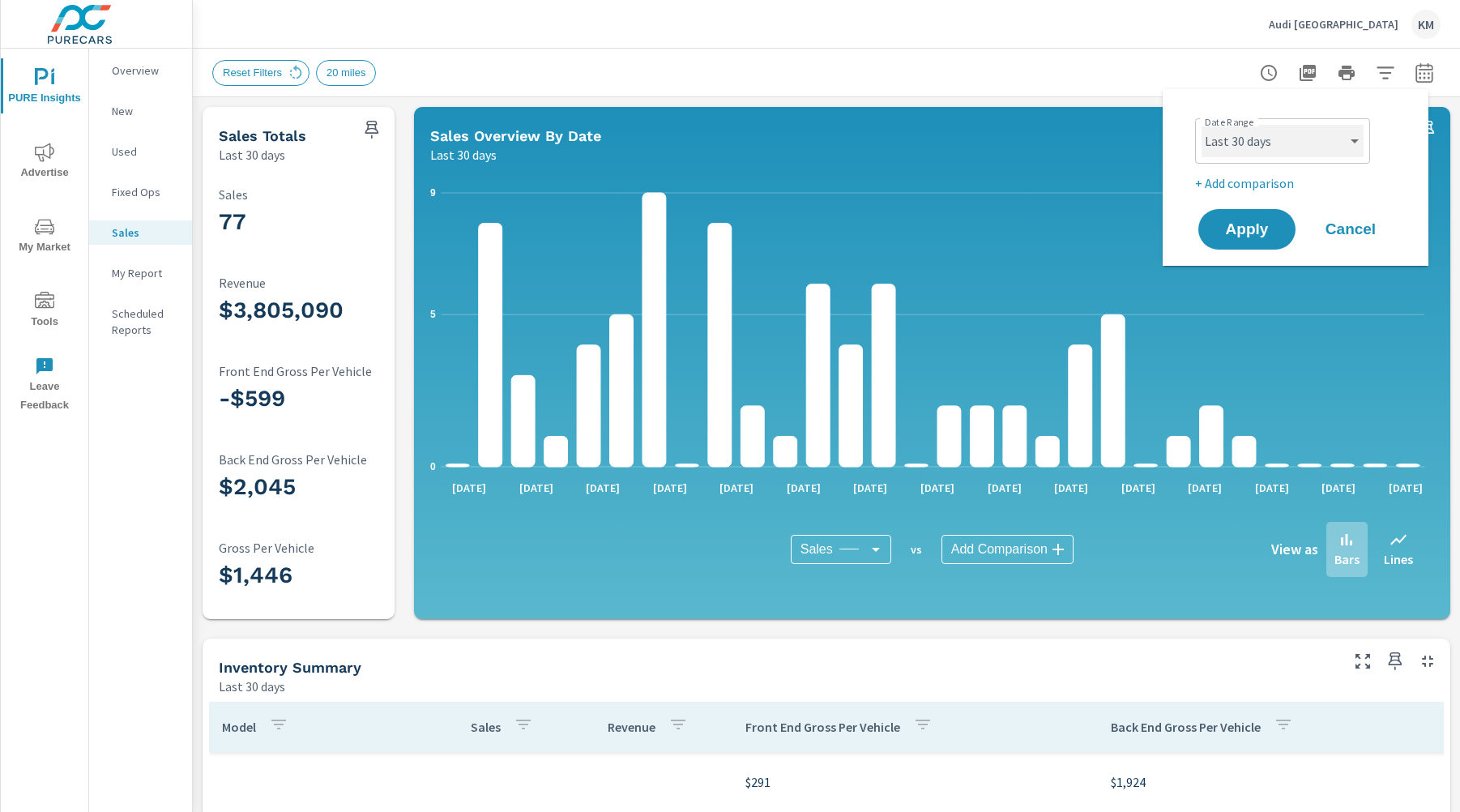
click at [1311, 132] on select "Custom [DATE] Last week Last 7 days Last 14 days Last 30 days Last 45 days Last…" at bounding box center [1282, 140] width 162 height 33
select select "Last month"
click at [1243, 236] on span "Apply" at bounding box center [1247, 229] width 67 height 15
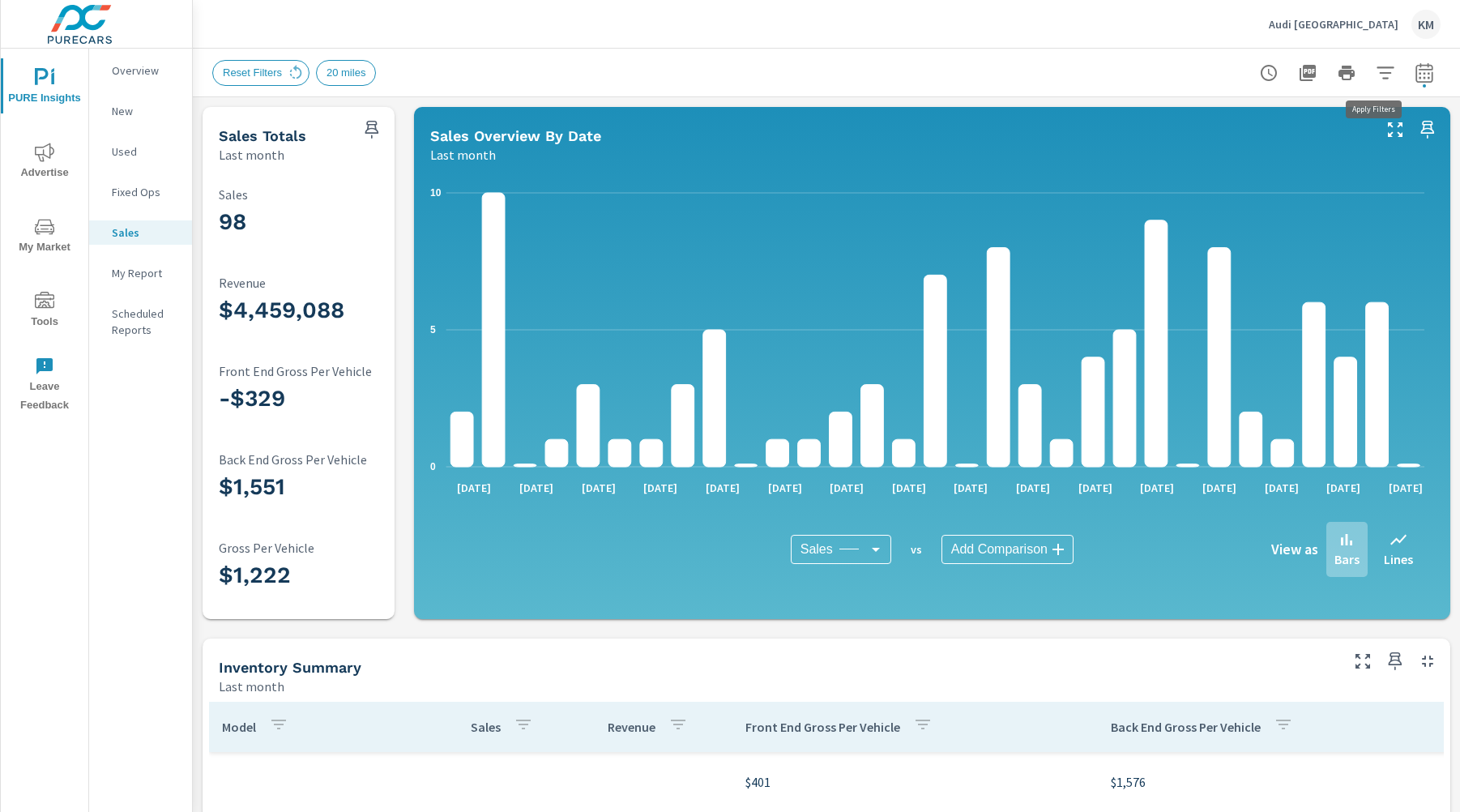
click at [1377, 72] on icon "button" at bounding box center [1385, 73] width 17 height 13
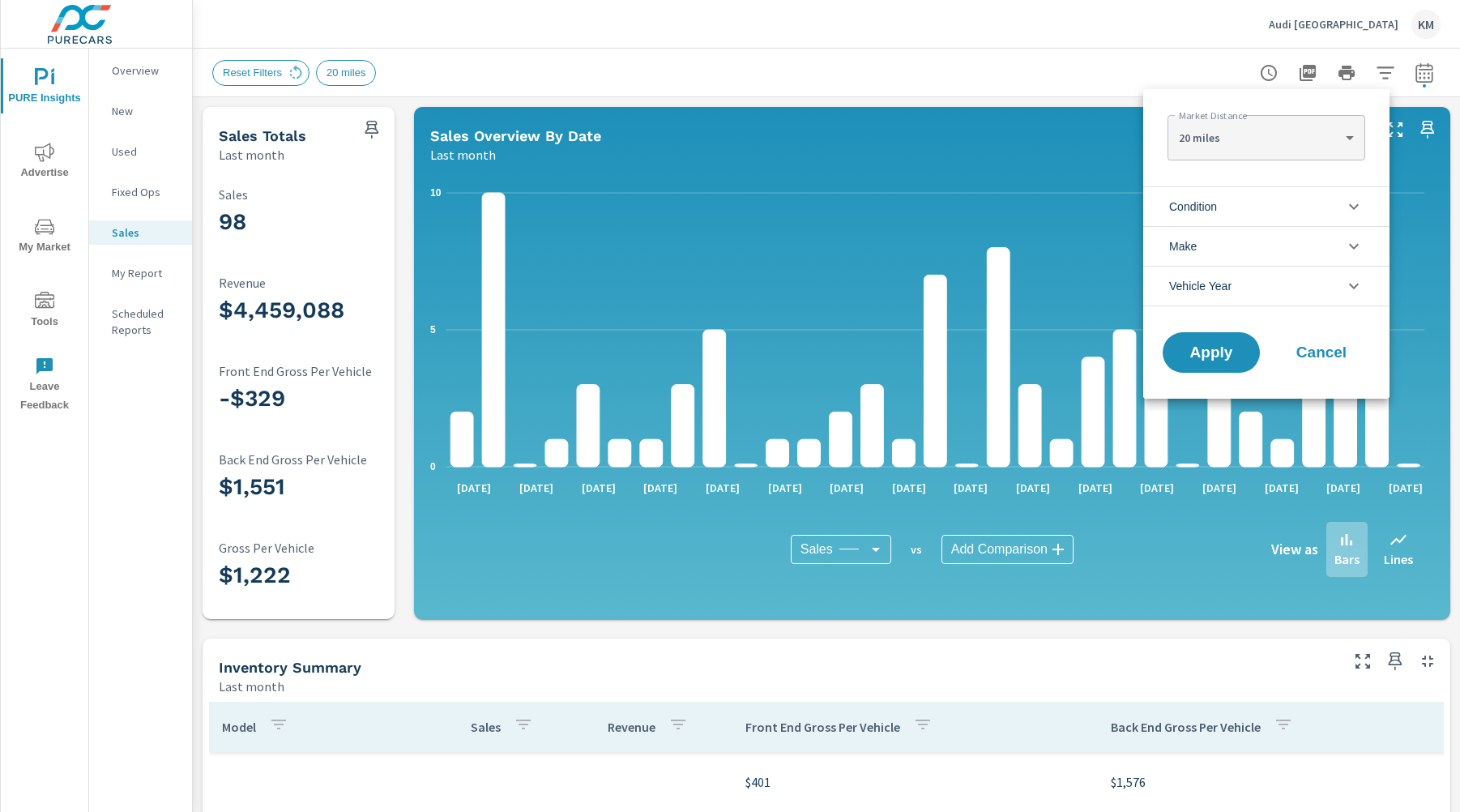
click at [1252, 203] on li "Condition" at bounding box center [1266, 206] width 246 height 40
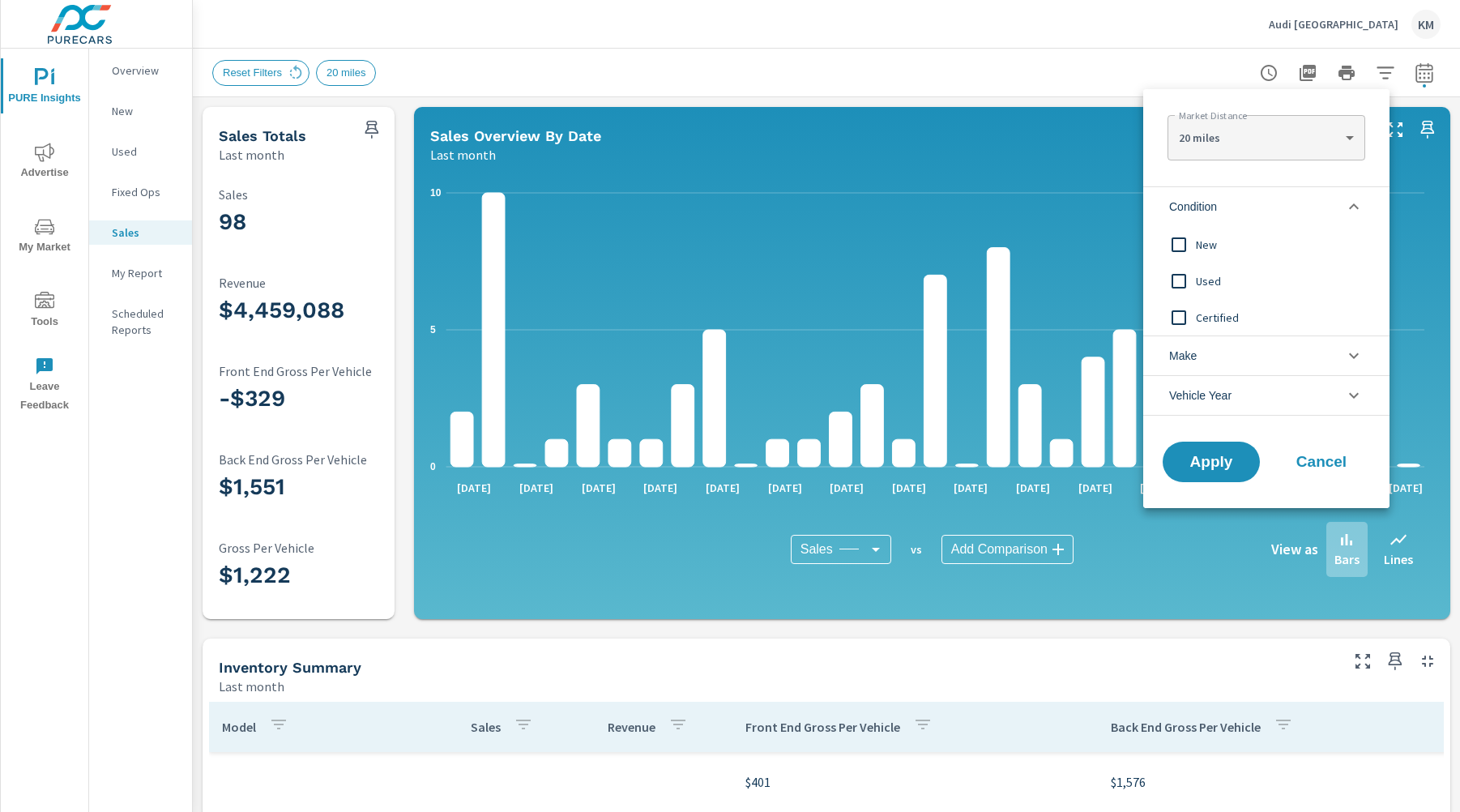
click at [1200, 278] on span "Used" at bounding box center [1285, 280] width 178 height 19
click at [1210, 314] on span "Certified" at bounding box center [1285, 317] width 178 height 19
click at [1200, 472] on button "Apply" at bounding box center [1211, 461] width 100 height 42
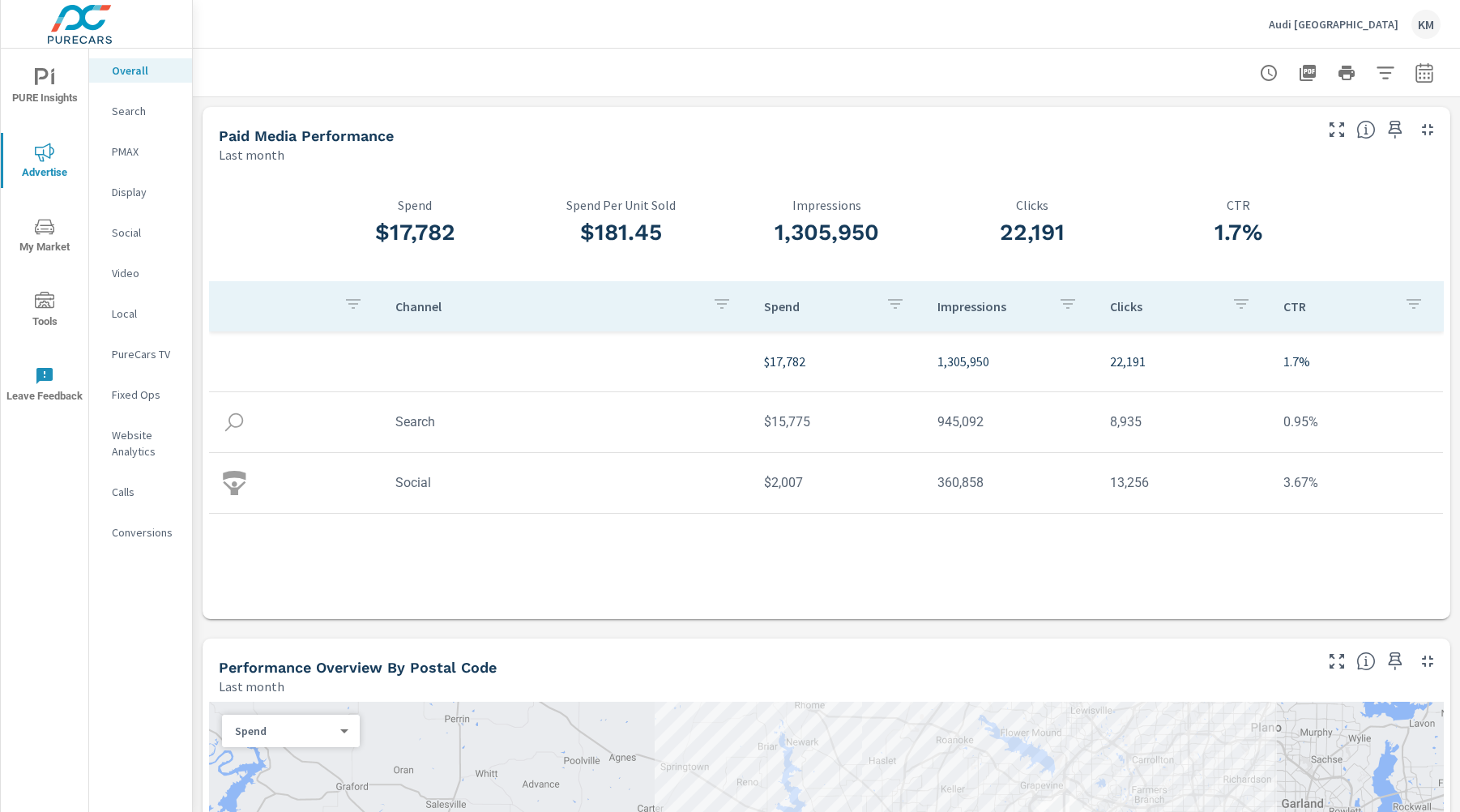
click at [1415, 73] on icon "button" at bounding box center [1424, 73] width 19 height 19
select select "Last month"
click at [1238, 160] on div "Custom [DATE] Last week Last 7 days Last 14 days Last 30 days Last 45 days Last…" at bounding box center [1283, 141] width 175 height 45
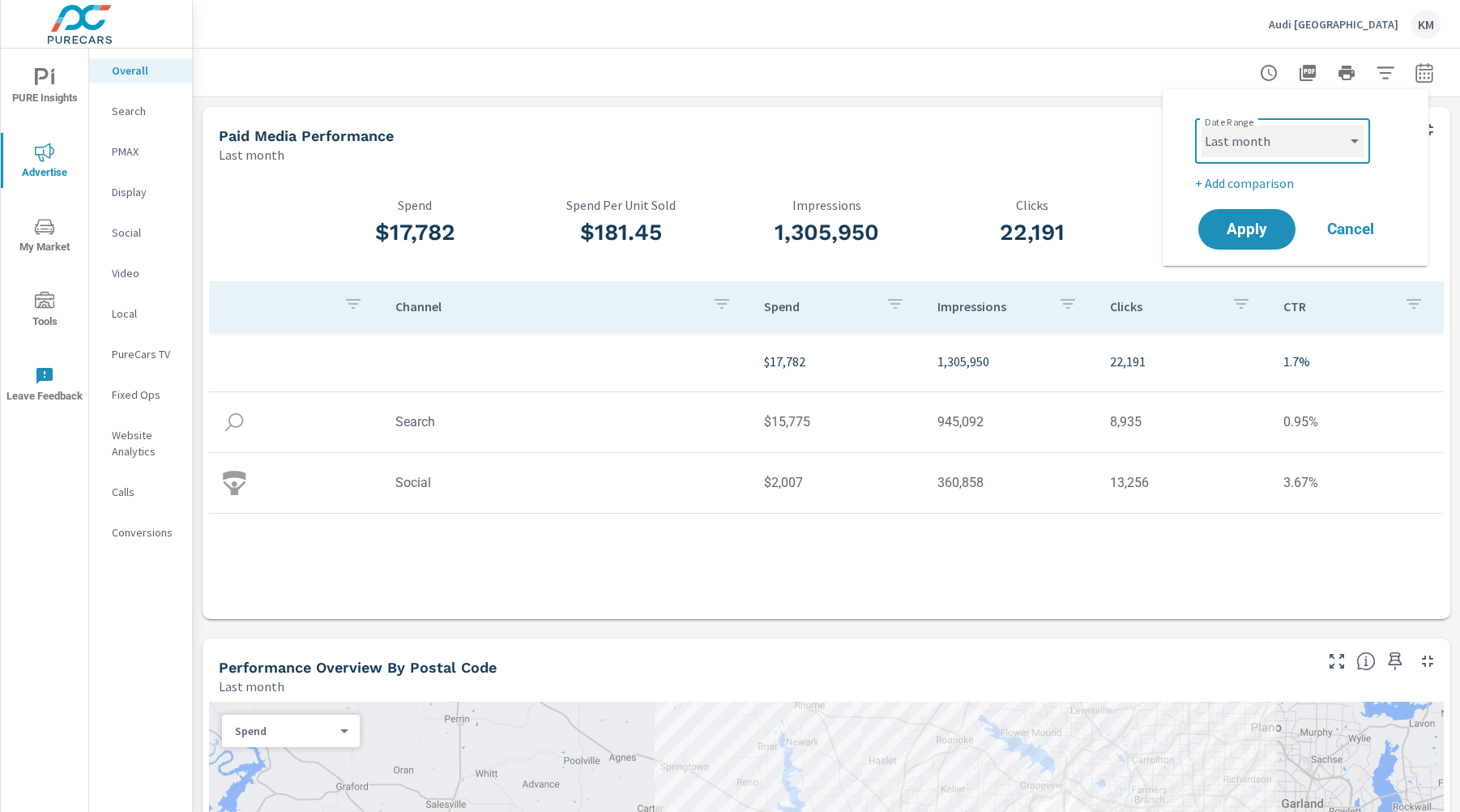
click at [1255, 144] on select "Custom [DATE] Last week Last 7 days Last 14 days Last 30 days Last 45 days Last…" at bounding box center [1282, 140] width 162 height 33
click at [1249, 232] on span "Apply" at bounding box center [1247, 229] width 67 height 15
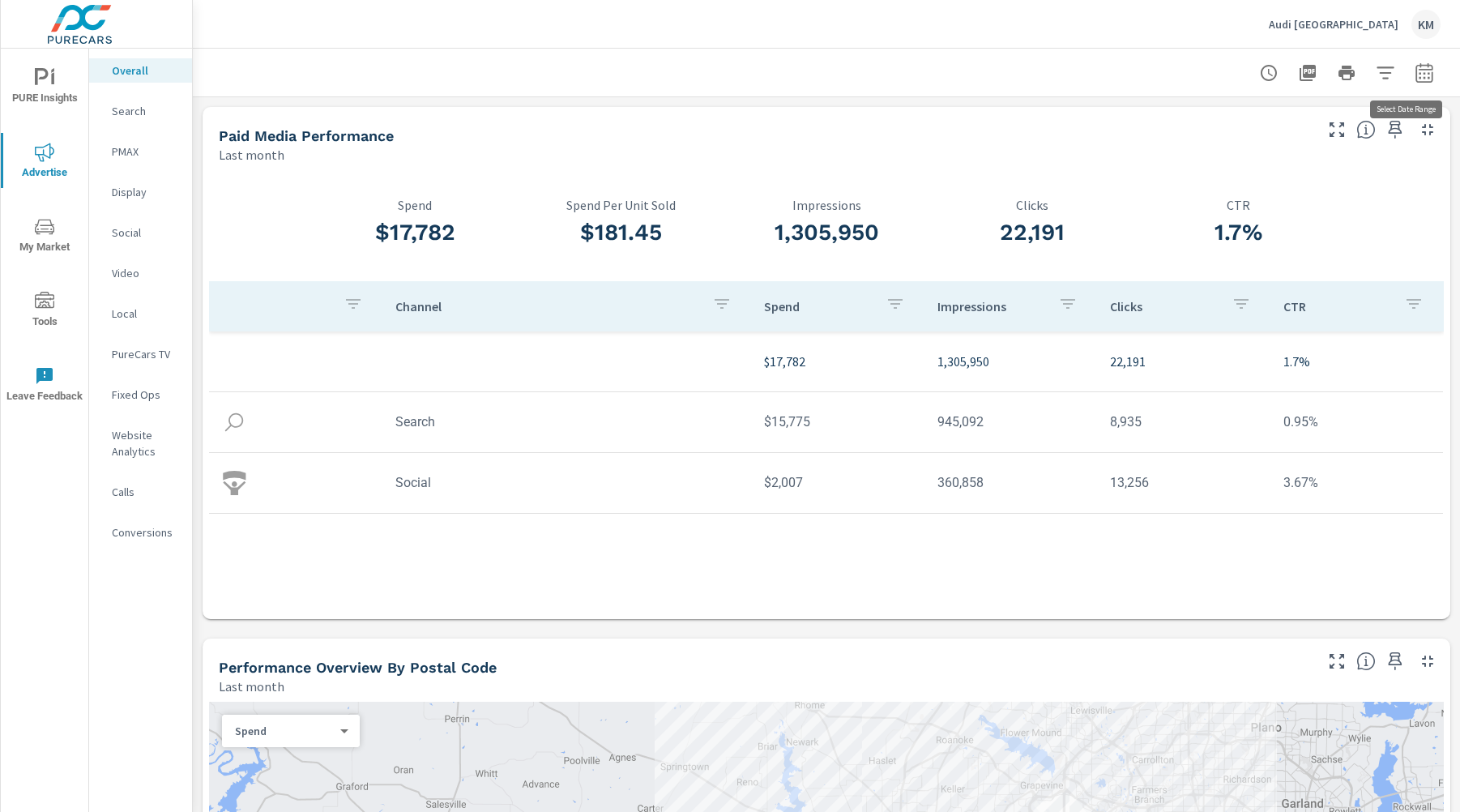
click at [1416, 69] on icon "button" at bounding box center [1424, 72] width 17 height 19
select select "Last month"
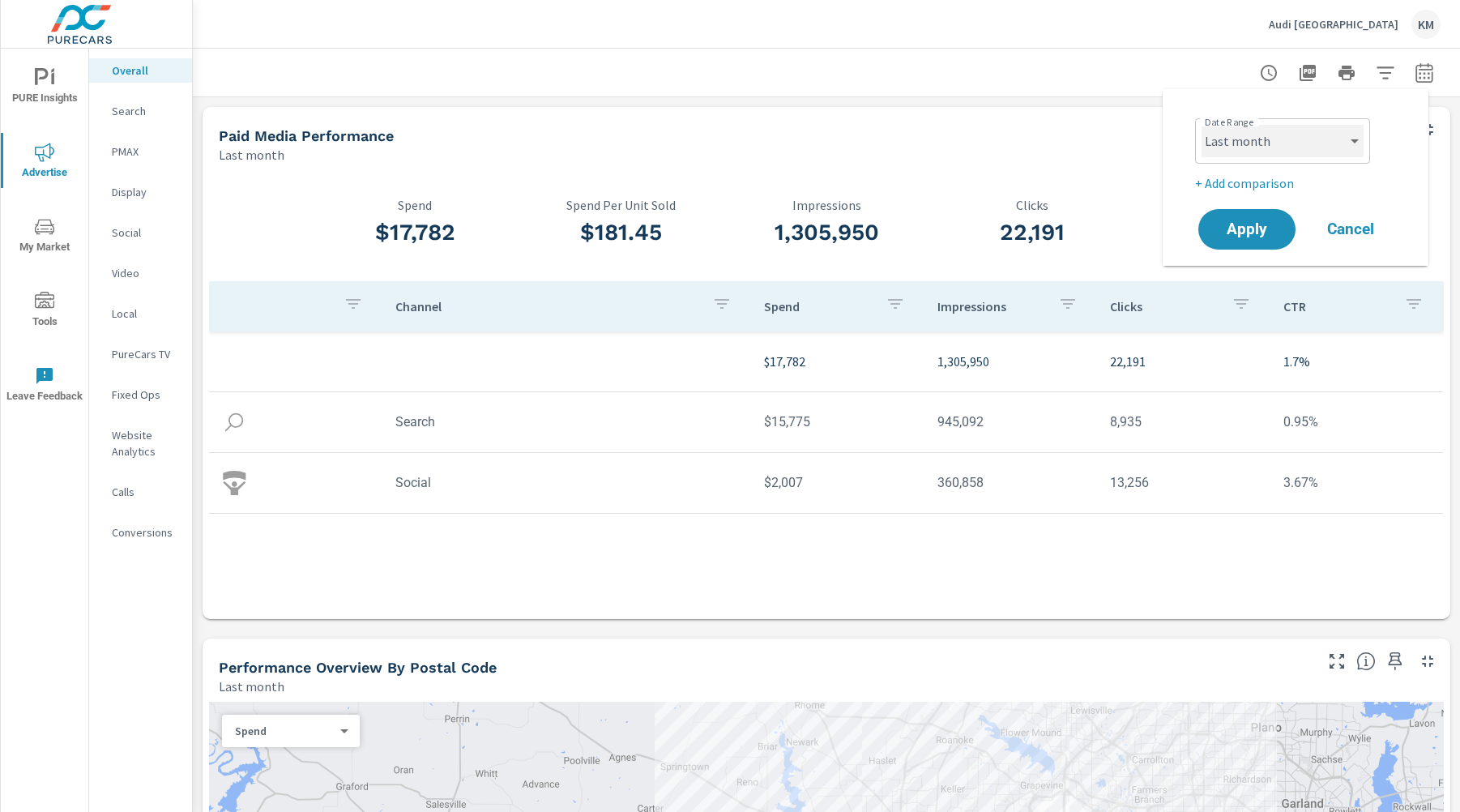
click at [1299, 149] on select "Custom [DATE] Last week Last 7 days Last 14 days Last 30 days Last 45 days Last…" at bounding box center [1282, 140] width 162 height 33
click at [1245, 237] on span "Apply" at bounding box center [1247, 229] width 67 height 15
